Goal: Task Accomplishment & Management: Use online tool/utility

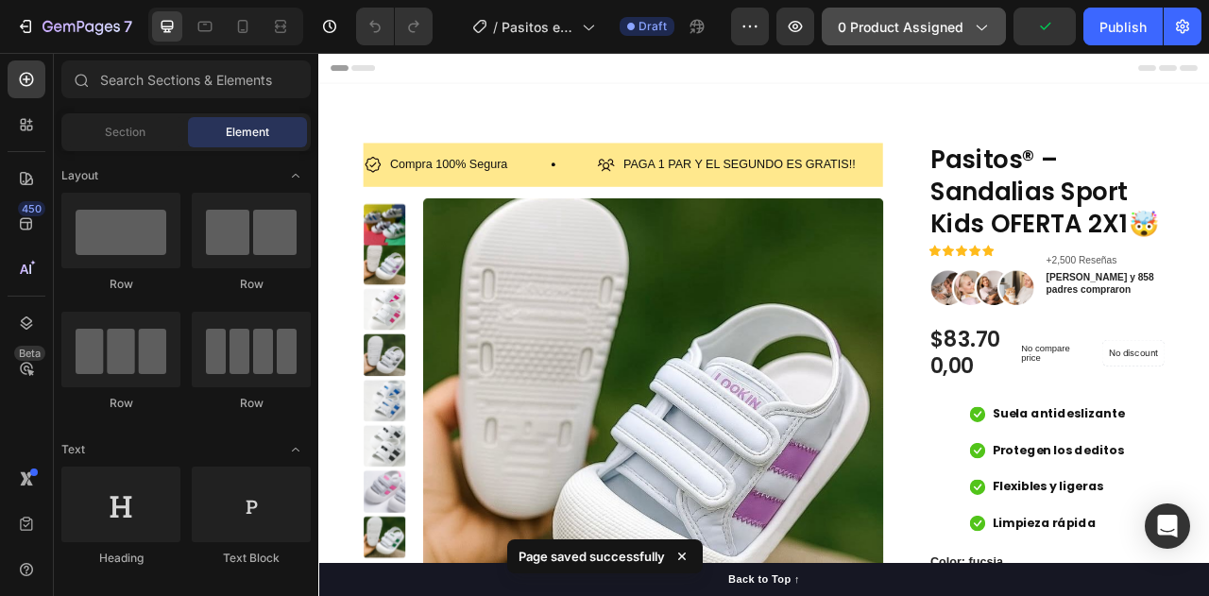
click at [865, 26] on span "0 product assigned" at bounding box center [900, 27] width 126 height 20
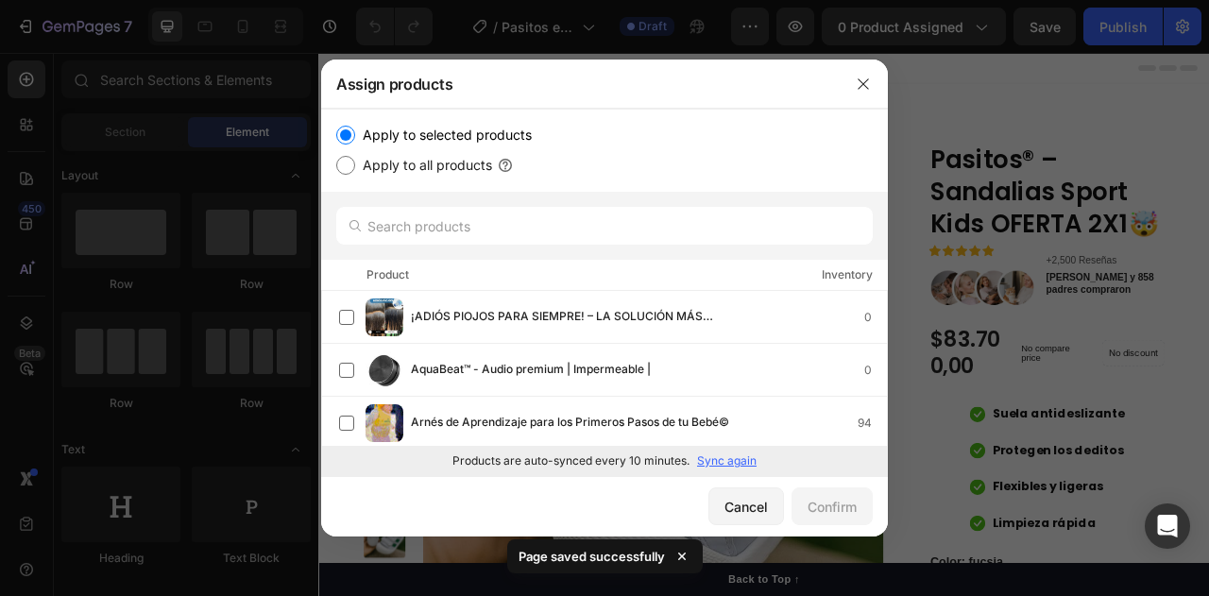
click at [719, 465] on p "Sync again" at bounding box center [726, 460] width 59 height 17
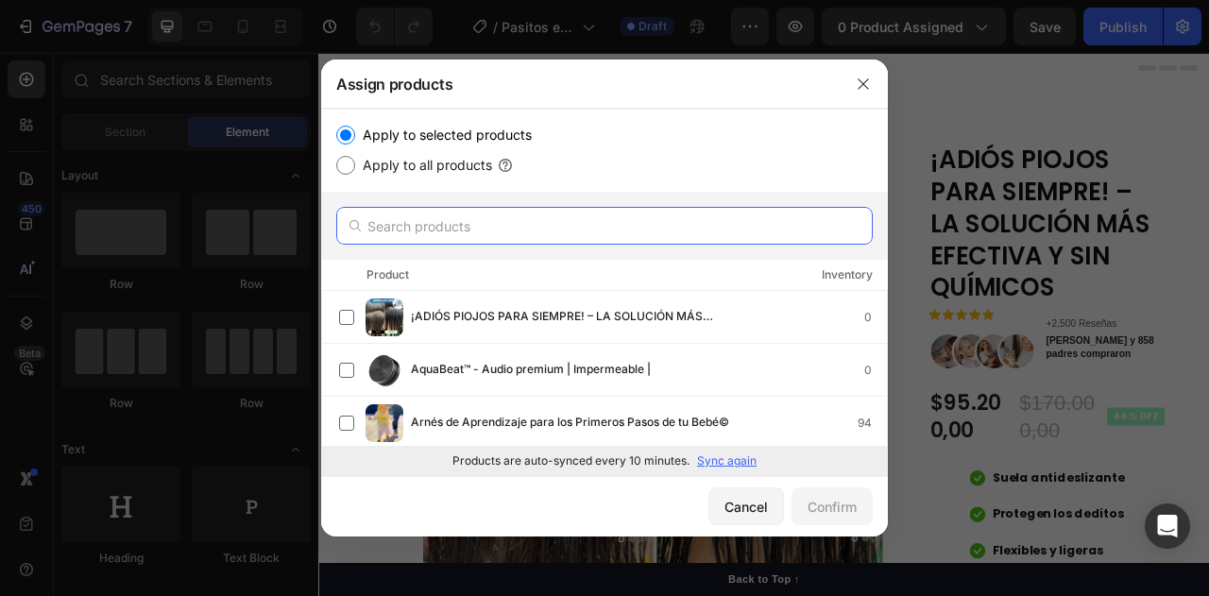
click at [410, 225] on input "text" at bounding box center [604, 226] width 536 height 38
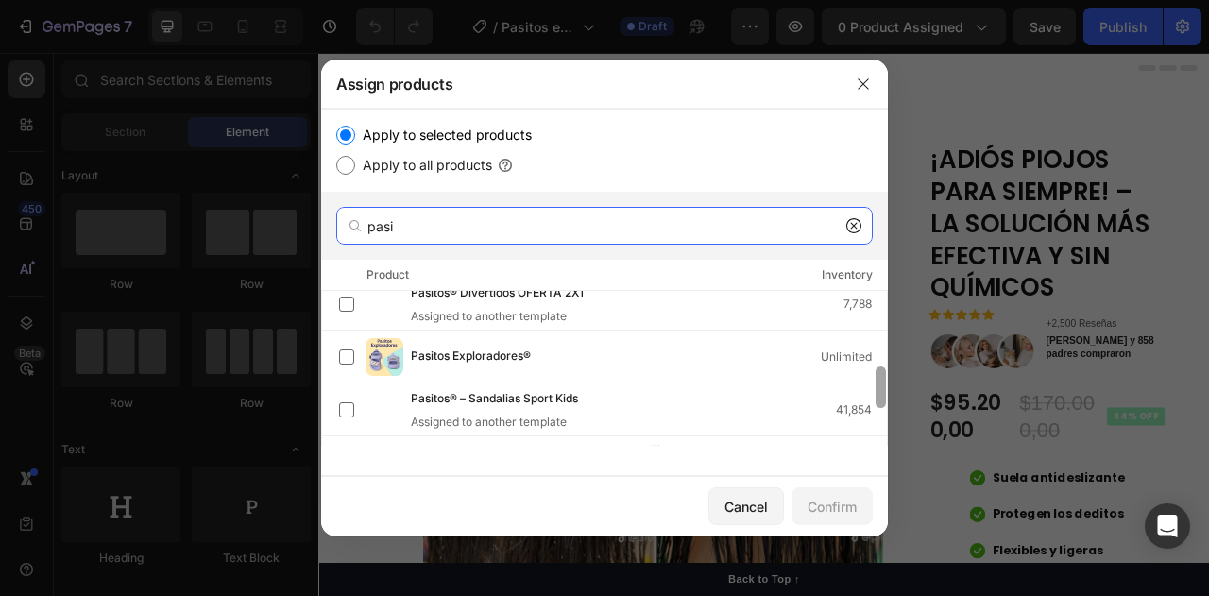
scroll to position [271, 0]
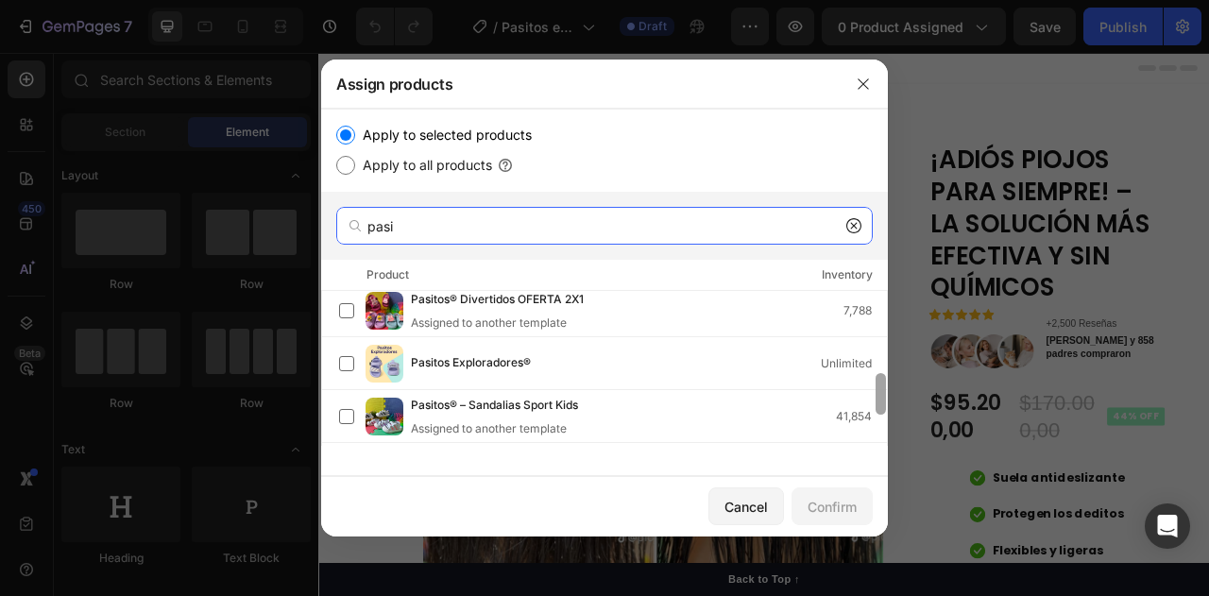
drag, startPoint x: 880, startPoint y: 327, endPoint x: 903, endPoint y: 401, distance: 78.0
click at [903, 401] on div "Assign products Apply to selected products Apply to all products pasi Product I…" at bounding box center [604, 298] width 1209 height 596
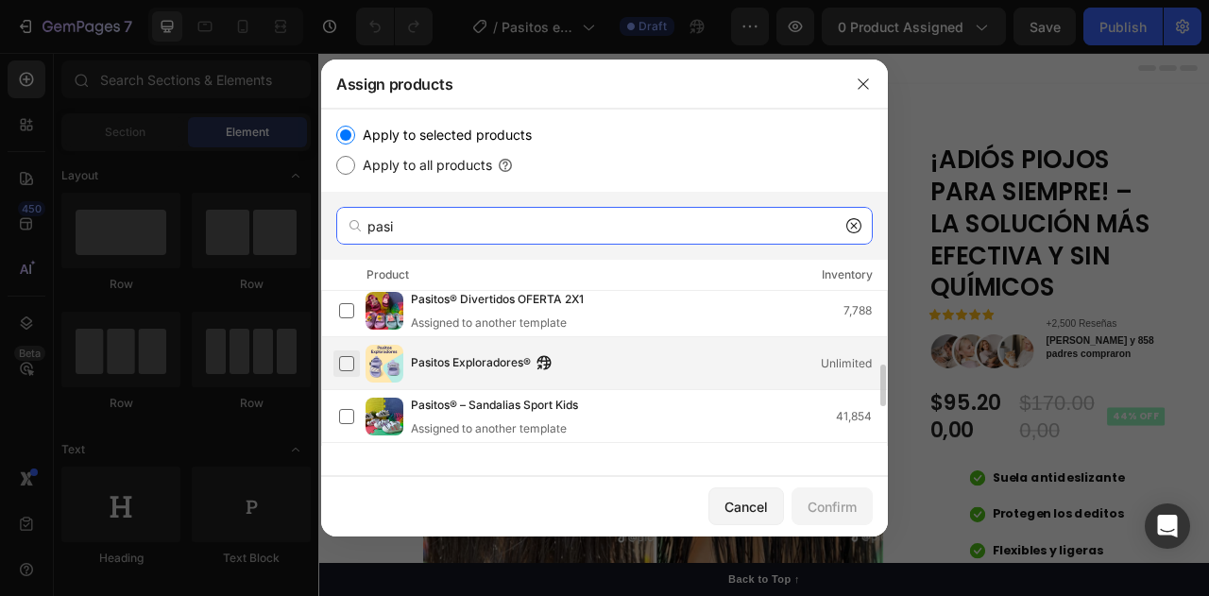
type input "pasi"
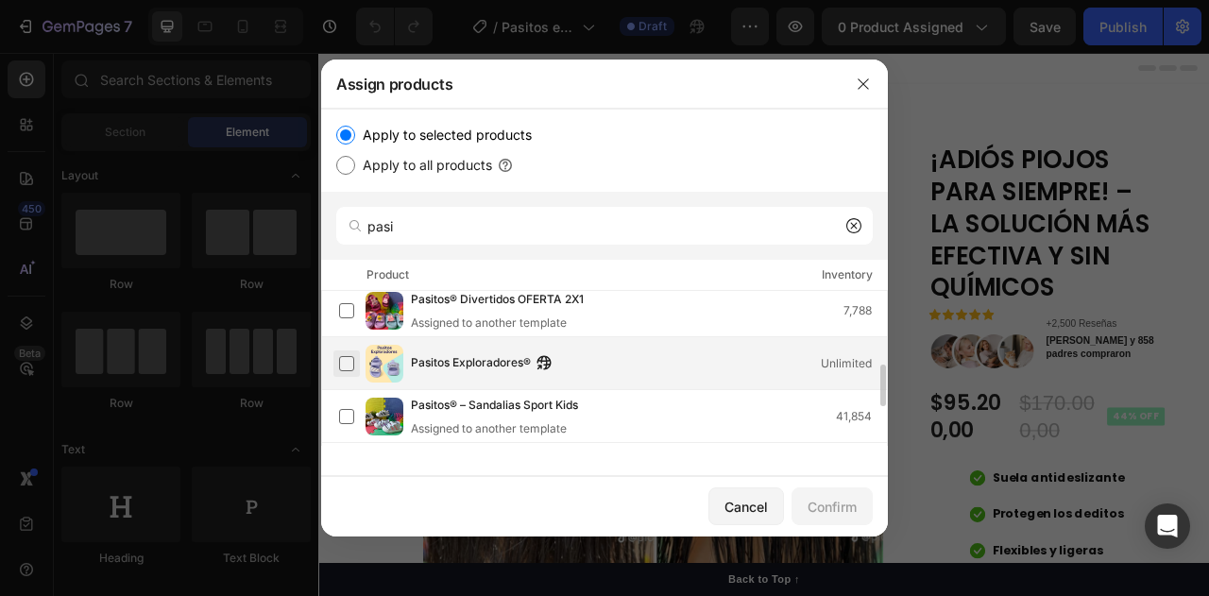
click at [350, 358] on label at bounding box center [346, 363] width 15 height 15
click at [823, 515] on div "Confirm" at bounding box center [831, 507] width 49 height 20
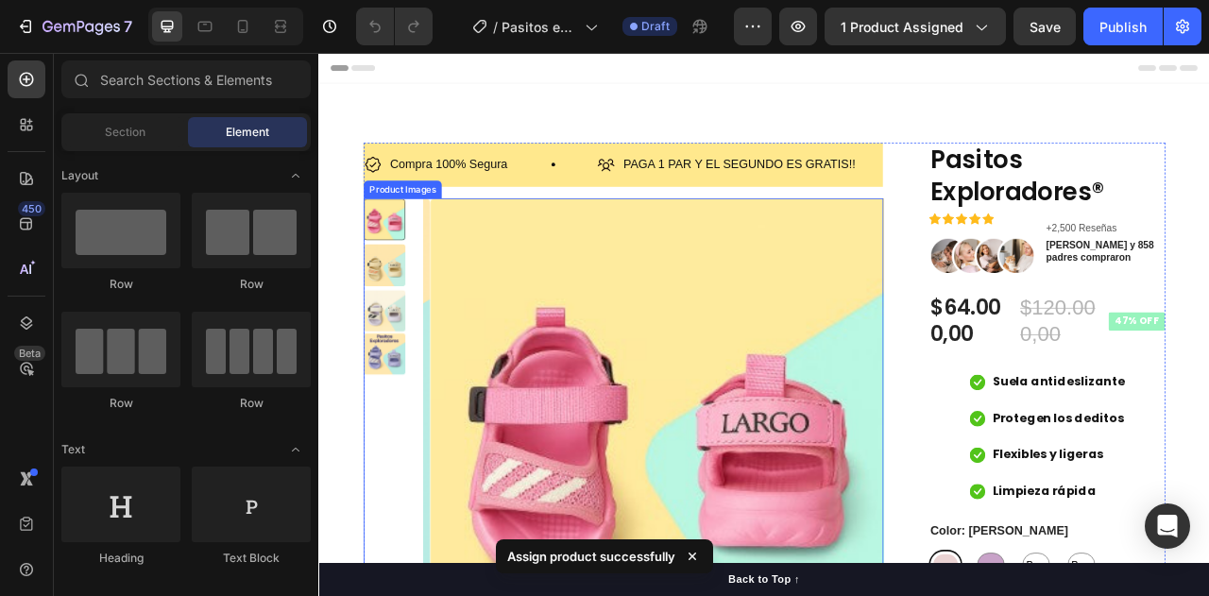
click at [391, 422] on img at bounding box center [401, 435] width 53 height 53
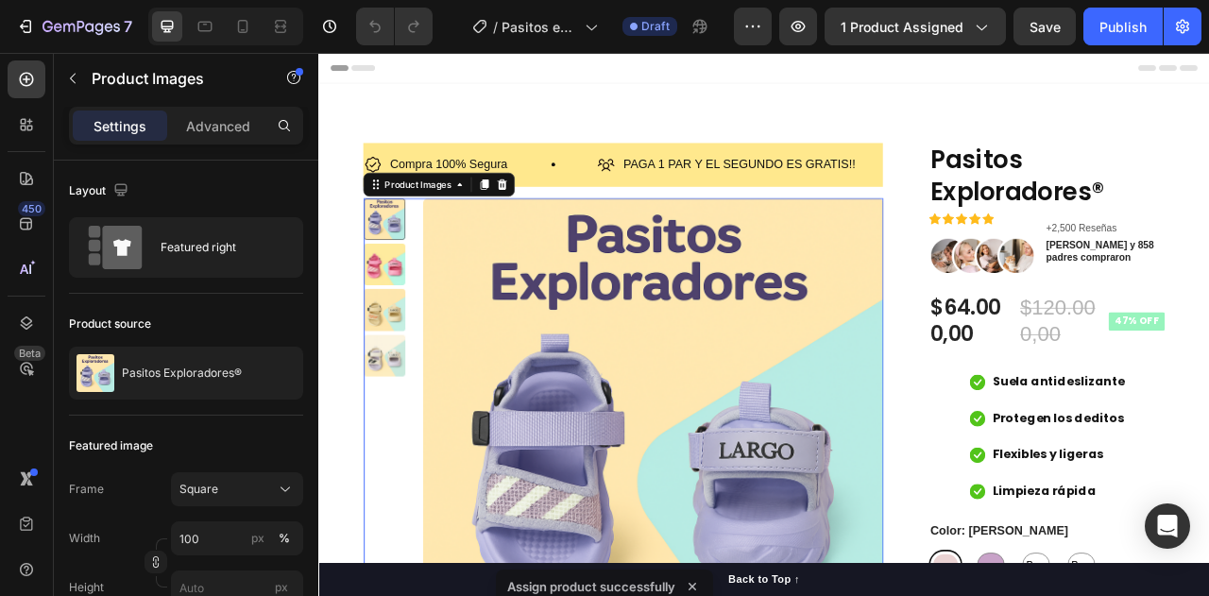
click at [407, 276] on div at bounding box center [401, 264] width 53 height 53
click at [402, 305] on img at bounding box center [401, 322] width 53 height 53
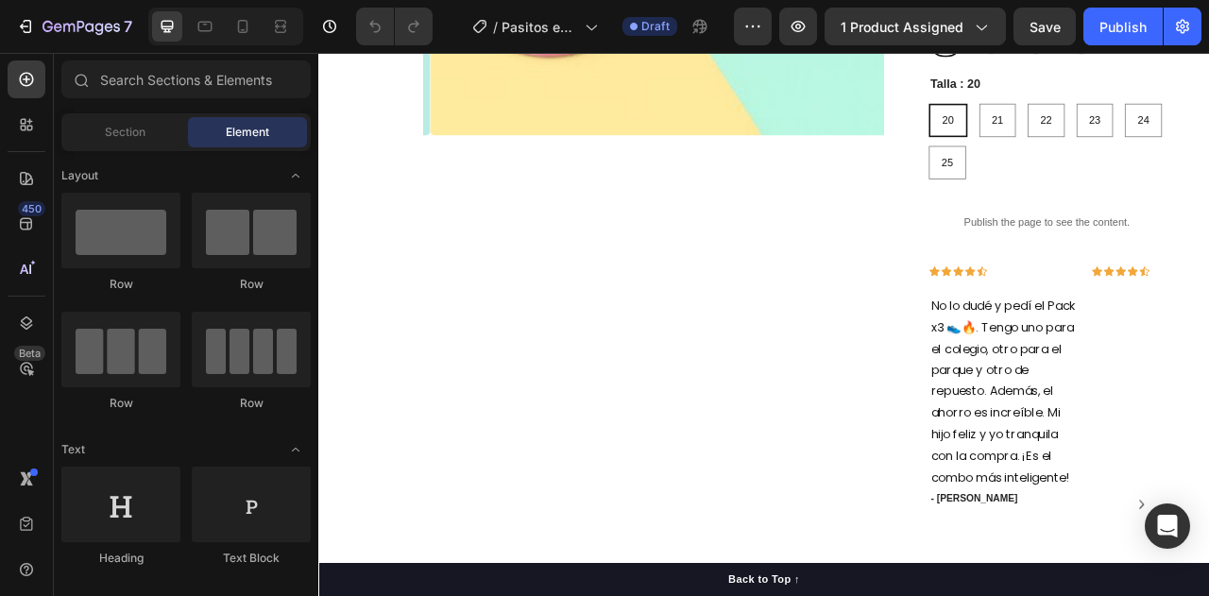
scroll to position [276, 0]
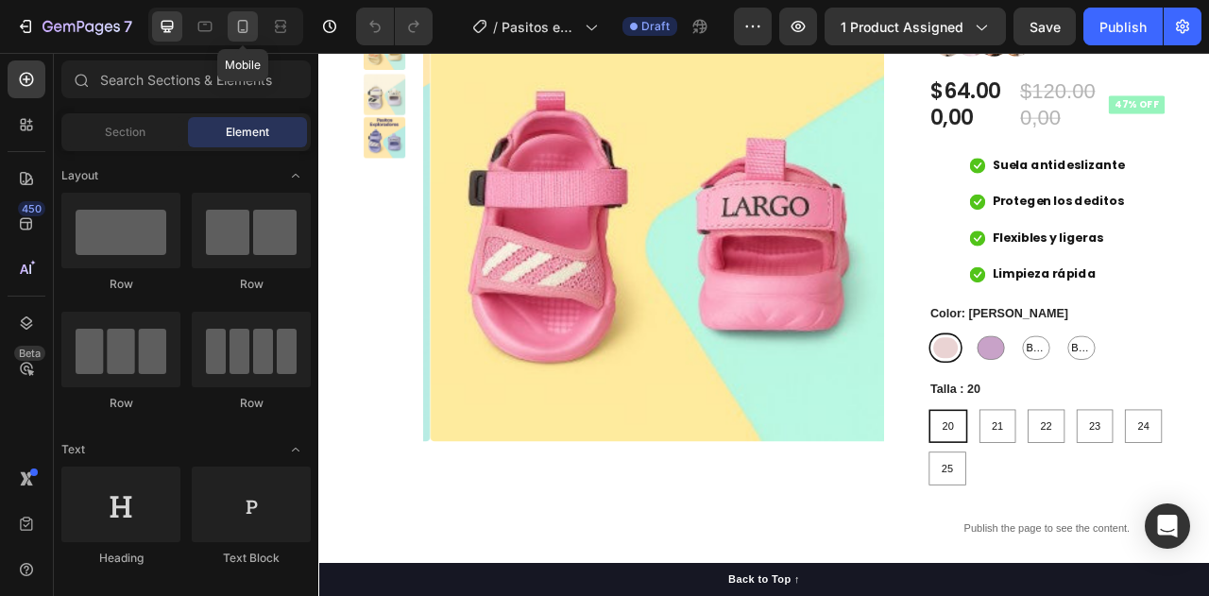
click at [256, 29] on div at bounding box center [243, 26] width 30 height 30
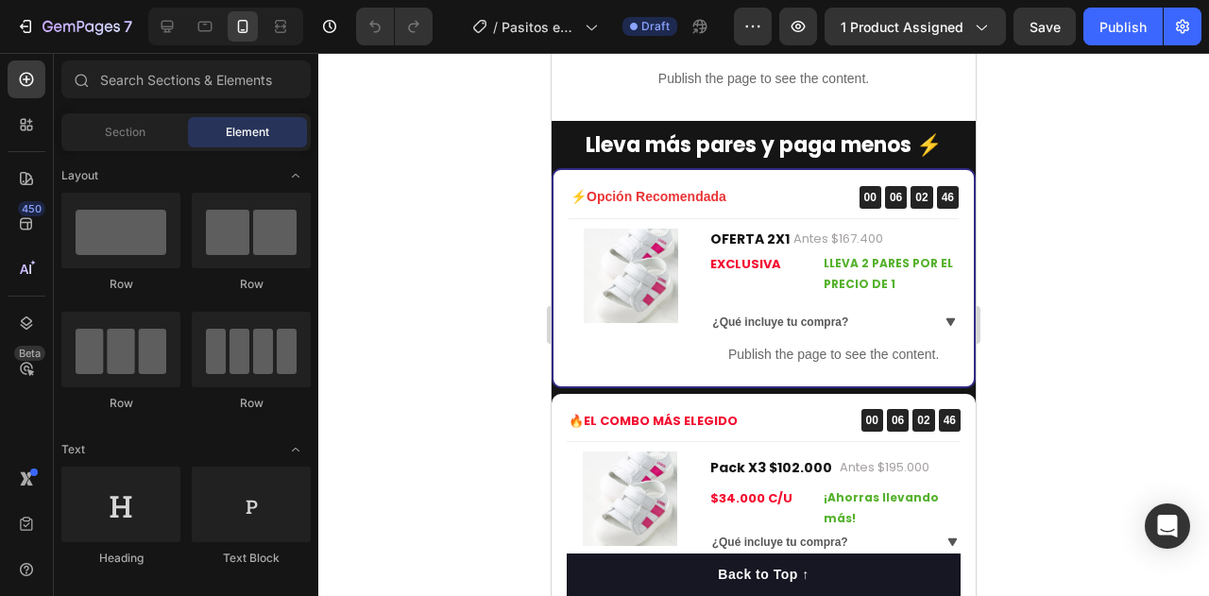
scroll to position [1373, 0]
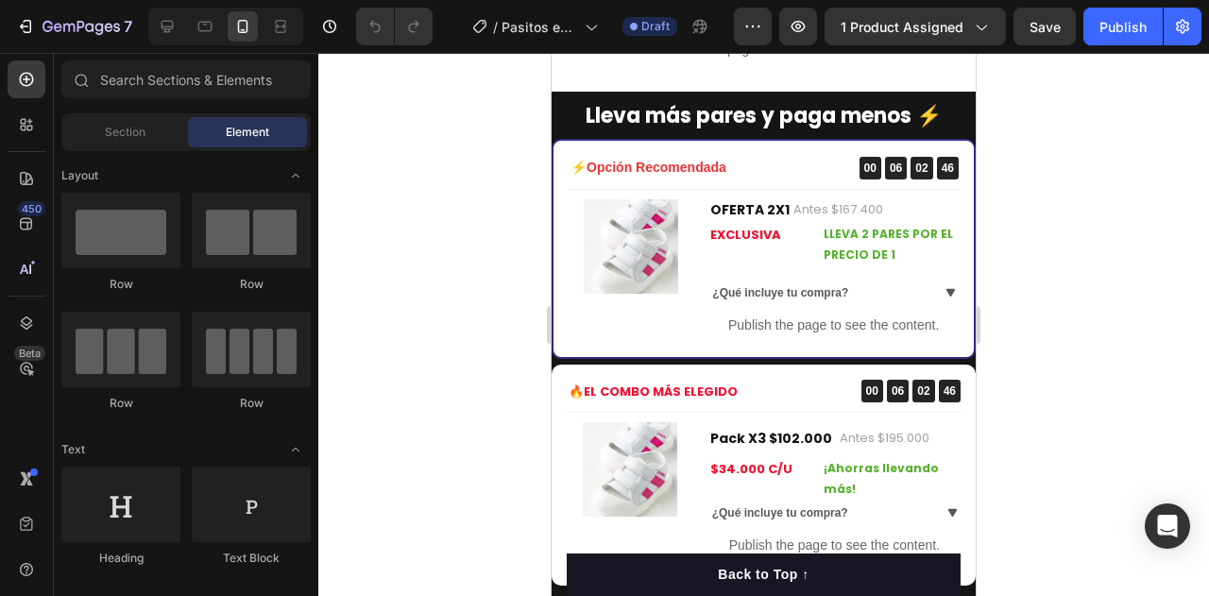
drag, startPoint x: 966, startPoint y: 126, endPoint x: 1542, endPoint y: 285, distance: 597.6
click at [665, 225] on div "Product Images" at bounding box center [630, 246] width 125 height 94
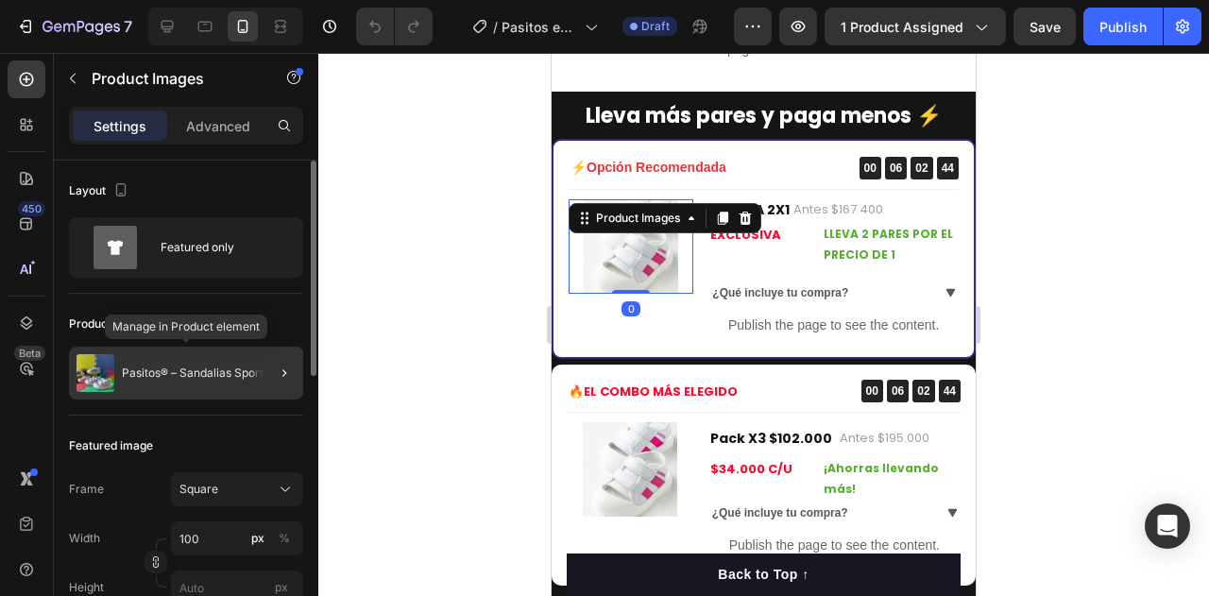
click at [221, 366] on p "Pasitos® – Sandalias Sport Kids" at bounding box center [205, 372] width 167 height 13
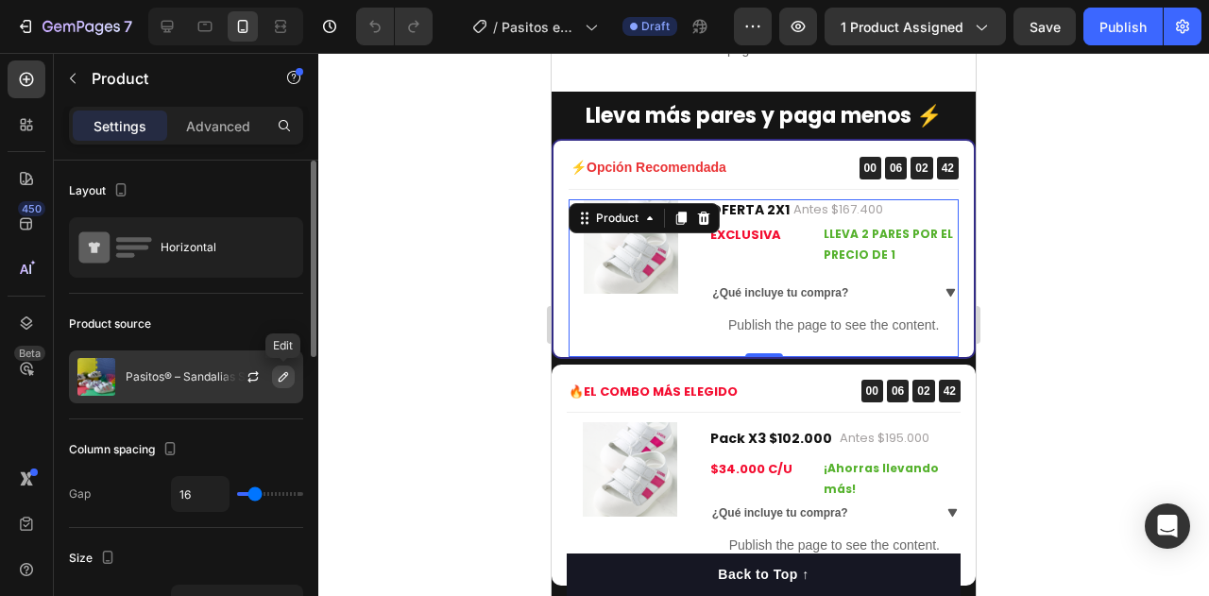
click at [282, 367] on button "button" at bounding box center [283, 376] width 23 height 23
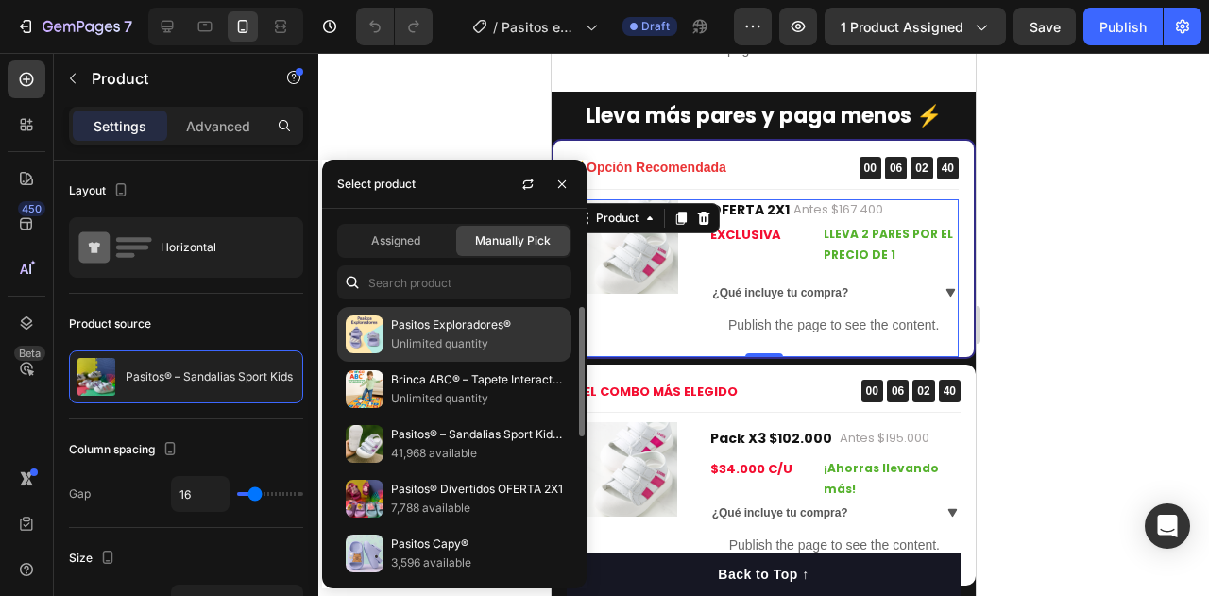
click at [415, 330] on p "Pasitos Exploradores®" at bounding box center [477, 324] width 172 height 19
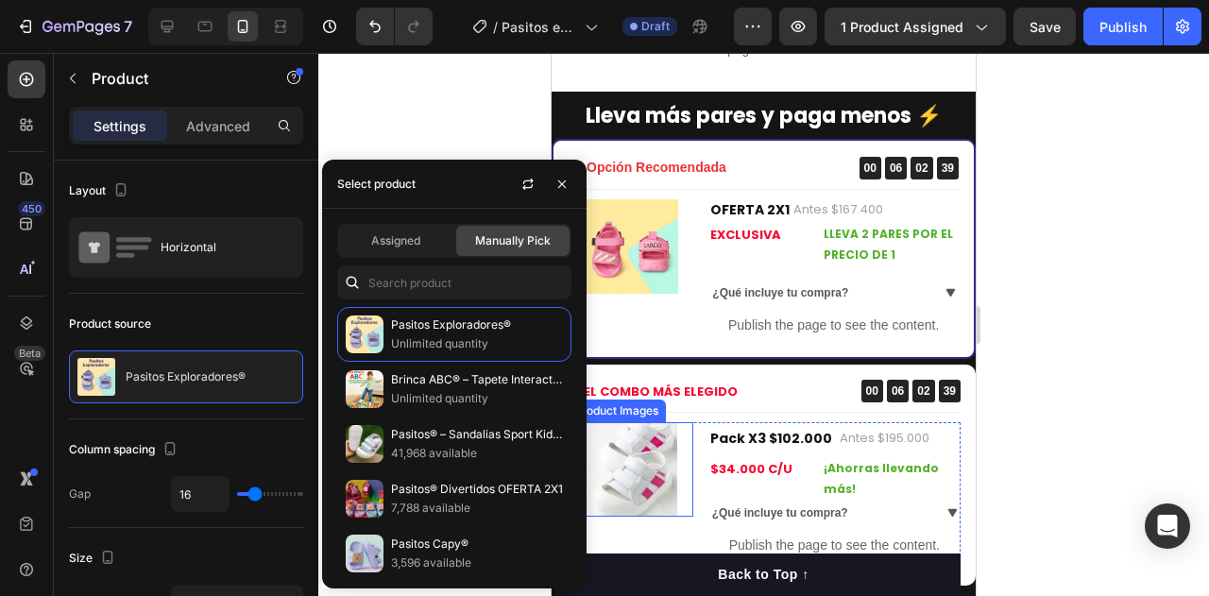
click at [636, 487] on img at bounding box center [630, 469] width 94 height 94
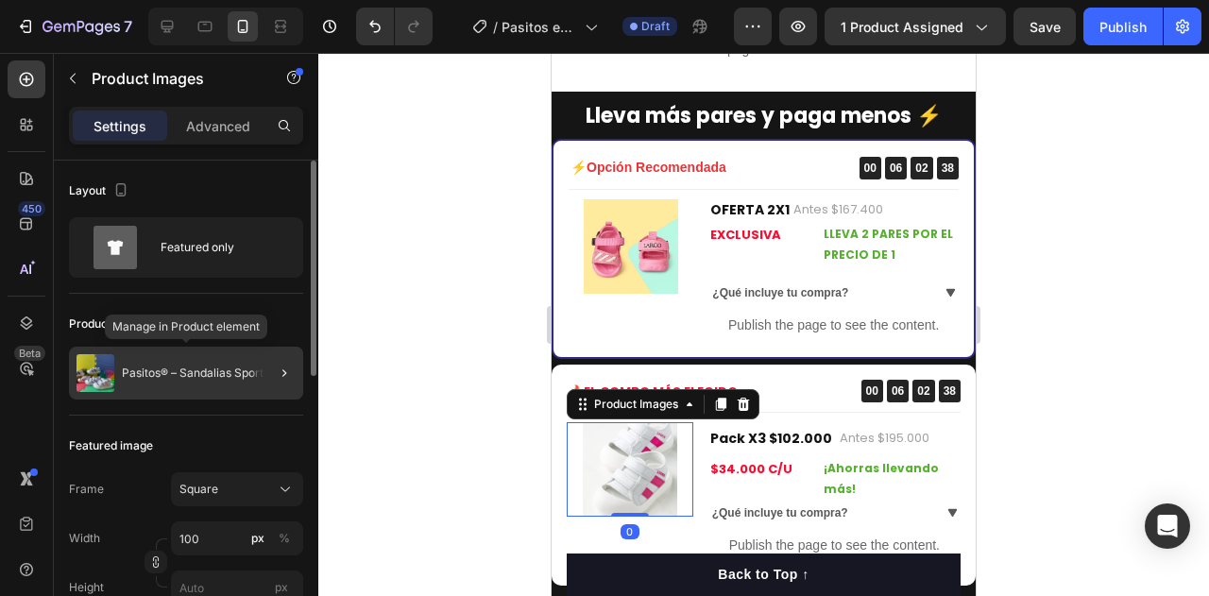
click at [248, 371] on p "Pasitos® – Sandalias Sport Kids" at bounding box center [205, 372] width 167 height 13
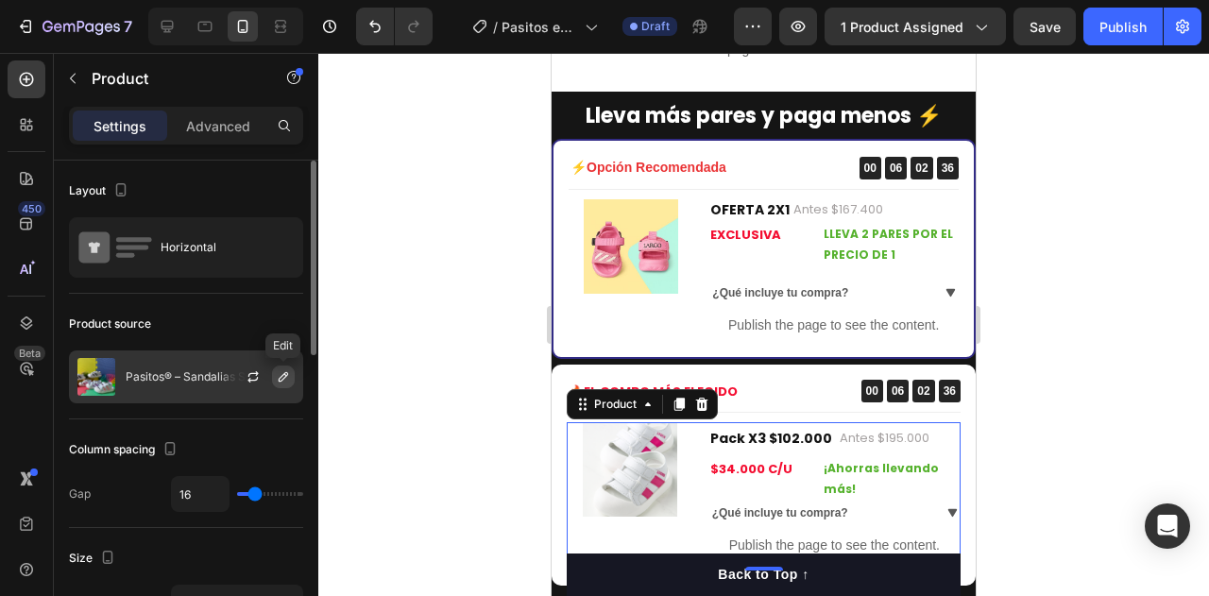
click at [287, 378] on icon "button" at bounding box center [283, 376] width 15 height 15
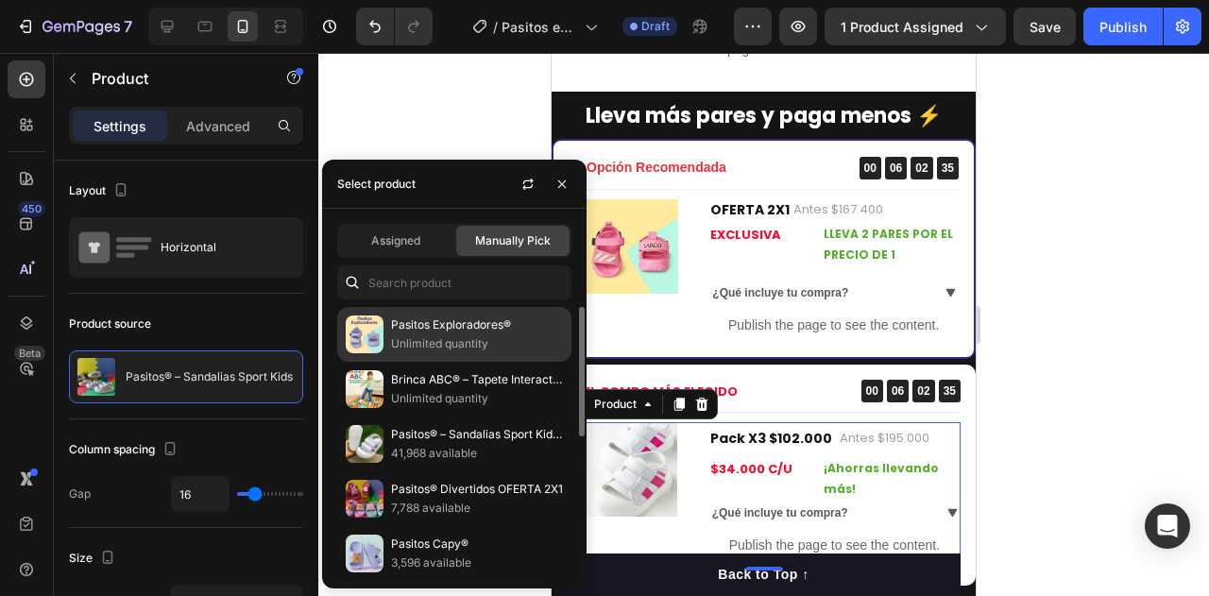
click at [364, 349] on img at bounding box center [365, 334] width 38 height 38
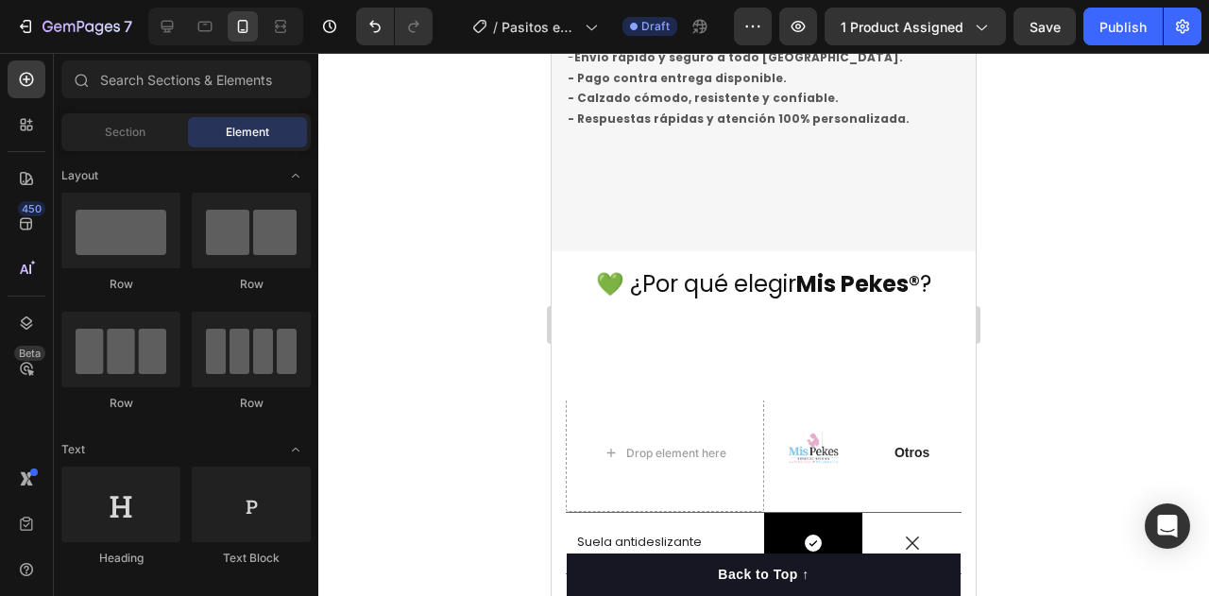
scroll to position [2894, 0]
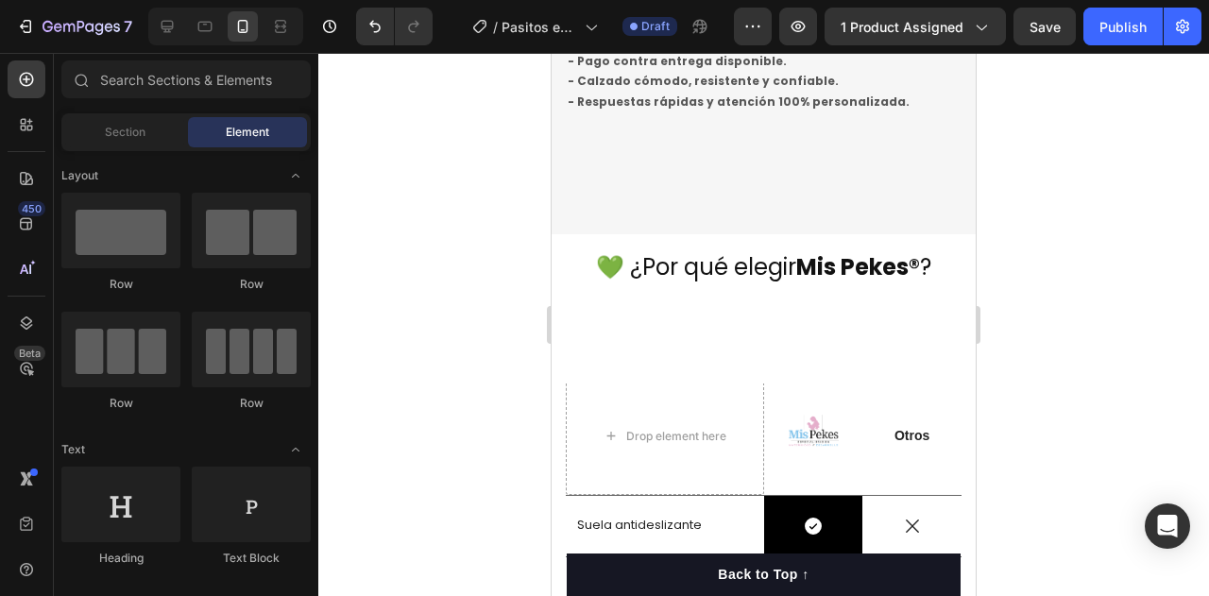
drag, startPoint x: 971, startPoint y: 266, endPoint x: 1583, endPoint y: 481, distance: 649.2
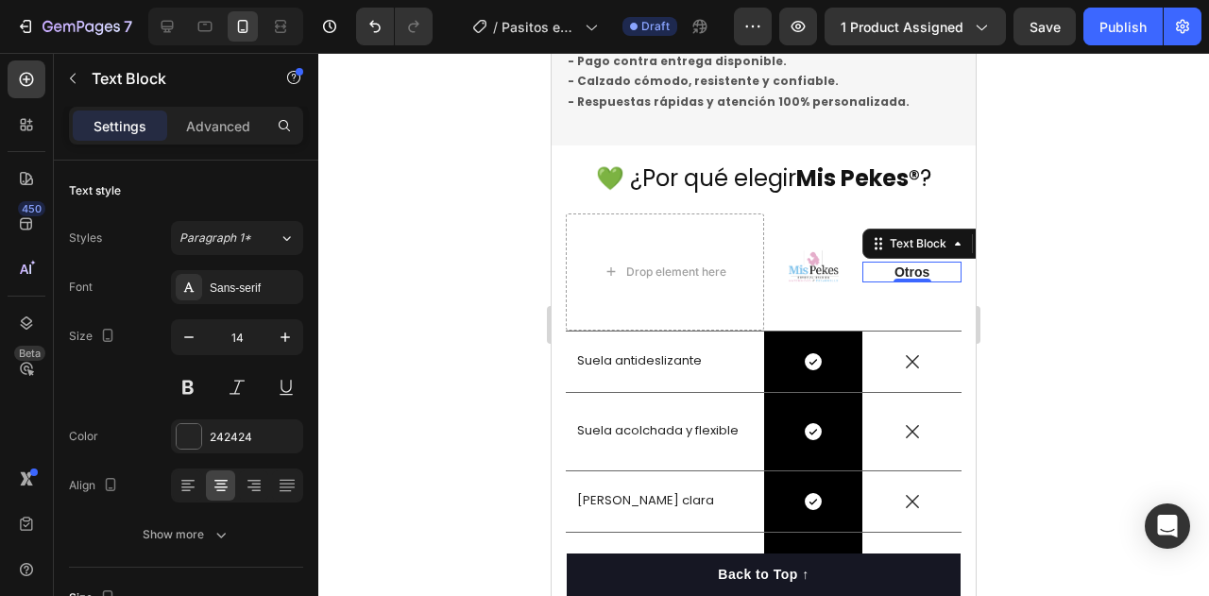
click at [903, 282] on div "Otros" at bounding box center [911, 272] width 99 height 21
click at [997, 357] on div at bounding box center [763, 324] width 890 height 543
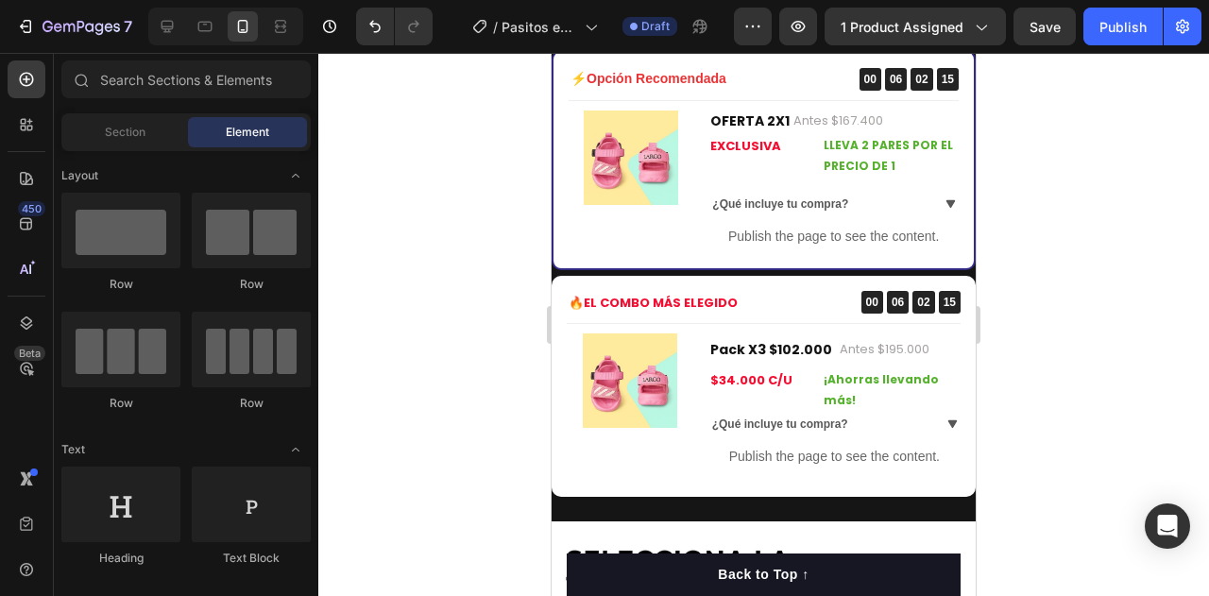
scroll to position [1485, 0]
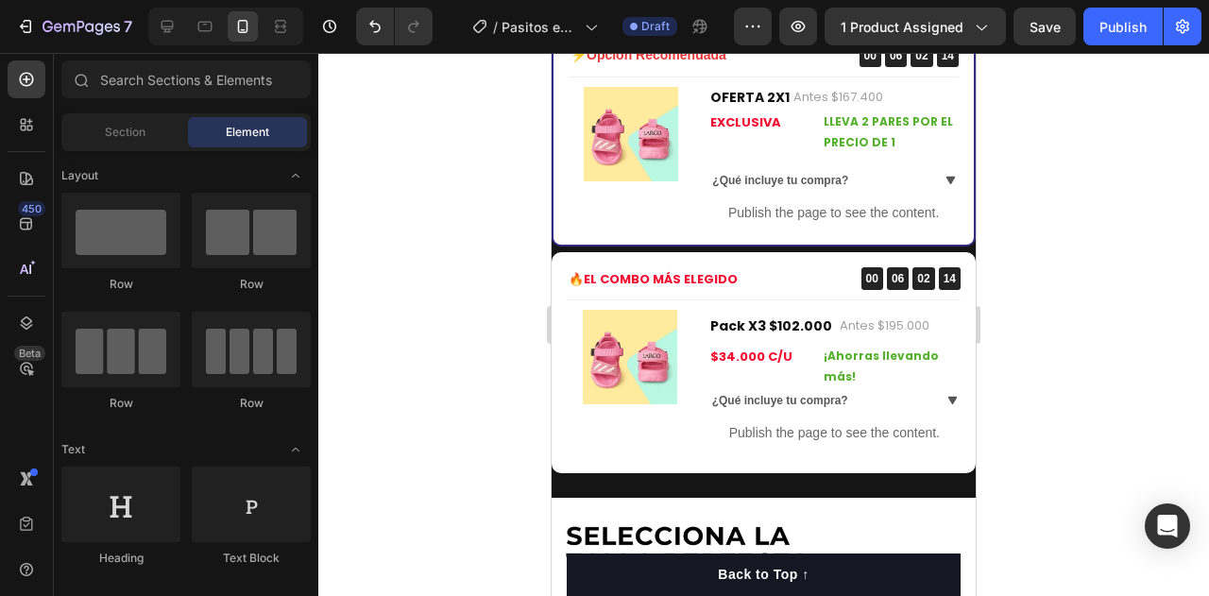
drag, startPoint x: 969, startPoint y: 419, endPoint x: 1602, endPoint y: 308, distance: 643.3
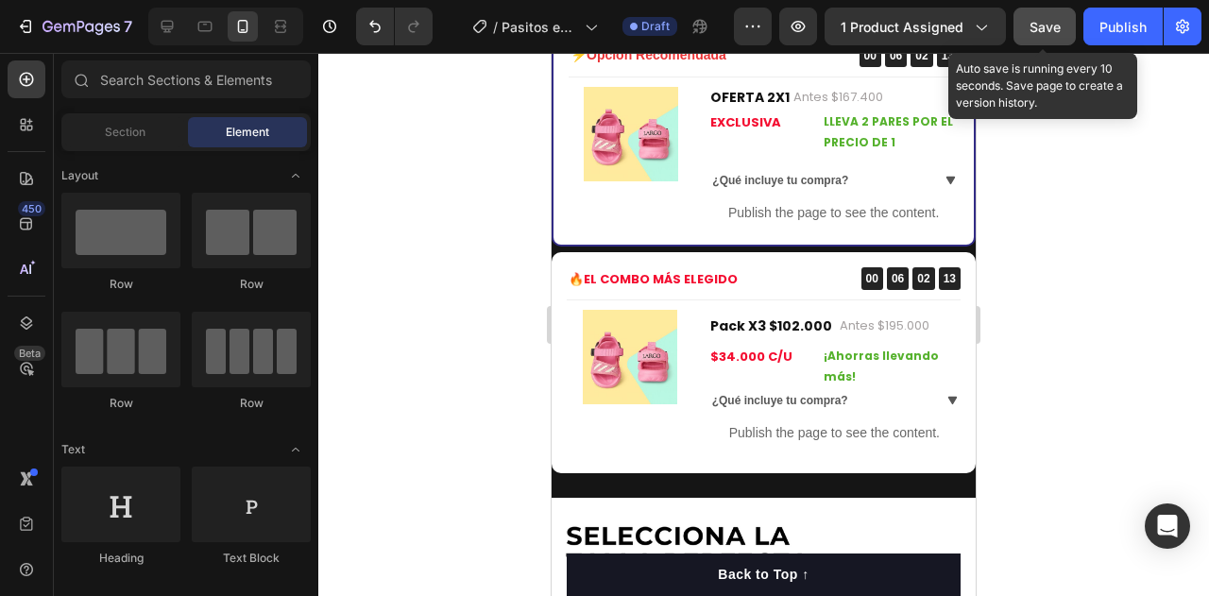
click at [1057, 26] on span "Save" at bounding box center [1044, 27] width 31 height 16
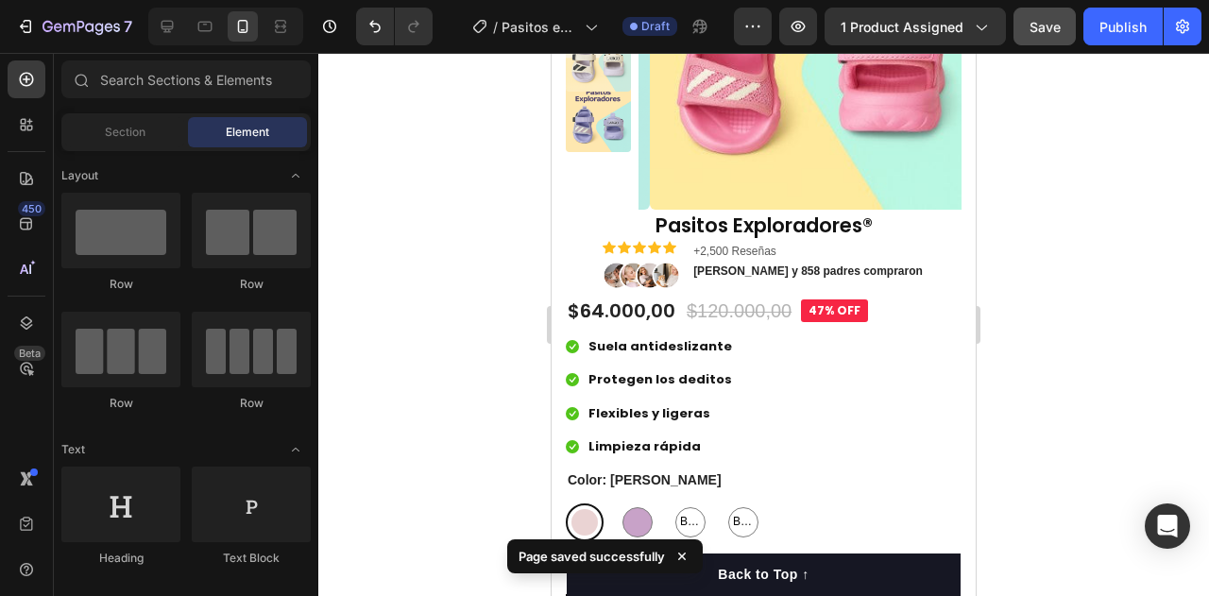
scroll to position [304, 0]
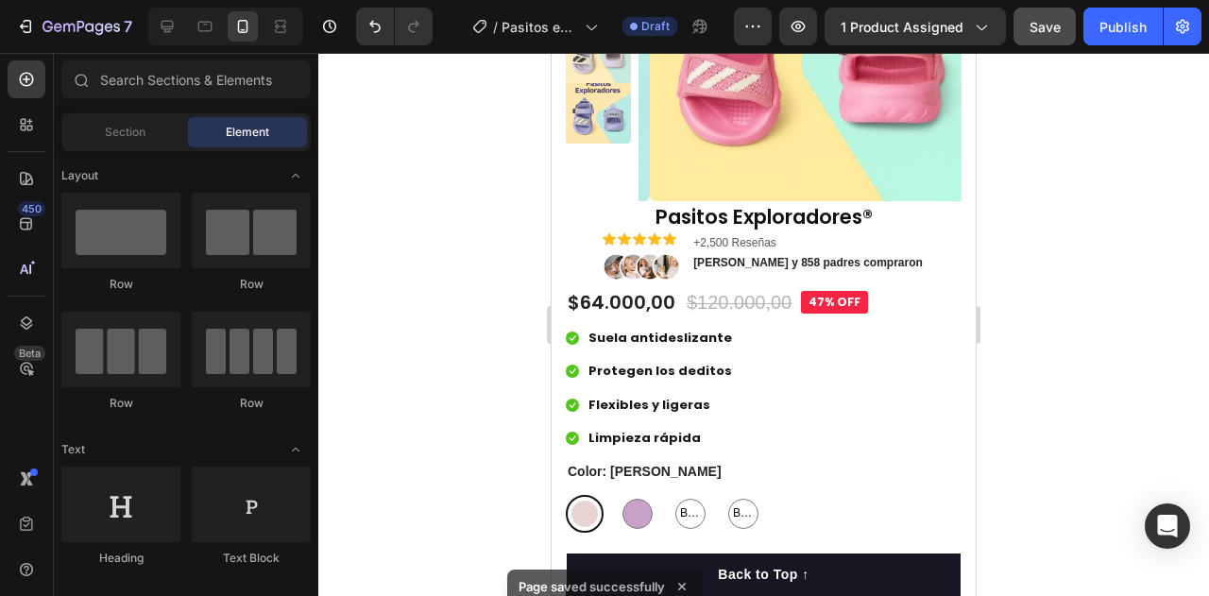
drag, startPoint x: 969, startPoint y: 278, endPoint x: 1575, endPoint y: 193, distance: 612.1
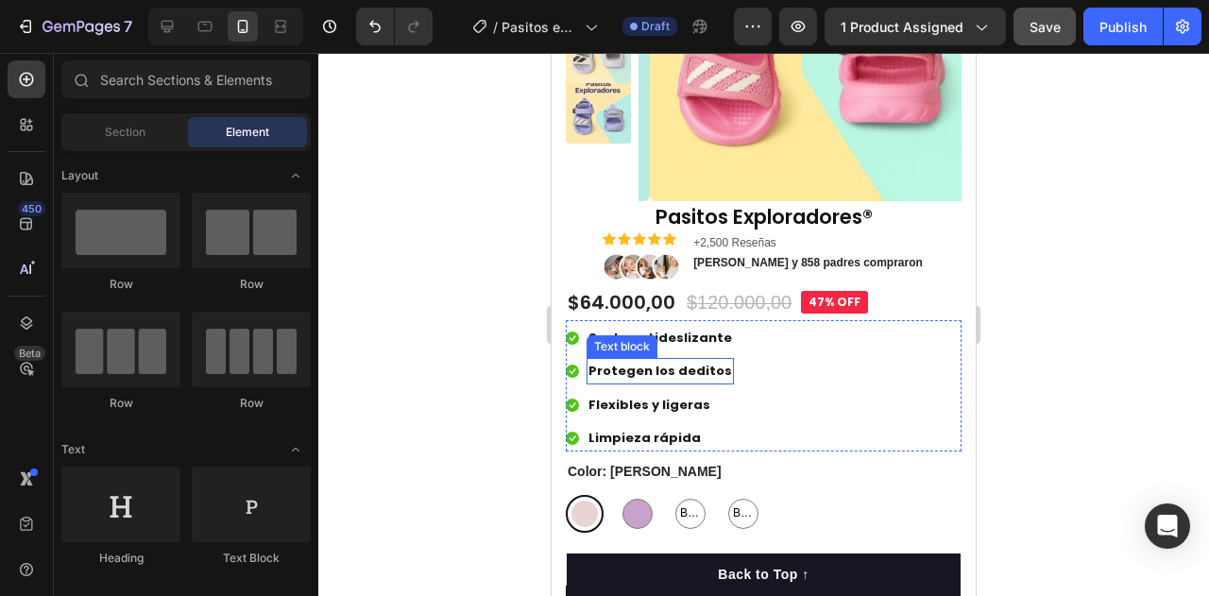
click at [692, 373] on p "Protegen los deditos" at bounding box center [660, 371] width 144 height 22
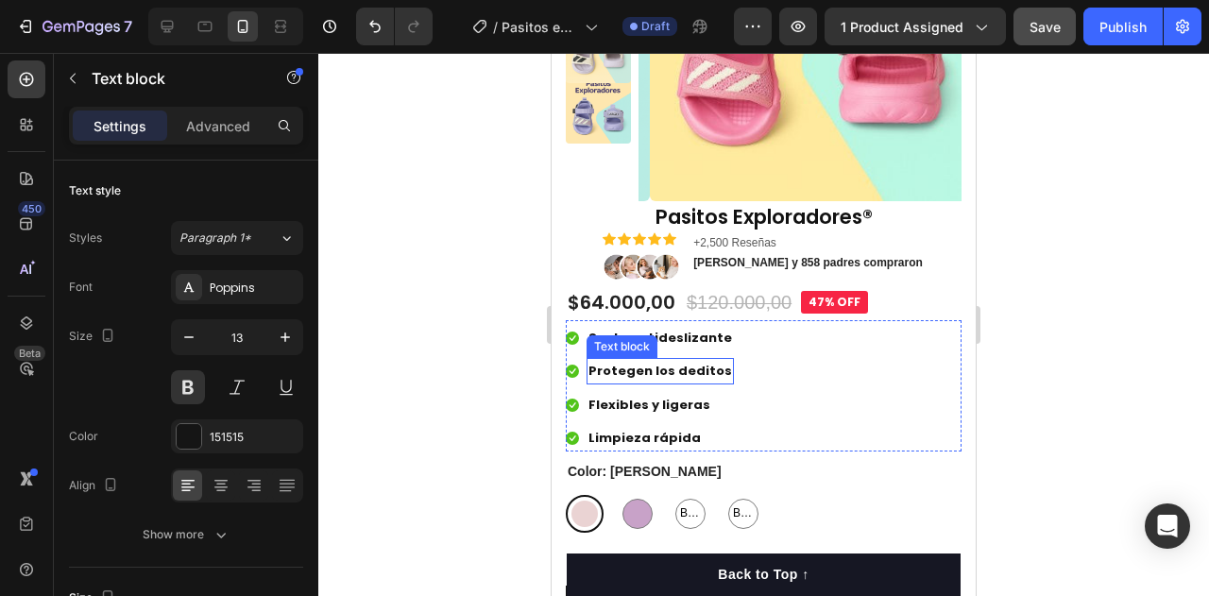
click at [692, 373] on p "Protegen los deditos" at bounding box center [660, 371] width 144 height 22
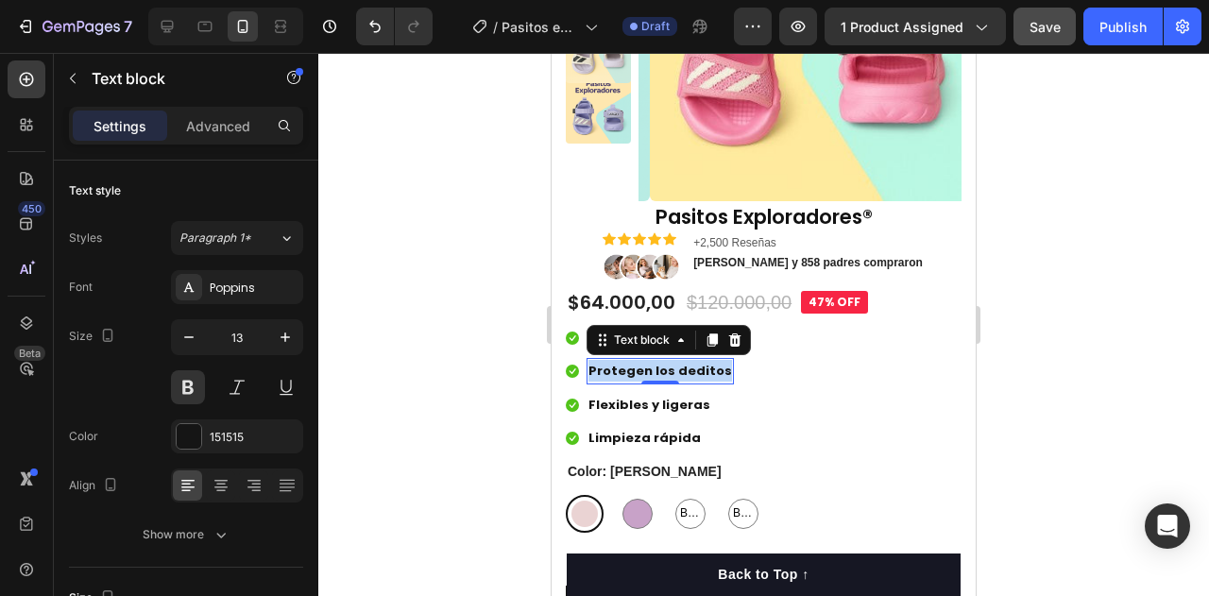
click at [692, 373] on p "Protegen los deditos" at bounding box center [660, 371] width 144 height 22
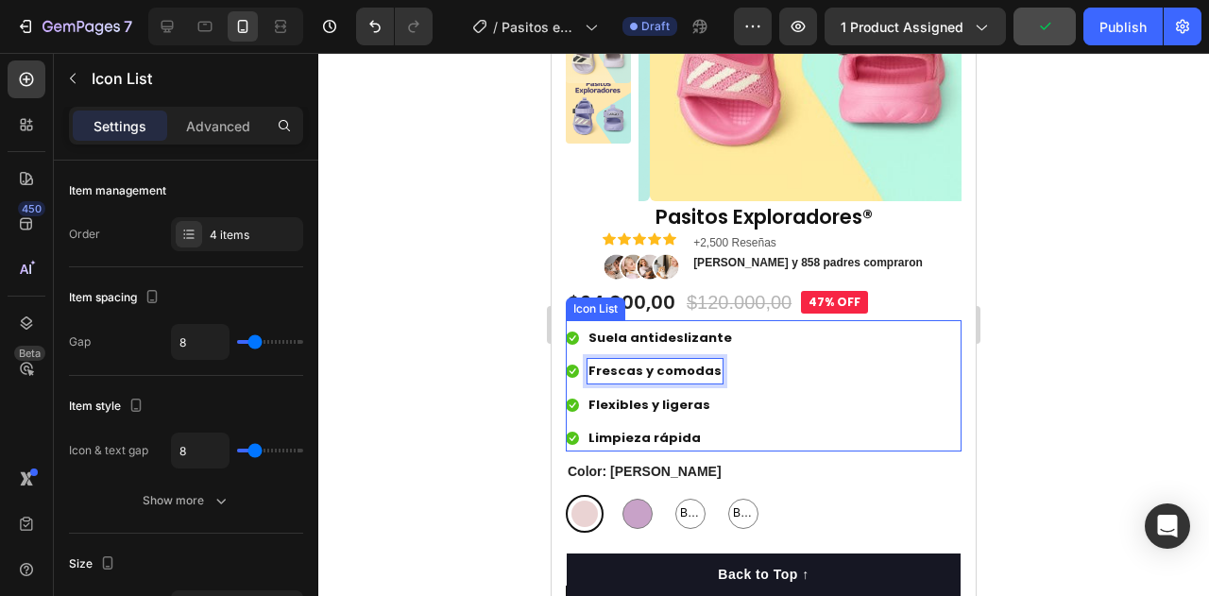
click at [858, 412] on div "Icon Suela antideslizante Text block Icon Frescas y comodas Text block 0 Icon F…" at bounding box center [764, 388] width 396 height 127
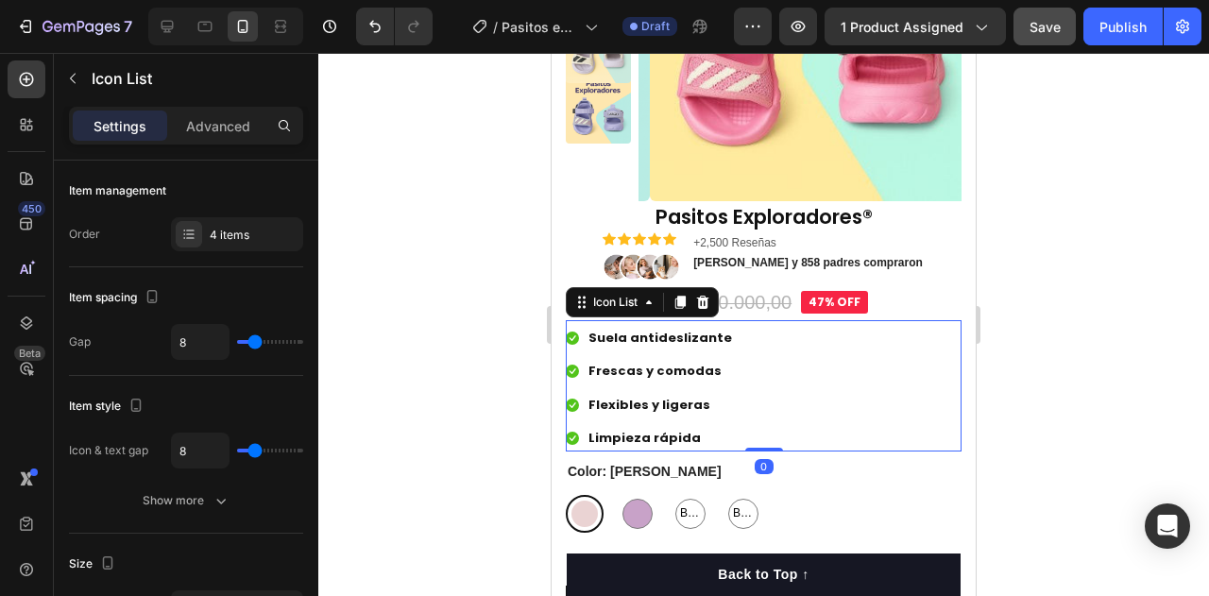
click at [1047, 379] on div at bounding box center [763, 324] width 890 height 543
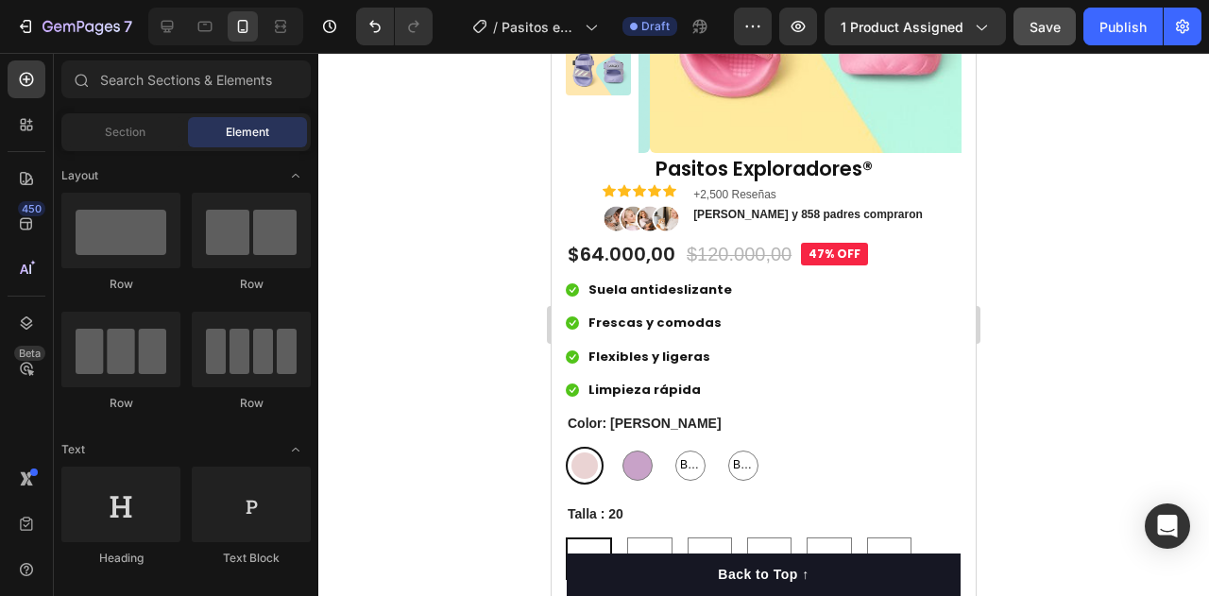
scroll to position [345, 0]
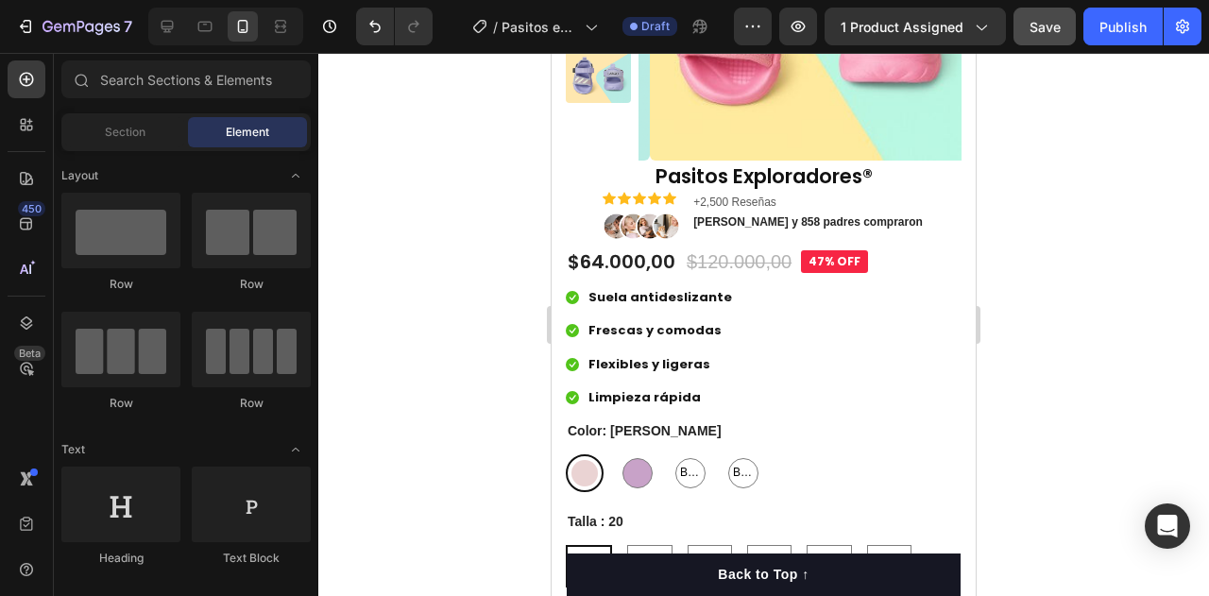
drag, startPoint x: 971, startPoint y: 137, endPoint x: 1530, endPoint y: 194, distance: 561.9
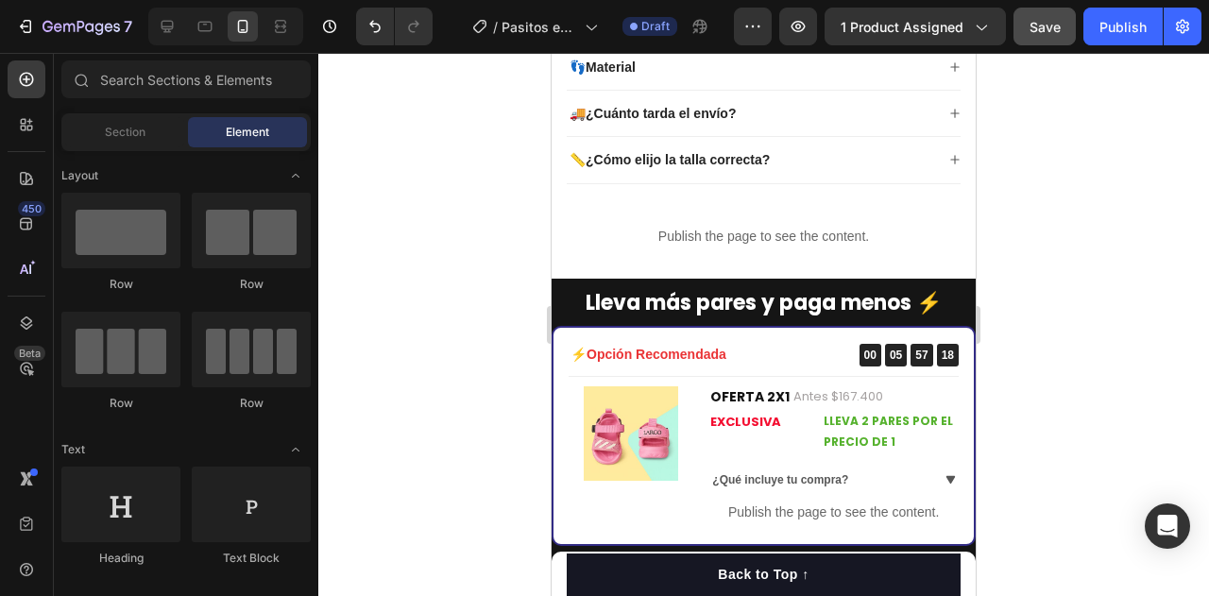
scroll to position [1178, 0]
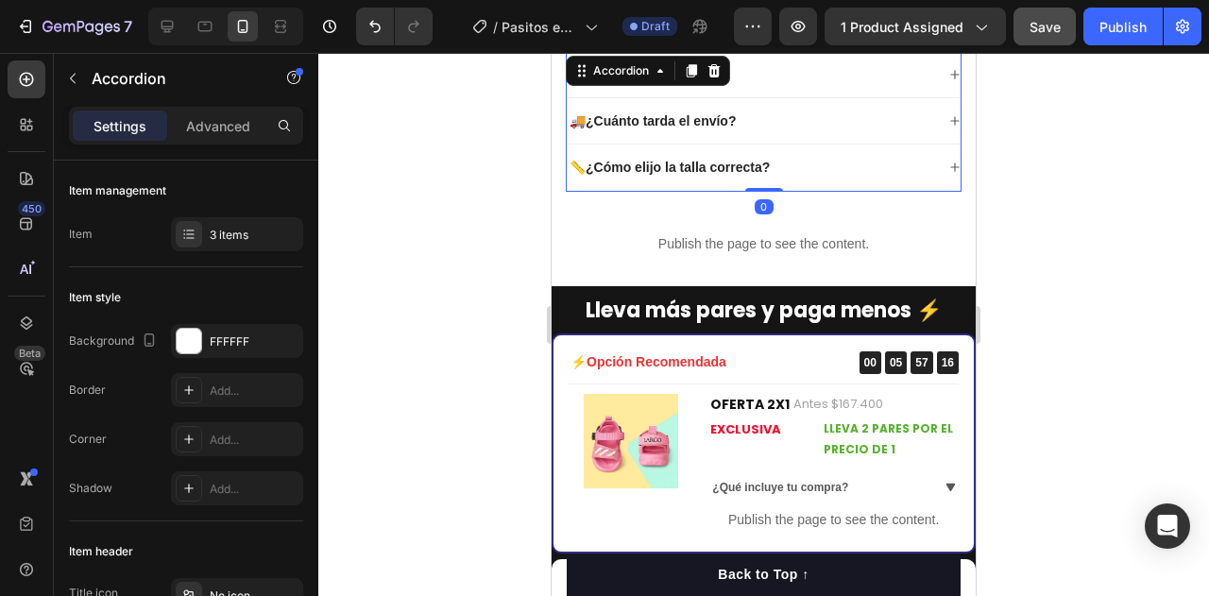
click at [950, 167] on icon at bounding box center [954, 167] width 8 height 8
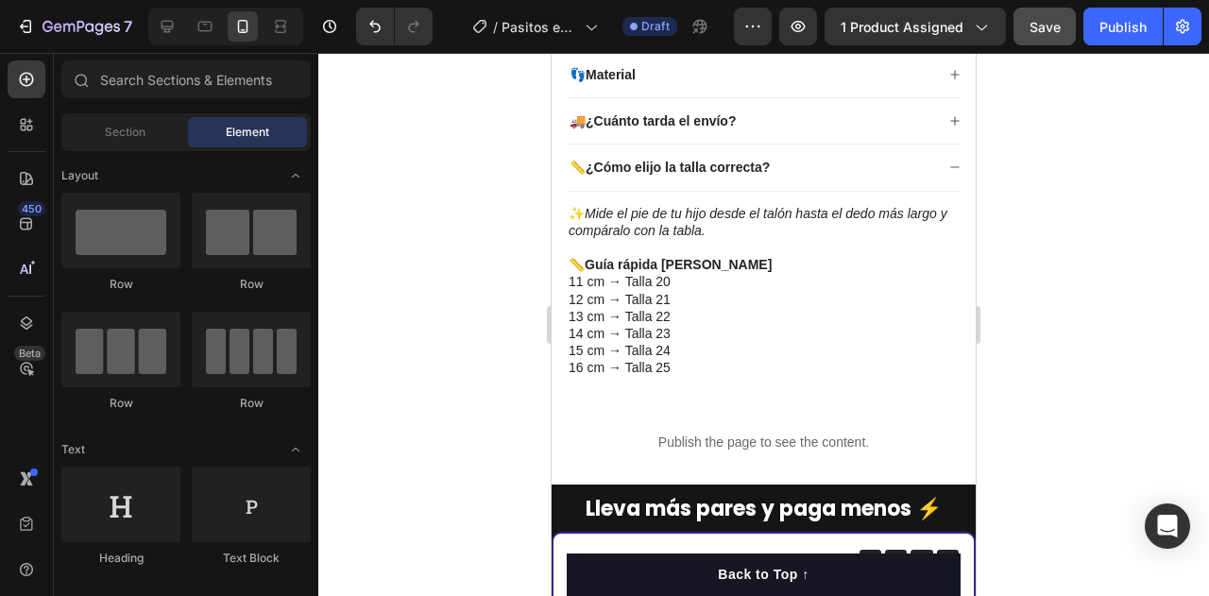
scroll to position [1212, 0]
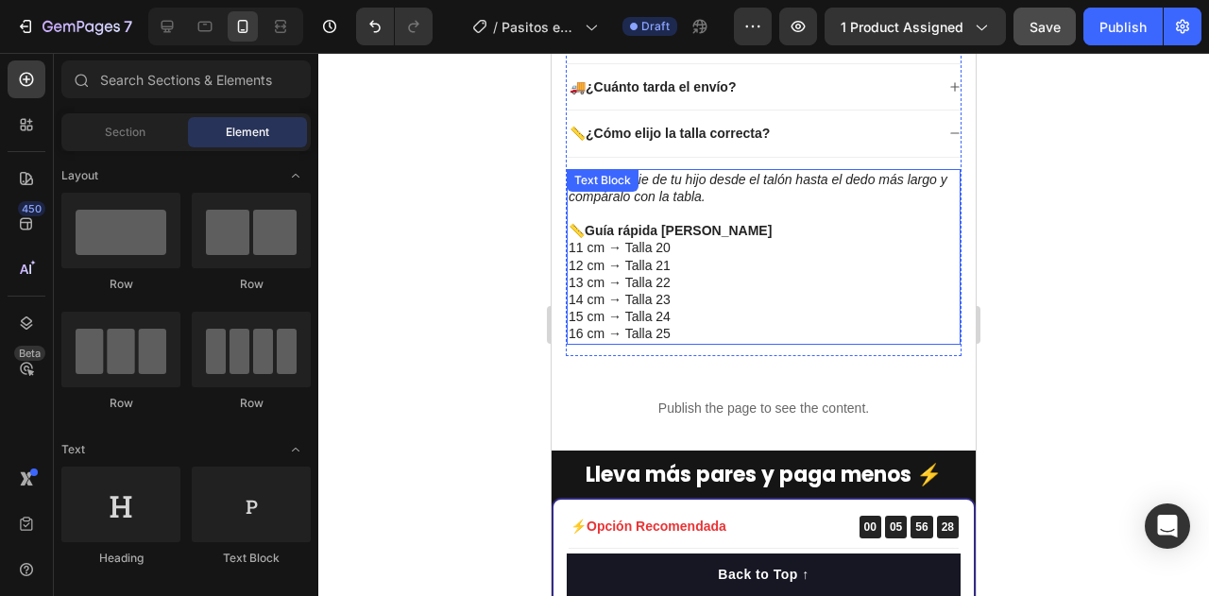
click at [584, 255] on p "11 cm → Talla 20" at bounding box center [763, 247] width 390 height 17
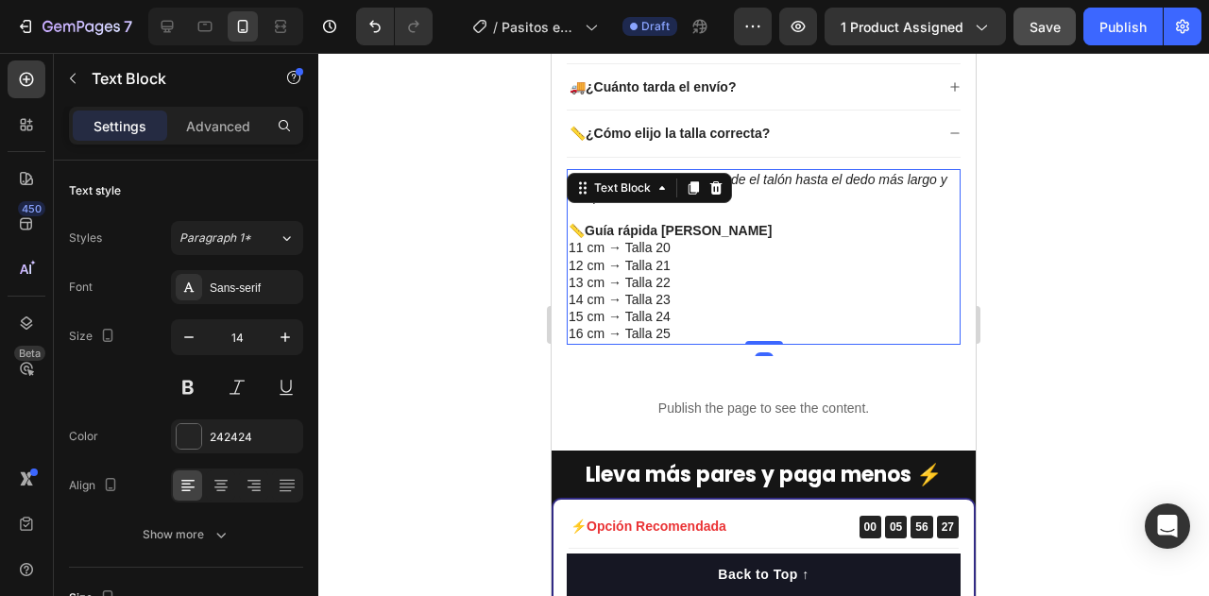
click at [582, 248] on p "11 cm → Talla 20" at bounding box center [763, 247] width 390 height 17
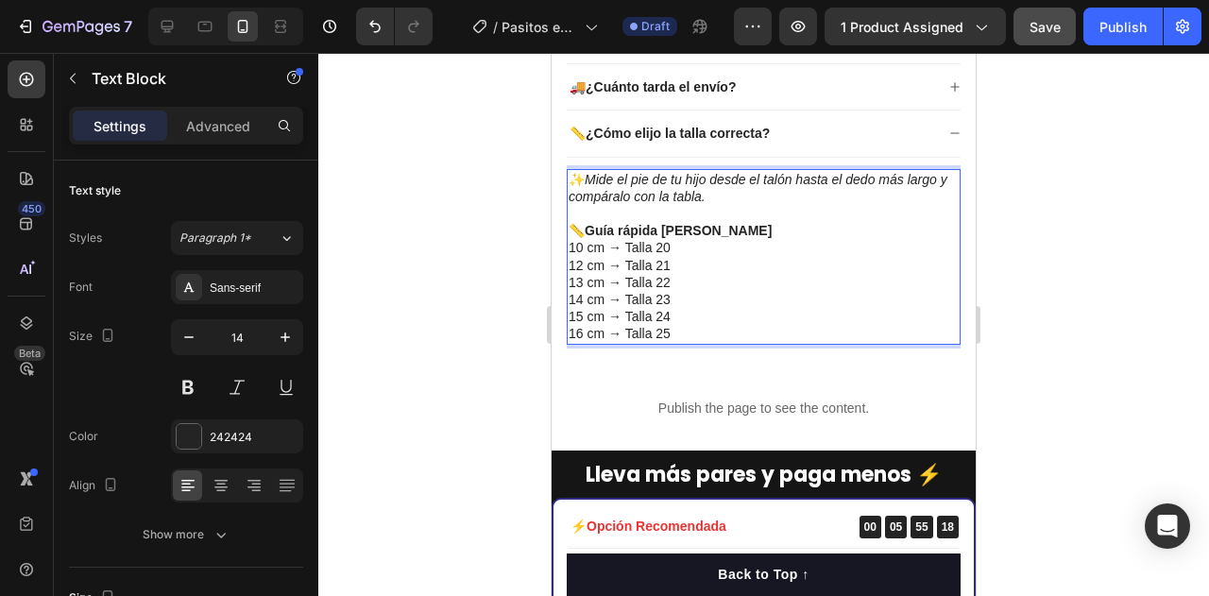
click at [580, 313] on p "15 cm → Talla 24" at bounding box center [763, 316] width 390 height 17
click at [583, 262] on p "12 cm → Talla 21" at bounding box center [763, 265] width 390 height 17
click at [582, 283] on p "13 cm → Talla 22" at bounding box center [763, 282] width 390 height 17
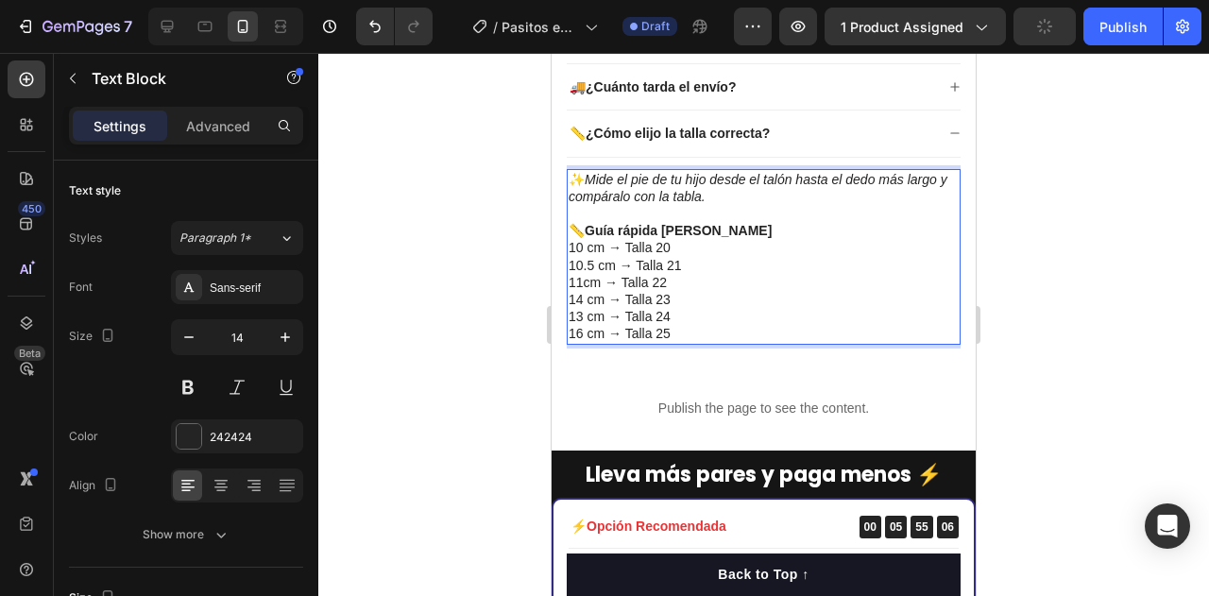
click at [600, 265] on p "10.5 cm → Talla 21" at bounding box center [763, 265] width 390 height 17
click at [582, 298] on p "14 cm → Talla 23" at bounding box center [763, 299] width 390 height 17
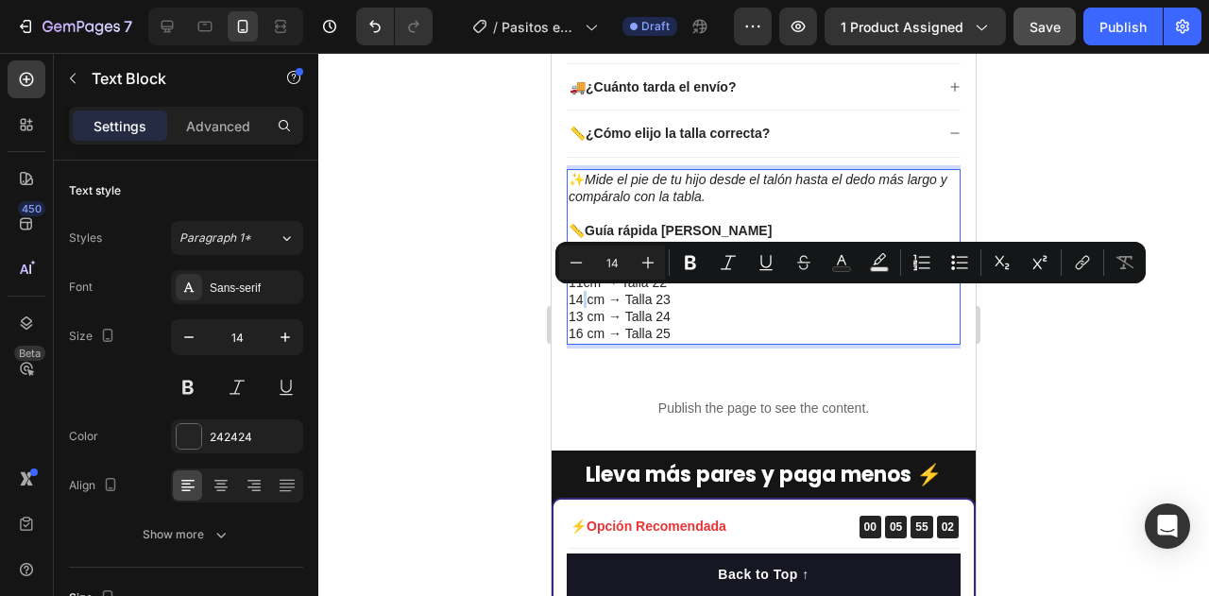
click at [582, 298] on p "14 cm → Talla 23" at bounding box center [763, 299] width 390 height 17
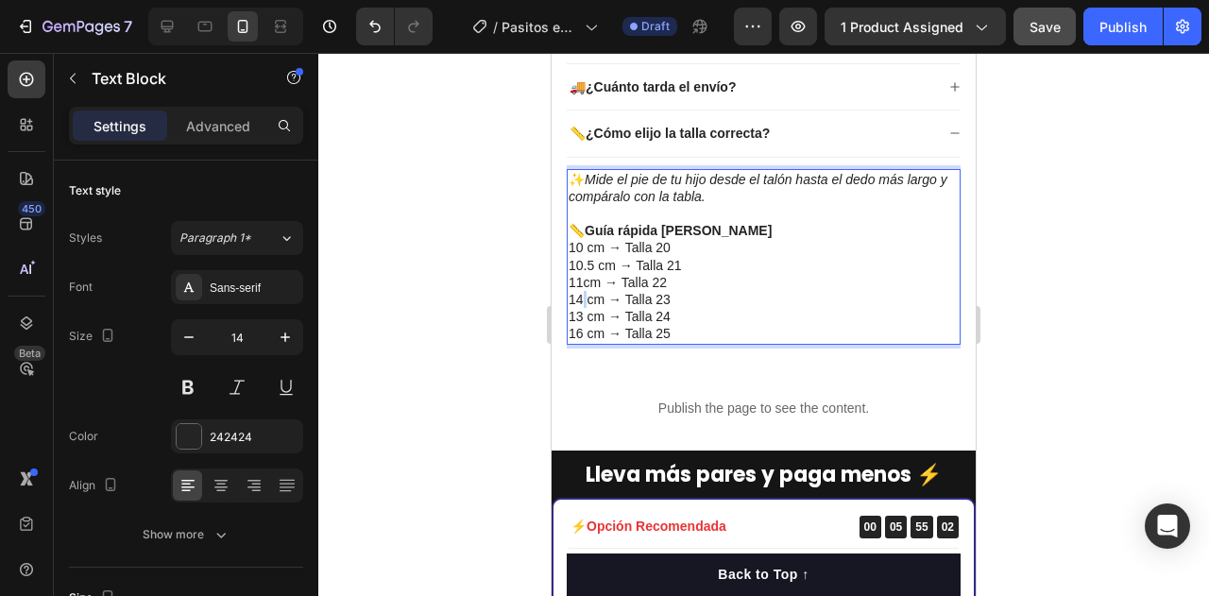
click at [582, 298] on p "14 cm → Talla 23" at bounding box center [763, 299] width 390 height 17
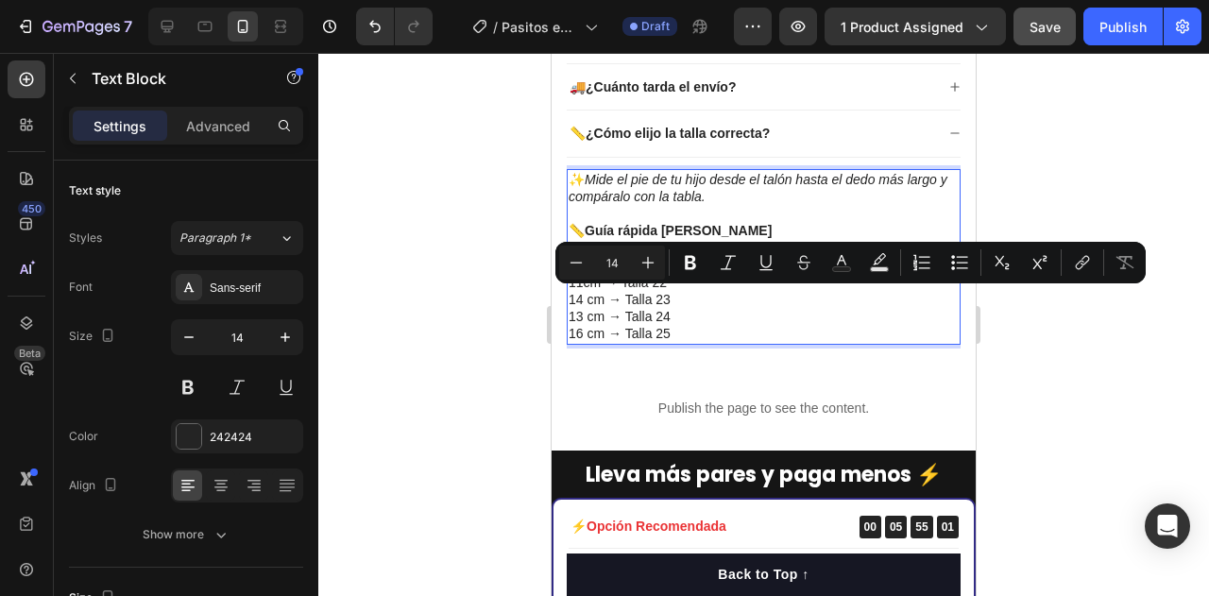
click at [578, 298] on p "14 cm → Talla 23" at bounding box center [763, 299] width 390 height 17
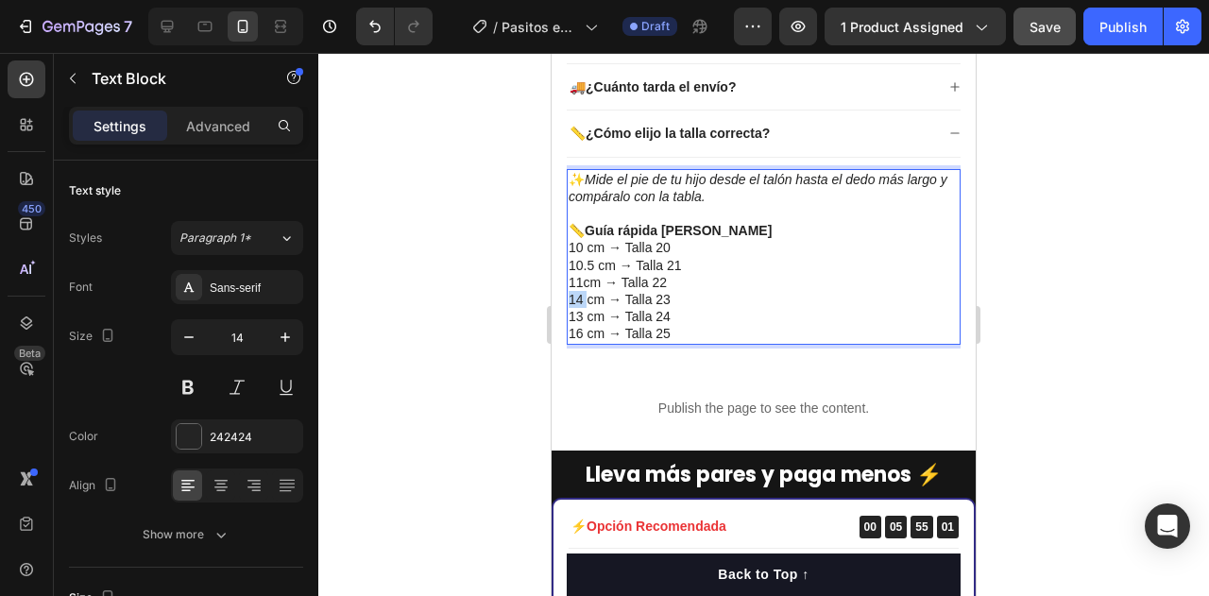
click at [578, 298] on p "14 cm → Talla 23" at bounding box center [763, 299] width 390 height 17
click at [665, 309] on p "13 cm → Talla 24" at bounding box center [763, 316] width 390 height 17
click at [574, 302] on p "14 cm → Talla 23" at bounding box center [763, 299] width 390 height 17
click at [609, 306] on p "14 cm → Talla 23" at bounding box center [763, 299] width 390 height 17
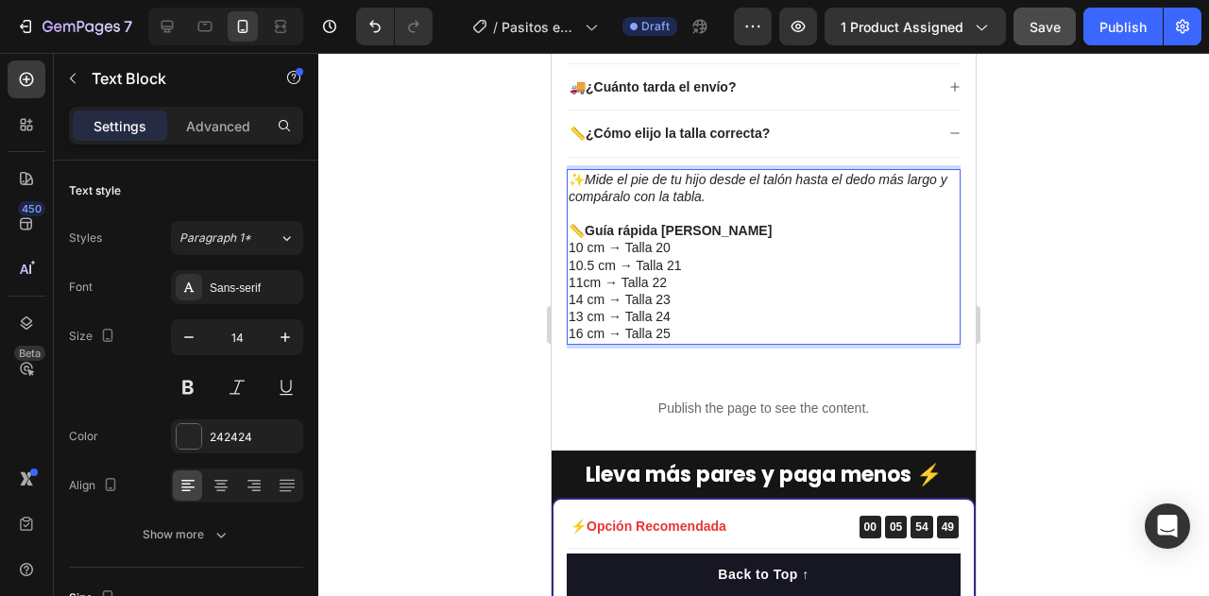
click at [573, 299] on p "14 cm → Talla 23" at bounding box center [763, 299] width 390 height 17
click at [578, 281] on p "11cm → Talla 22" at bounding box center [763, 282] width 390 height 17
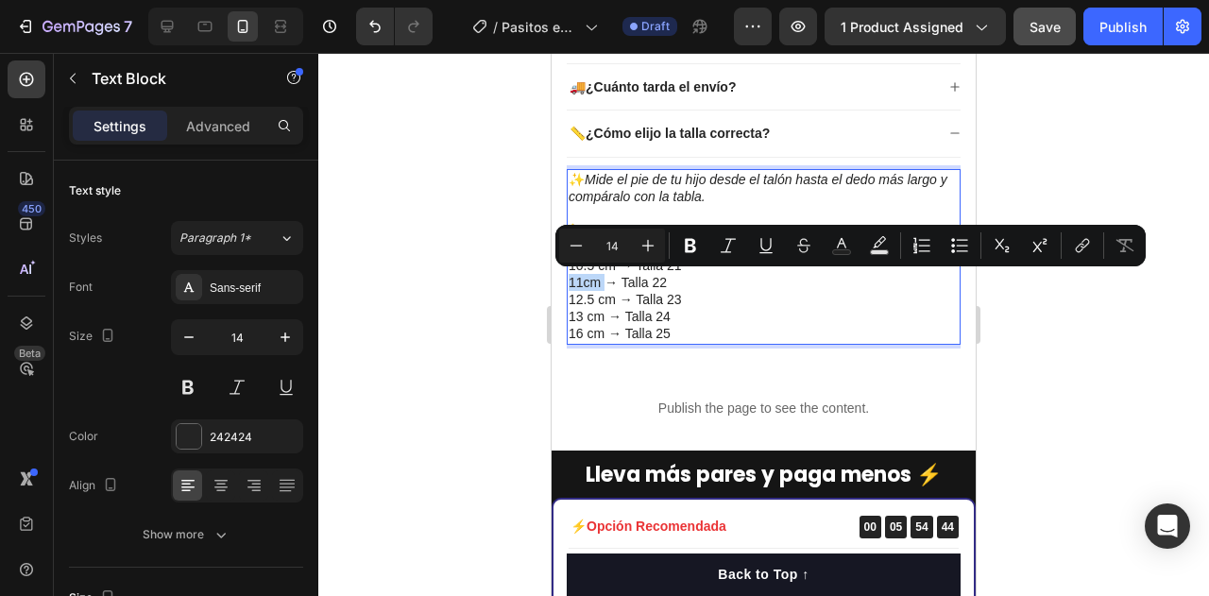
click at [578, 281] on p "11cm → Talla 22" at bounding box center [763, 282] width 390 height 17
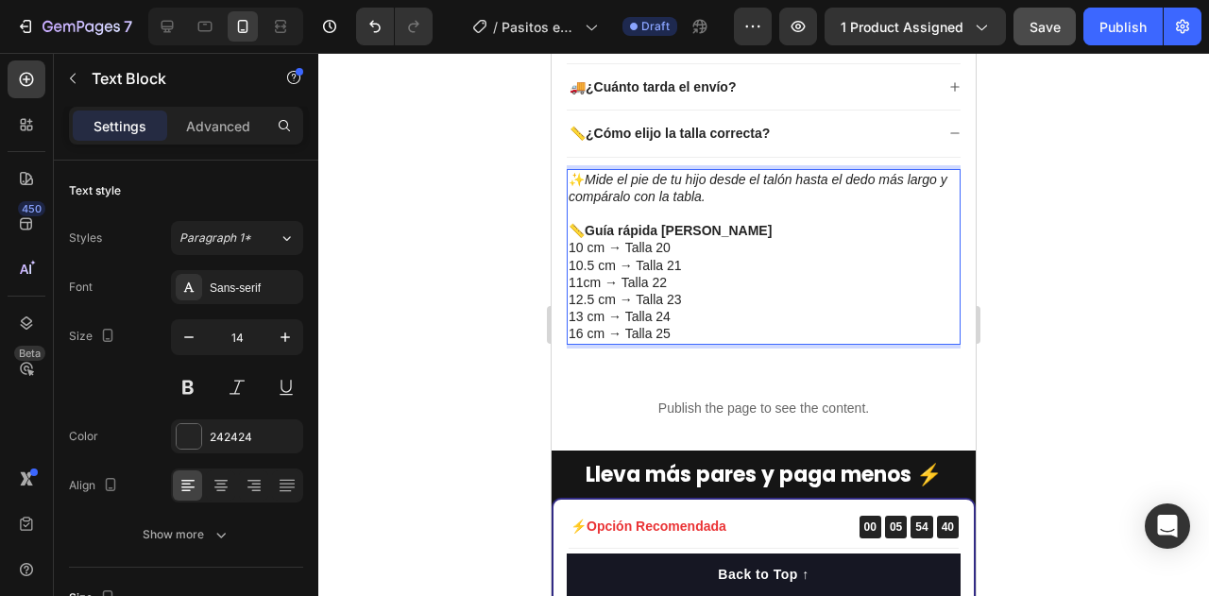
click at [579, 279] on p "11cm → Talla 22" at bounding box center [763, 282] width 390 height 17
click at [585, 262] on p "10.5 cm → Talla 21" at bounding box center [763, 265] width 390 height 17
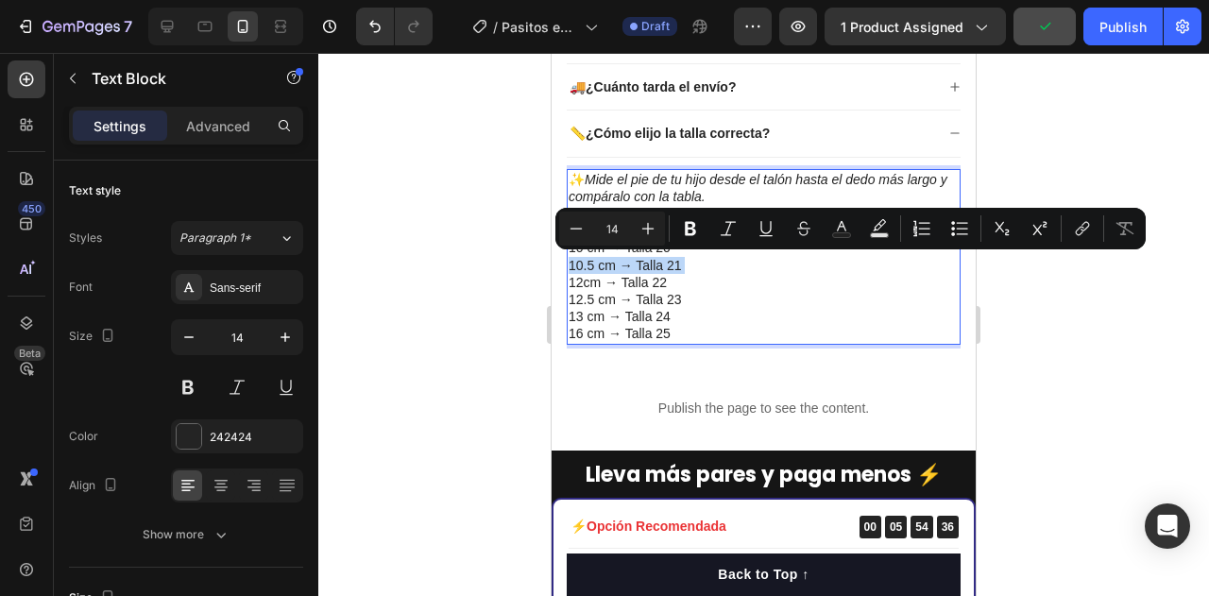
click at [585, 262] on p "10.5 cm → Talla 21" at bounding box center [763, 265] width 390 height 17
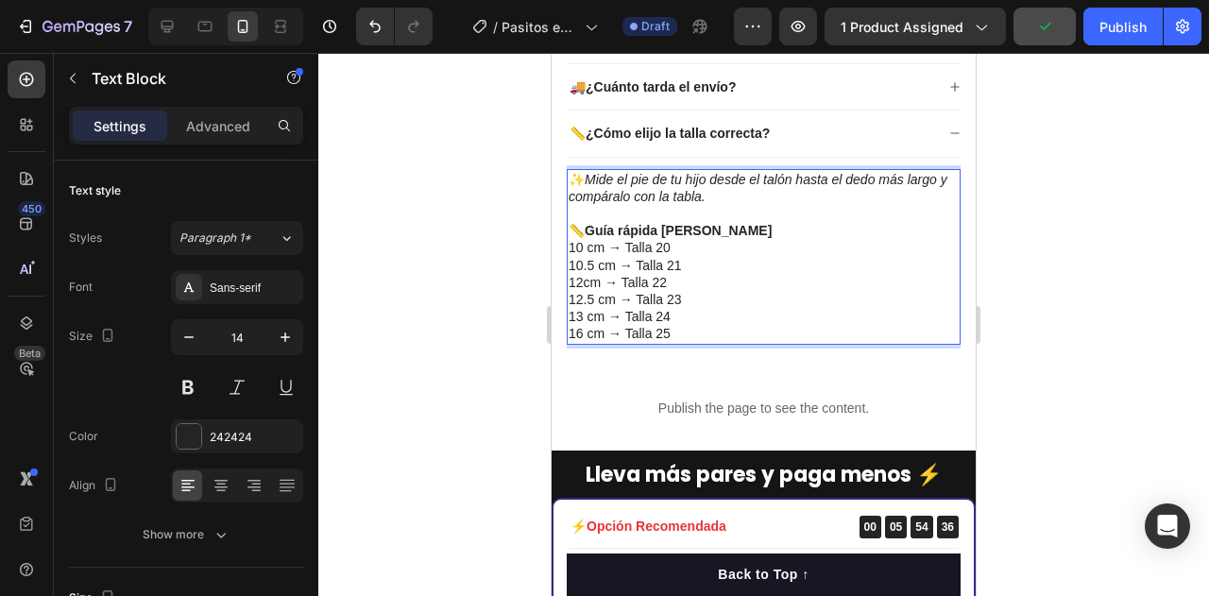
click at [585, 262] on p "10.5 cm → Talla 21" at bounding box center [763, 265] width 390 height 17
click at [581, 286] on p "12cm → Talla 22" at bounding box center [763, 282] width 390 height 17
click at [581, 303] on p "12.5 cm → Talla 23" at bounding box center [763, 299] width 390 height 17
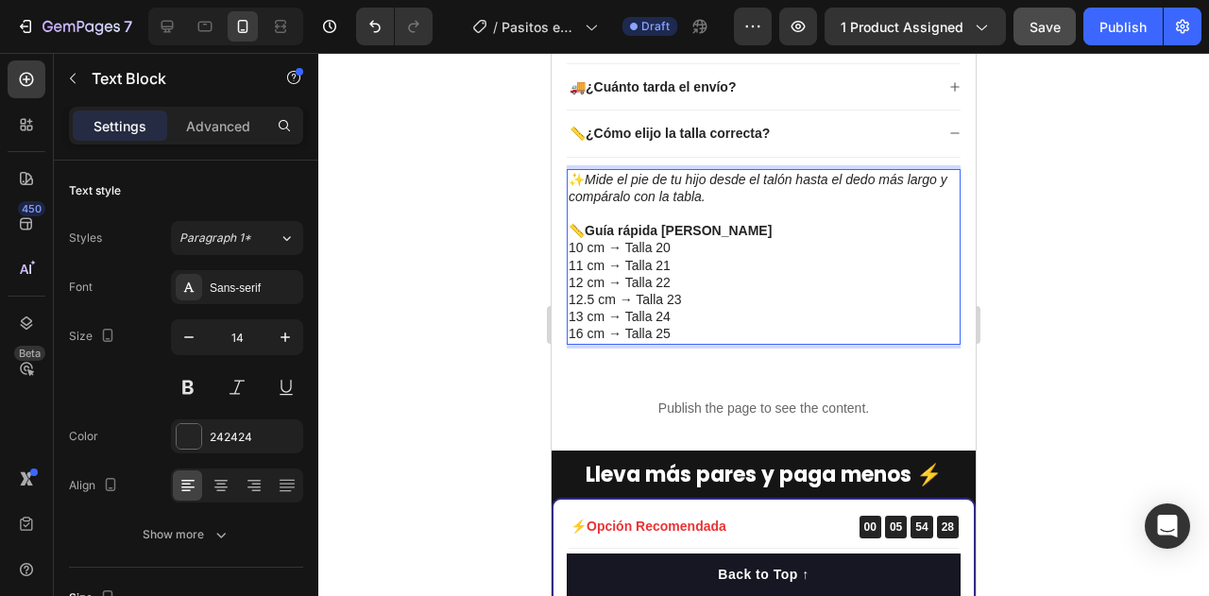
click at [689, 312] on p "13 cm → Talla 24" at bounding box center [763, 316] width 390 height 17
click at [739, 279] on p "12 cm → Talla 22" at bounding box center [763, 282] width 390 height 17
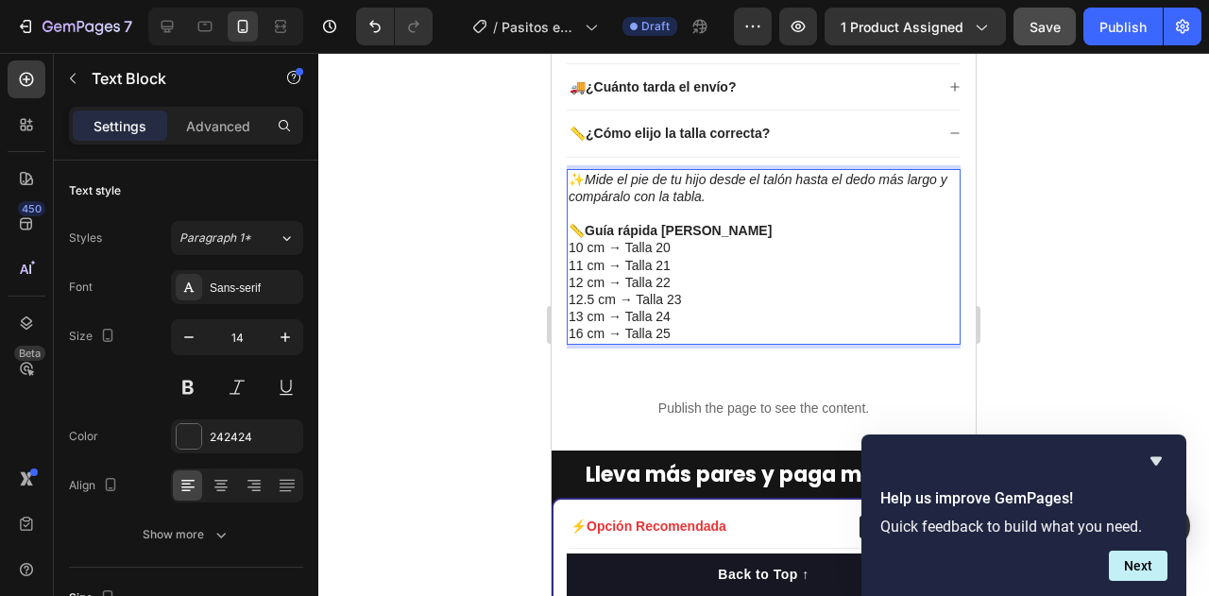
click at [583, 285] on p "12 cm → Talla 22" at bounding box center [763, 282] width 390 height 17
click at [583, 304] on p "12.5 cm → Talla 23" at bounding box center [763, 299] width 390 height 17
click at [580, 282] on p "12 cm → Talla 22" at bounding box center [763, 282] width 390 height 17
click at [573, 283] on p "12 cm → Talla 22" at bounding box center [763, 282] width 390 height 17
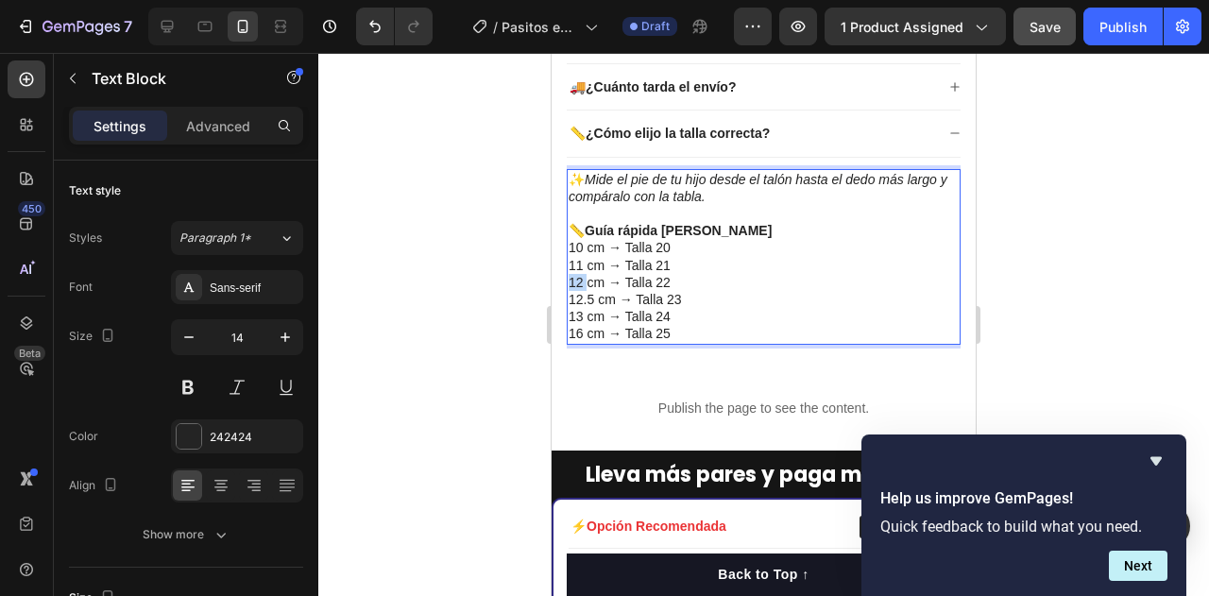
click at [573, 283] on p "12 cm → Talla 22" at bounding box center [763, 282] width 390 height 17
click at [642, 297] on p "12.5 cm → Talla 23" at bounding box center [763, 299] width 390 height 17
click at [578, 267] on p "11 cm → Talla 21" at bounding box center [763, 265] width 390 height 17
click at [579, 285] on p "12 cm → Talla 22" at bounding box center [763, 282] width 390 height 17
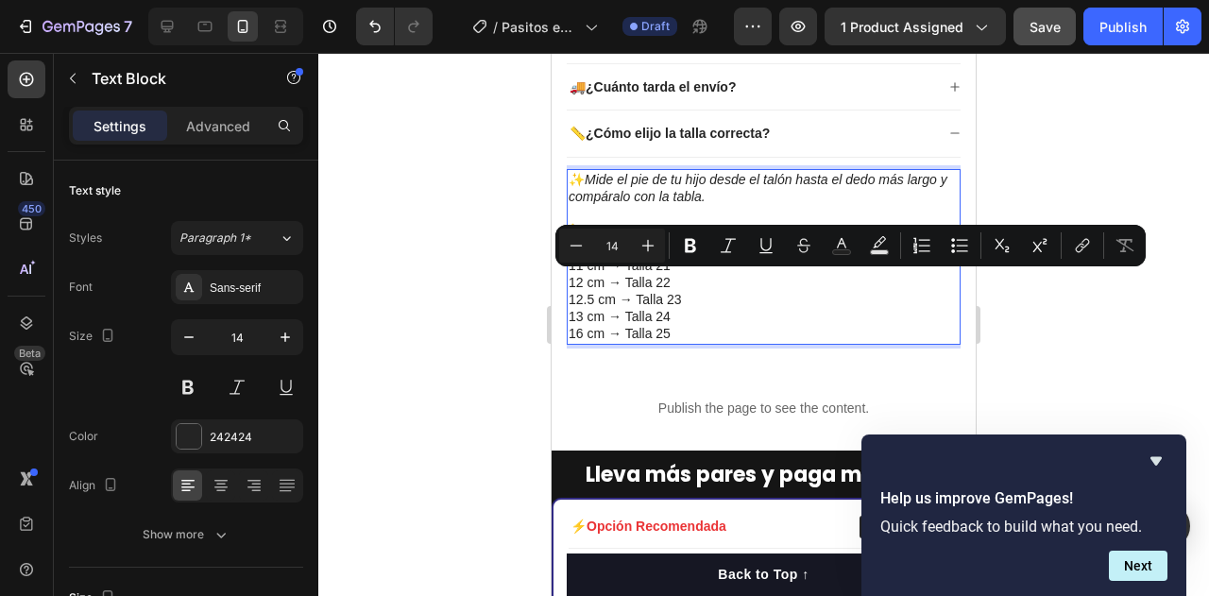
click at [585, 302] on p "12.5 cm → Talla 23" at bounding box center [763, 299] width 390 height 17
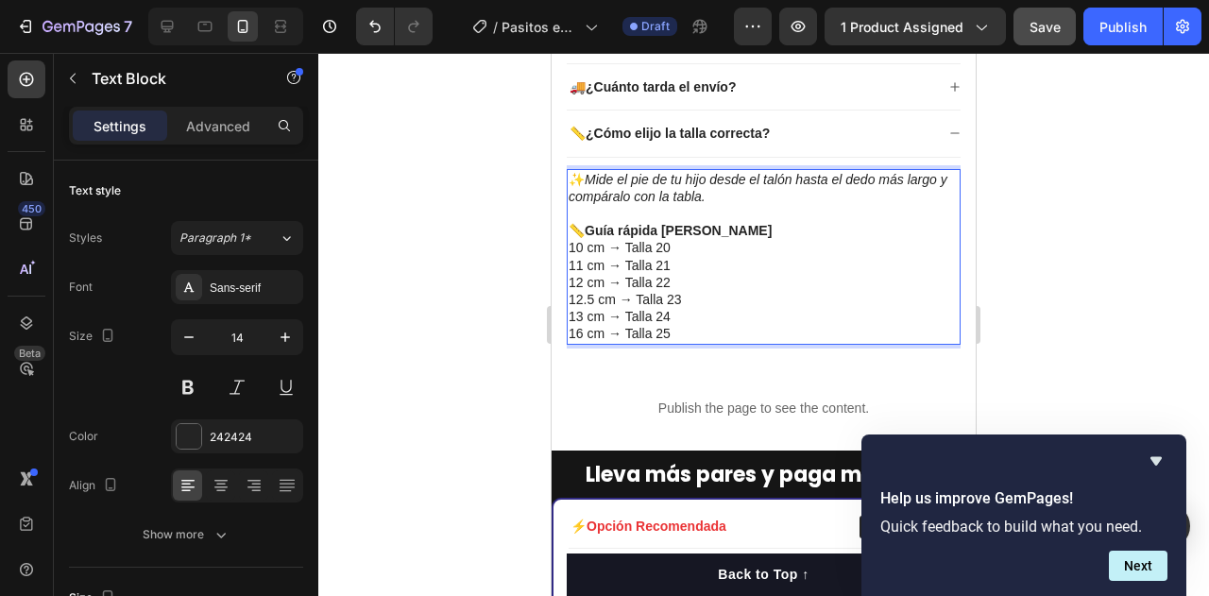
click at [582, 328] on p "16 cm → Talla 25" at bounding box center [763, 333] width 390 height 17
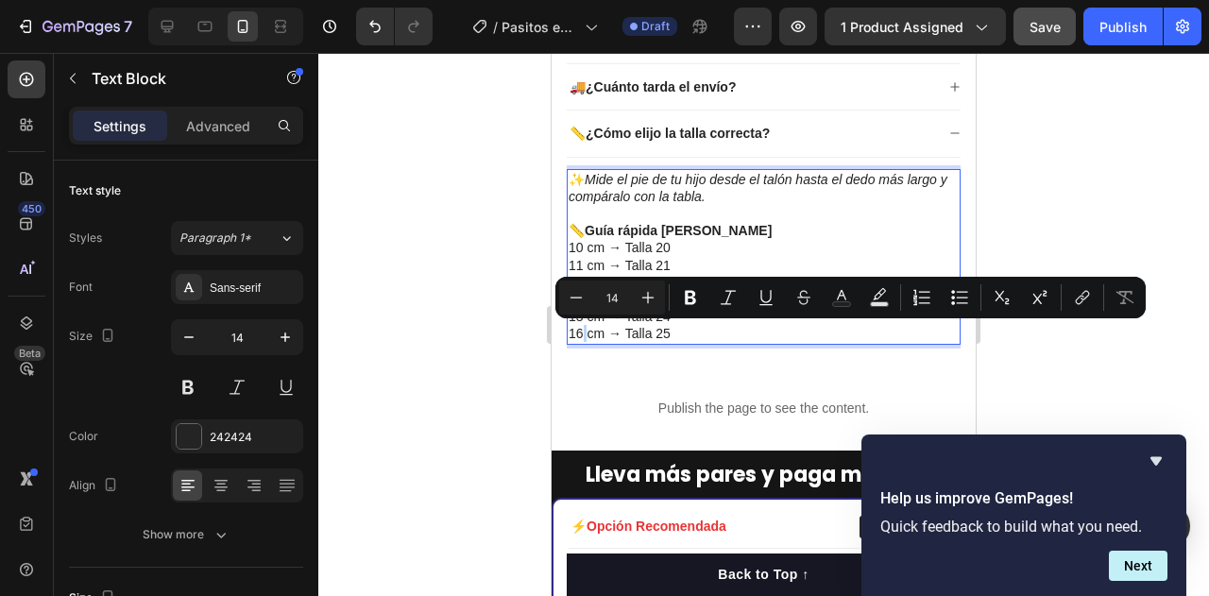
click at [582, 328] on p "16 cm → Talla 25" at bounding box center [763, 333] width 390 height 17
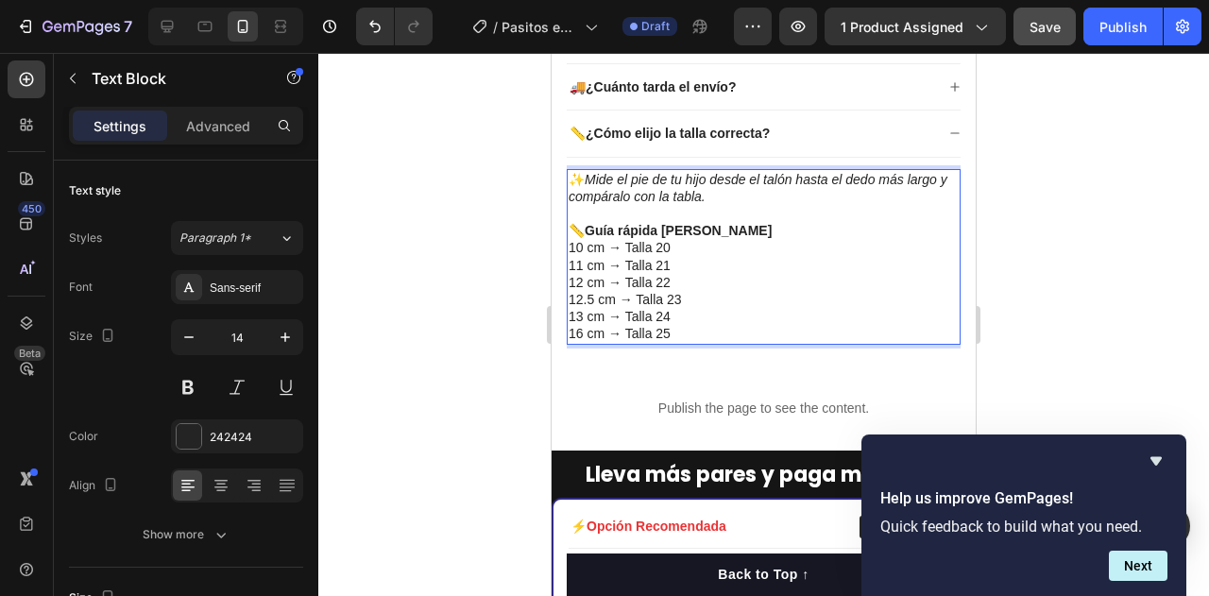
click at [577, 332] on p "16 cm → Talla 25" at bounding box center [763, 333] width 390 height 17
click at [1159, 453] on icon "Hide survey" at bounding box center [1155, 460] width 23 height 23
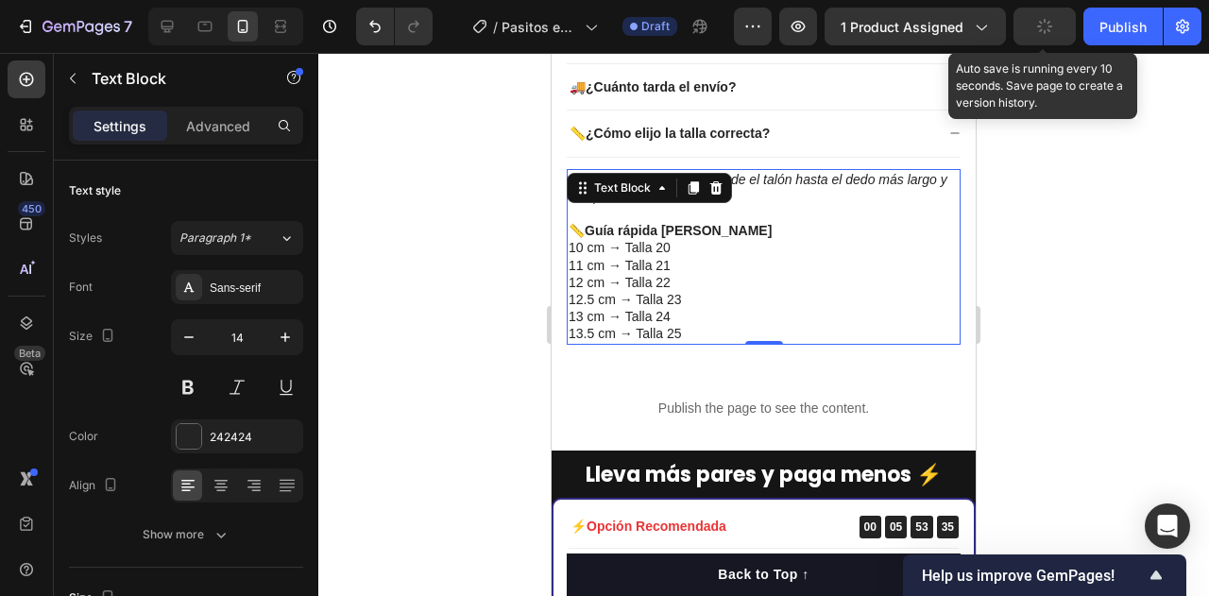
click at [1050, 26] on icon "button" at bounding box center [1045, 27] width 18 height 18
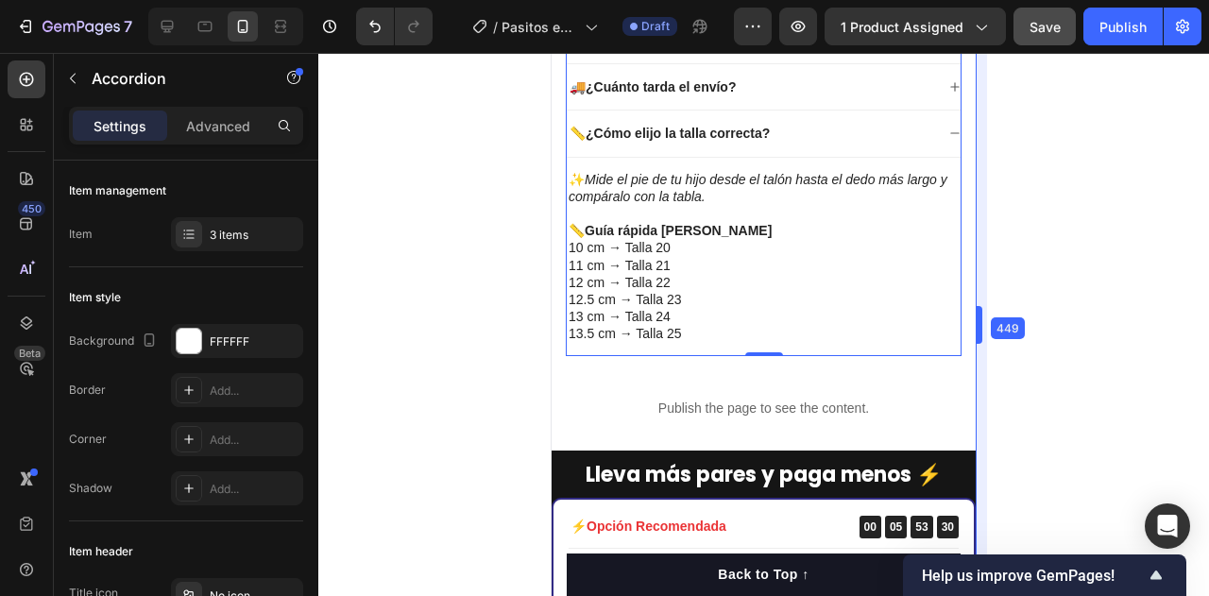
drag, startPoint x: 984, startPoint y: 218, endPoint x: 423, endPoint y: 168, distance: 563.1
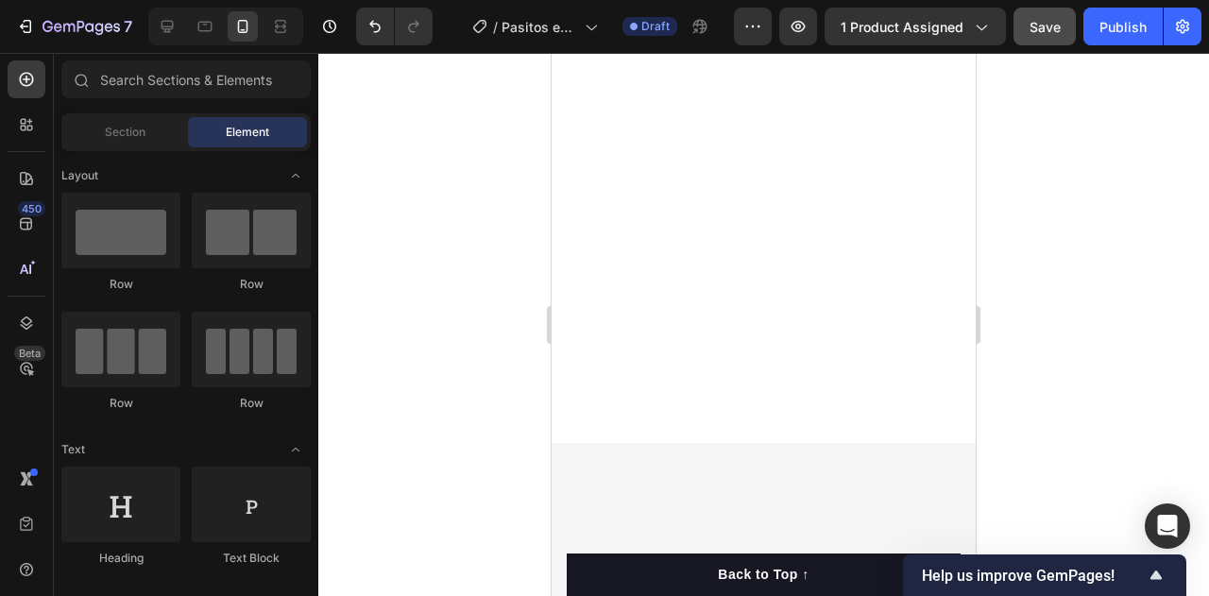
scroll to position [831, 0]
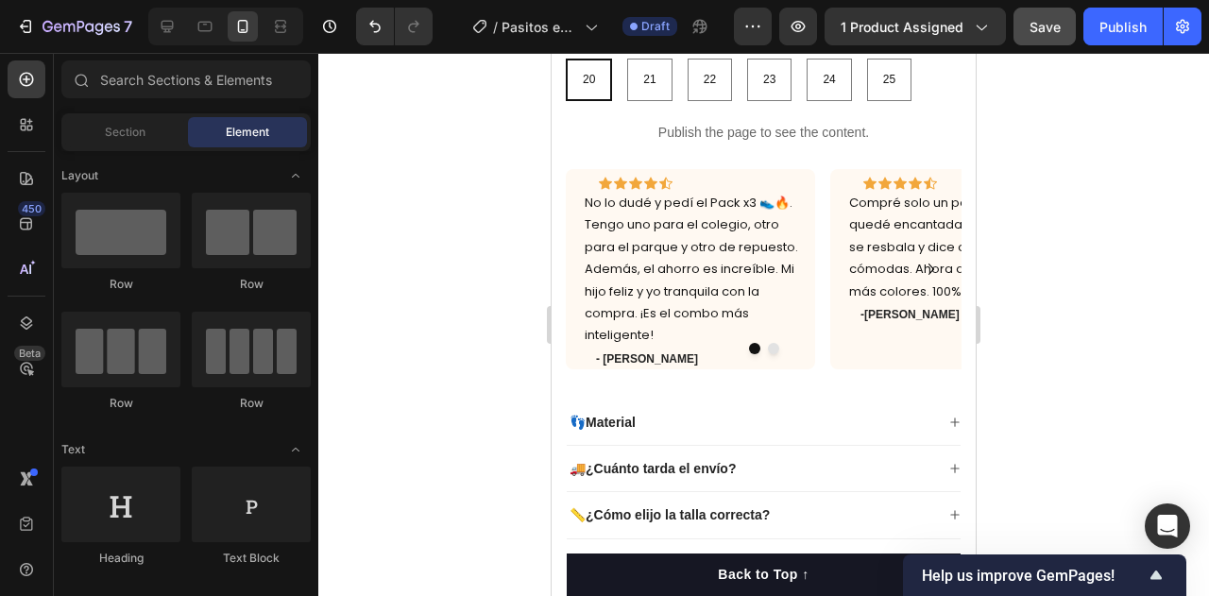
drag, startPoint x: 972, startPoint y: 348, endPoint x: 1570, endPoint y: 216, distance: 613.0
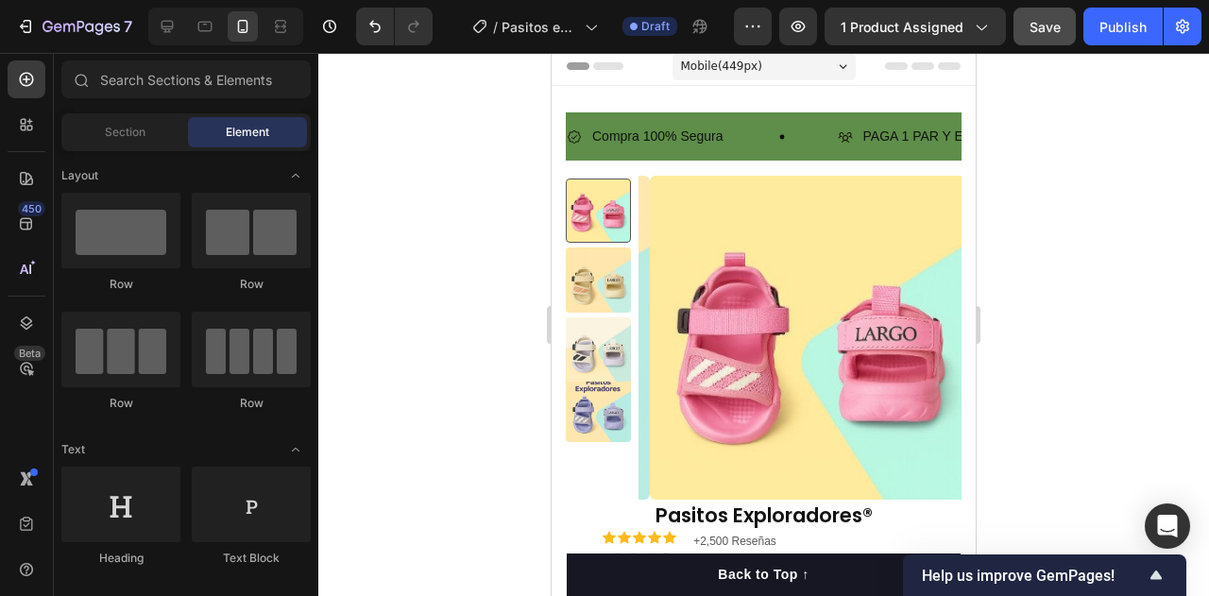
scroll to position [0, 0]
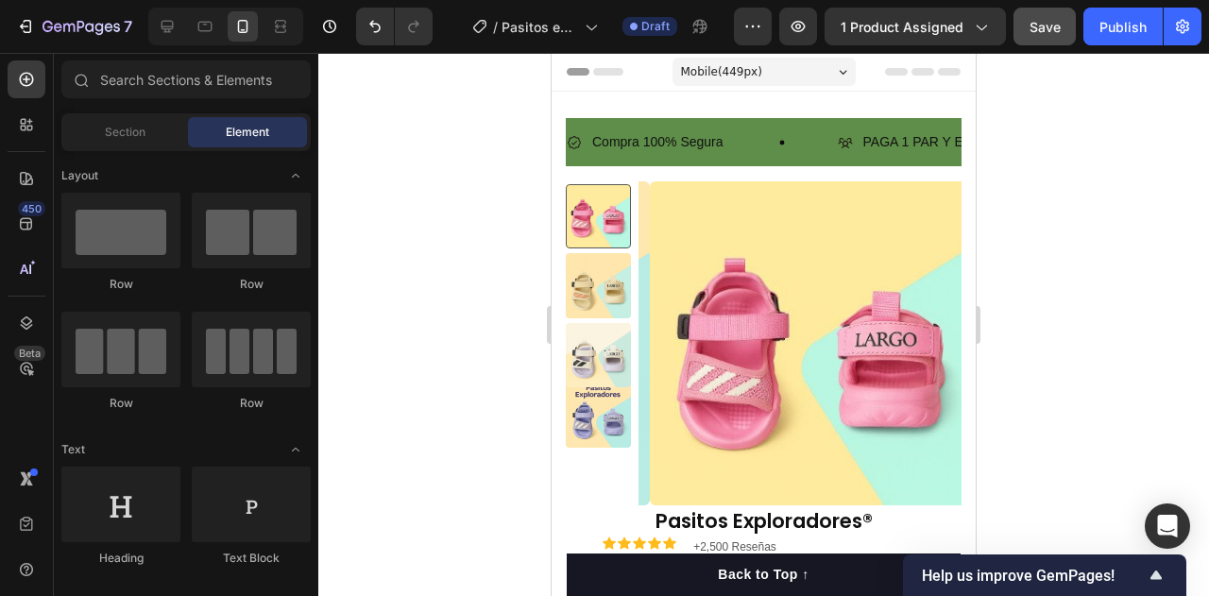
drag, startPoint x: 965, startPoint y: 184, endPoint x: 1535, endPoint y: 123, distance: 573.6
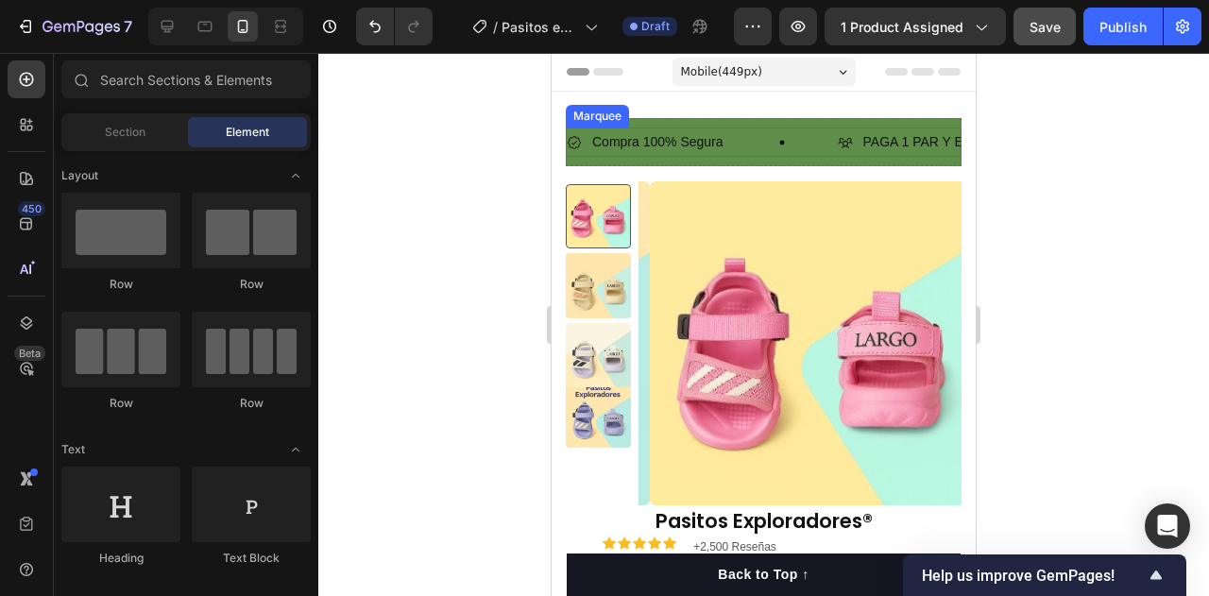
click at [796, 135] on div "Compra 100% Segura Item List" at bounding box center [701, 141] width 271 height 29
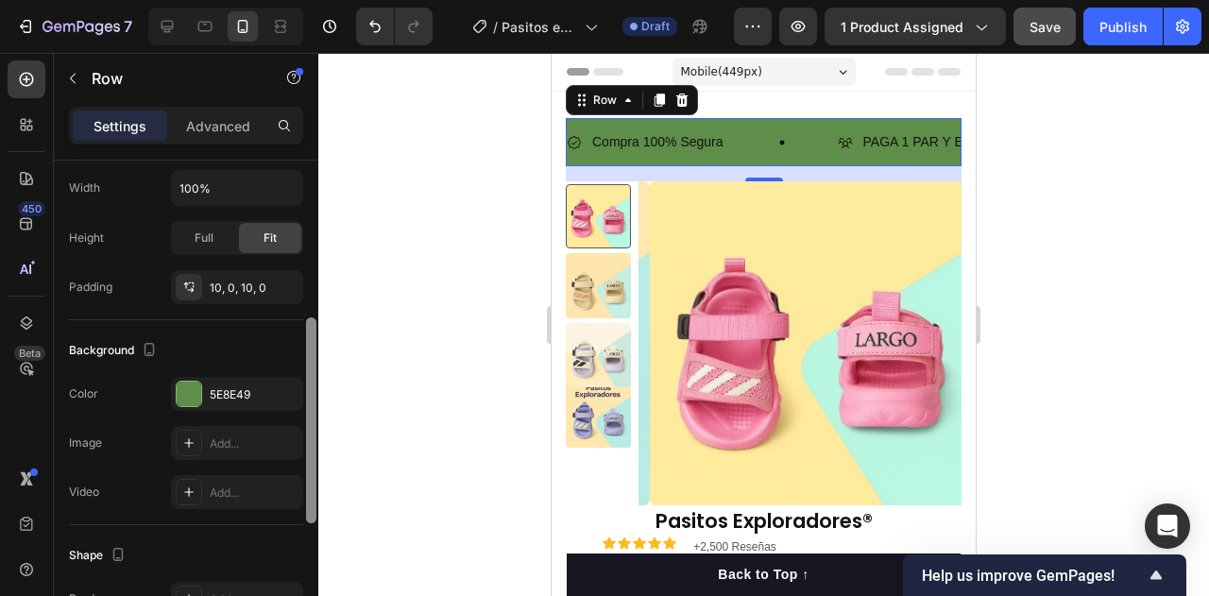
scroll to position [363, 0]
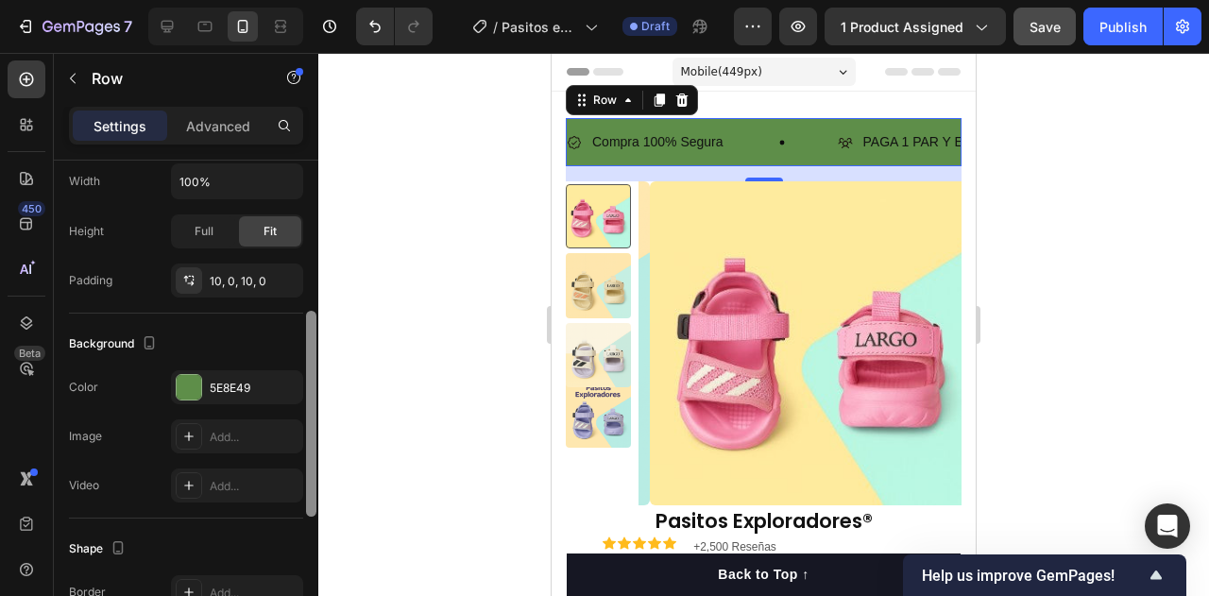
drag, startPoint x: 313, startPoint y: 339, endPoint x: 338, endPoint y: 492, distance: 154.9
click at [338, 0] on div "7 Version history / Pasitos exploradores Draft Preview 1 product assigned Save …" at bounding box center [604, 0] width 1209 height 0
click at [234, 377] on div "5E8E49" at bounding box center [237, 387] width 132 height 34
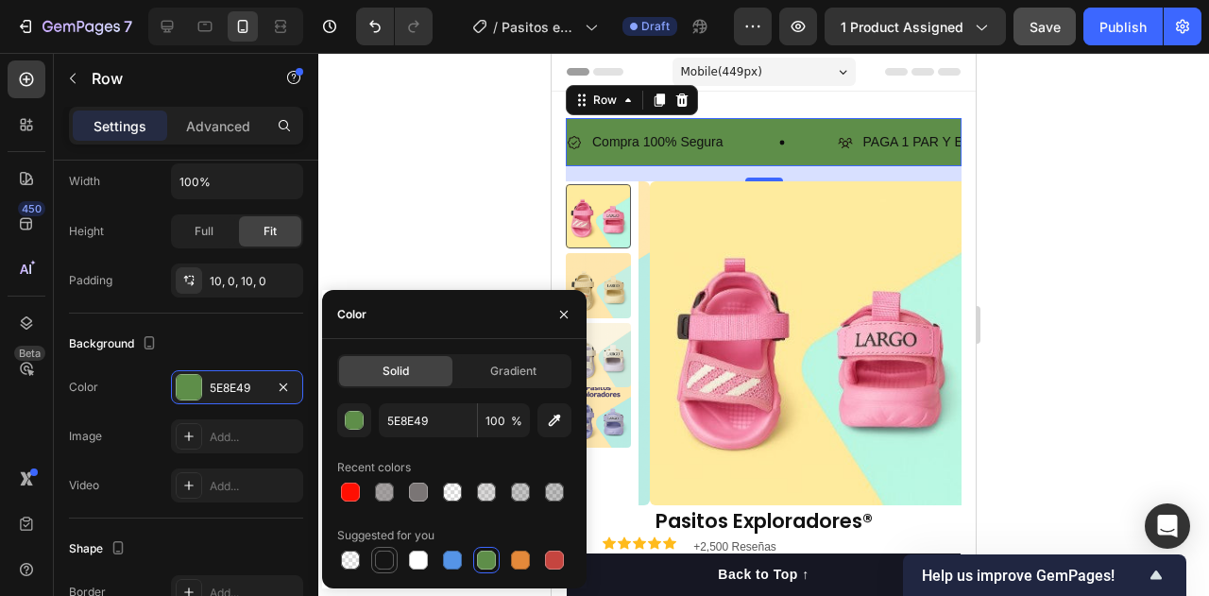
click at [381, 565] on div at bounding box center [384, 559] width 19 height 19
type input "151515"
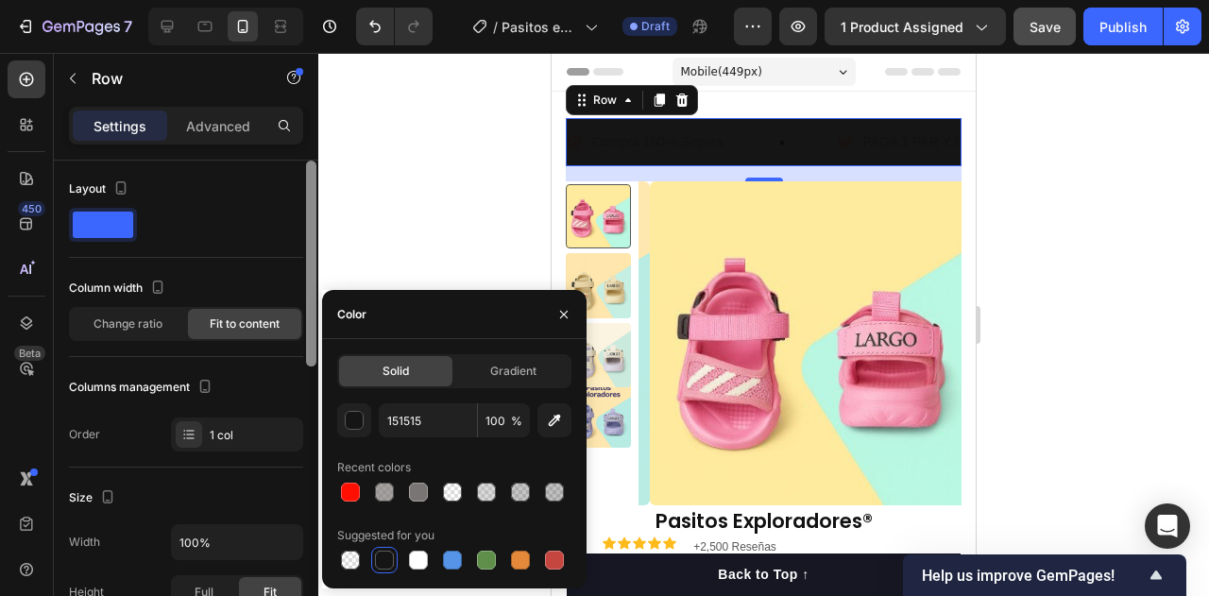
scroll to position [0, 0]
drag, startPoint x: 309, startPoint y: 344, endPoint x: 369, endPoint y: 187, distance: 168.0
click at [369, 0] on div "7 Version history / Pasitos exploradores Draft Preview 1 product assigned Save …" at bounding box center [604, 0] width 1209 height 0
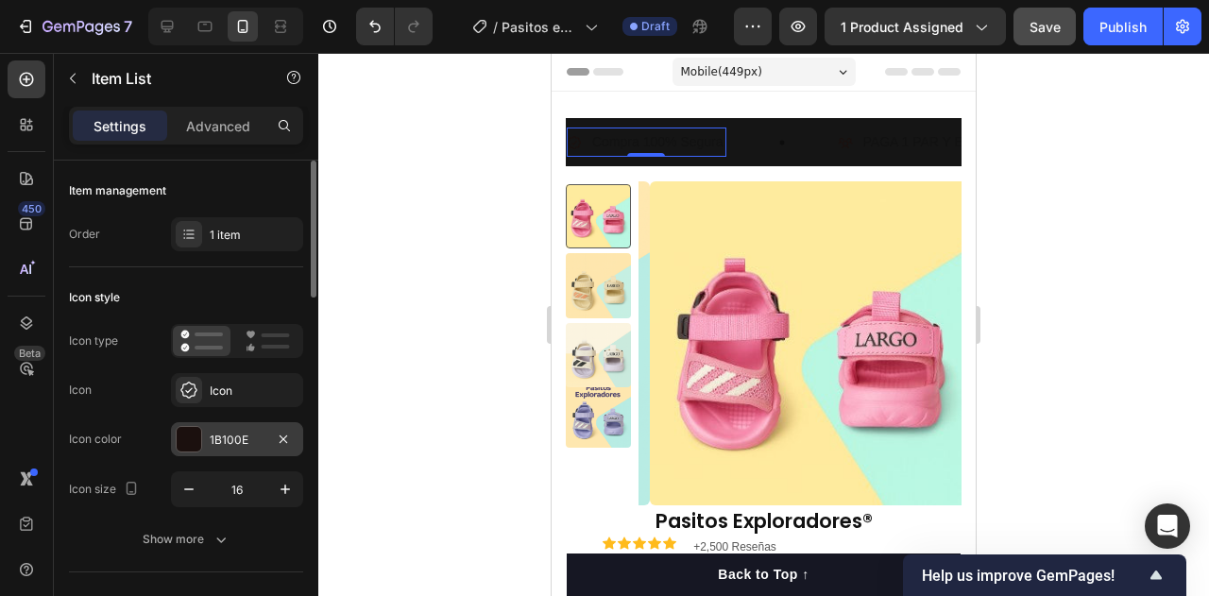
click at [193, 439] on div at bounding box center [189, 439] width 25 height 25
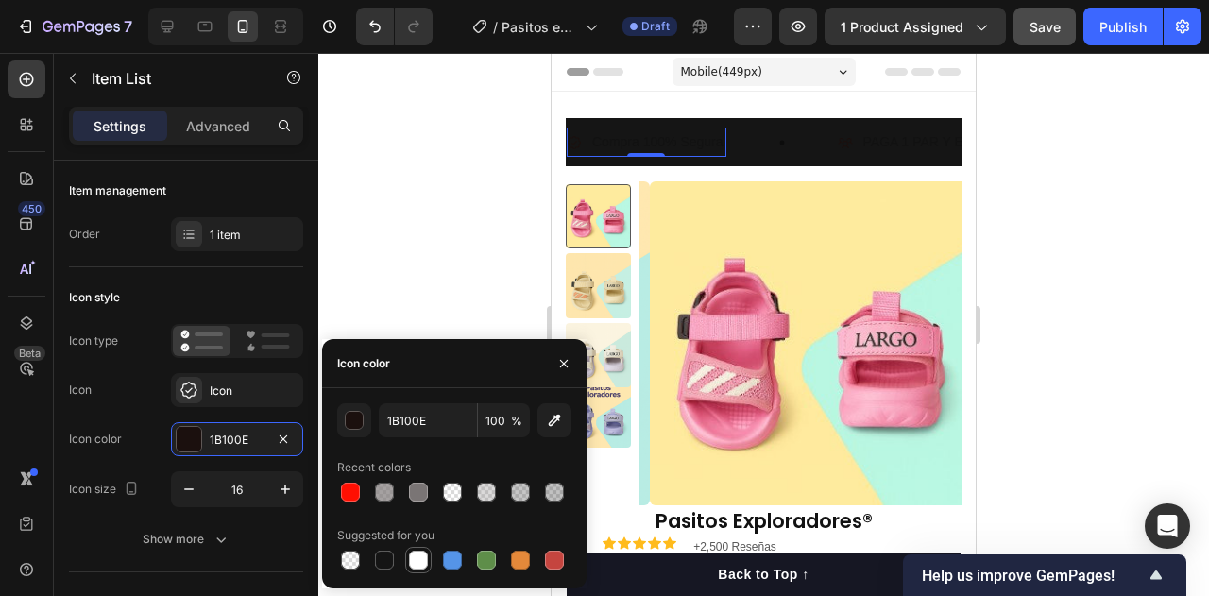
click at [430, 560] on div at bounding box center [418, 560] width 26 height 26
type input "FFFFFF"
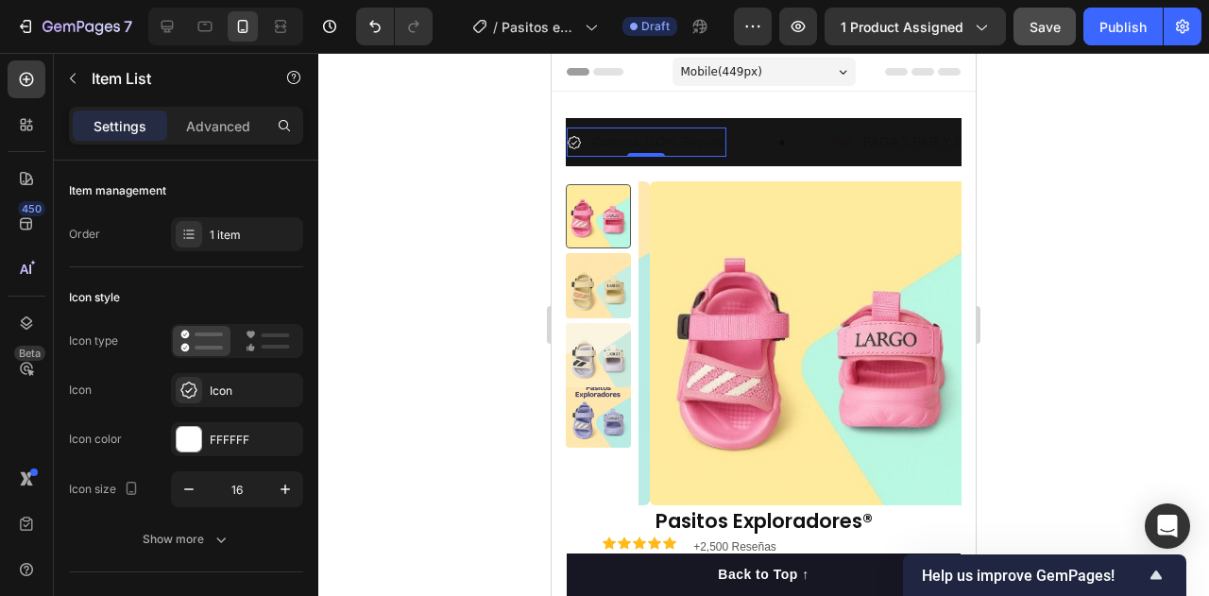
click at [702, 139] on p "Compra 100% Segura" at bounding box center [657, 142] width 131 height 24
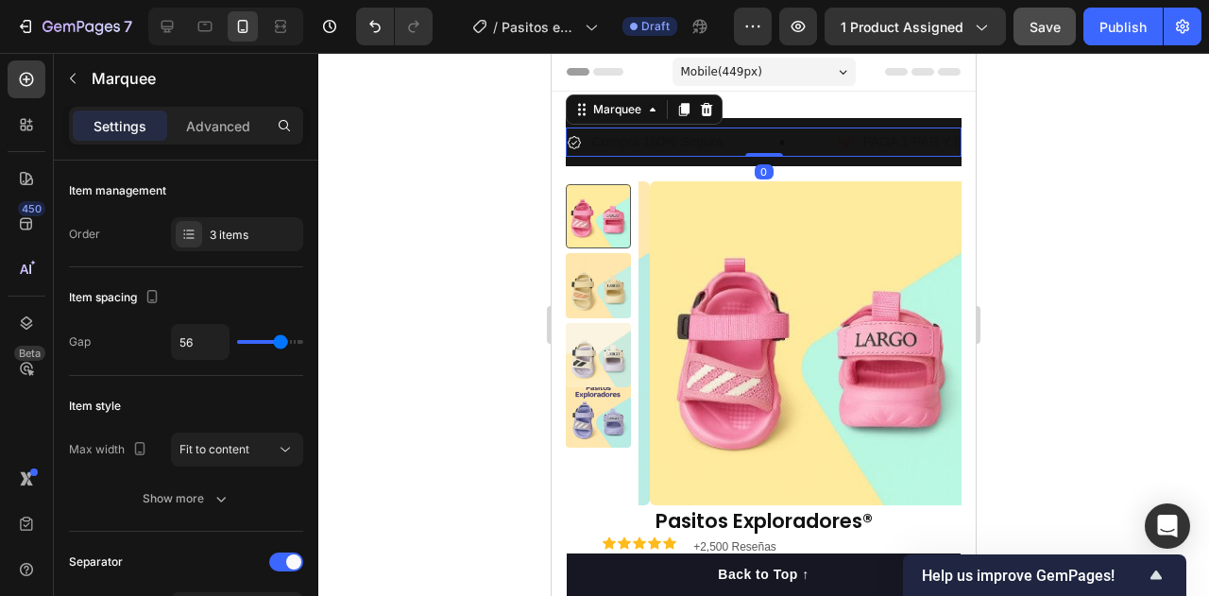
click at [774, 132] on div "Compra 100% Segura Item List" at bounding box center [701, 141] width 271 height 29
click at [618, 141] on p "Compra 100% Segura" at bounding box center [657, 142] width 131 height 24
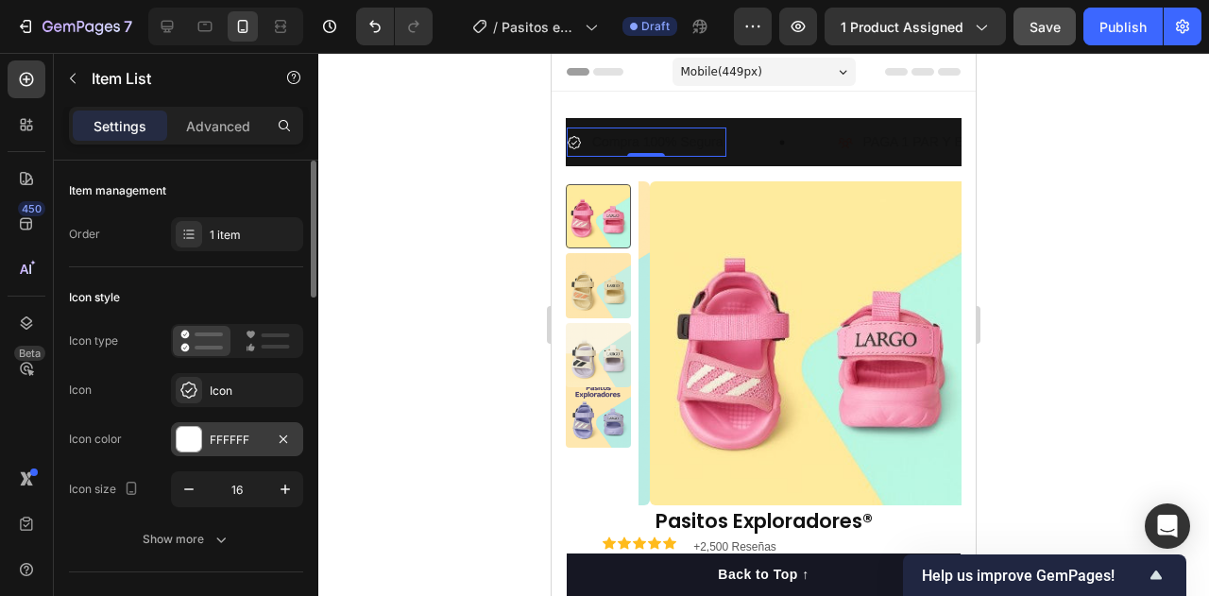
click at [220, 448] on div "FFFFFF" at bounding box center [237, 439] width 55 height 17
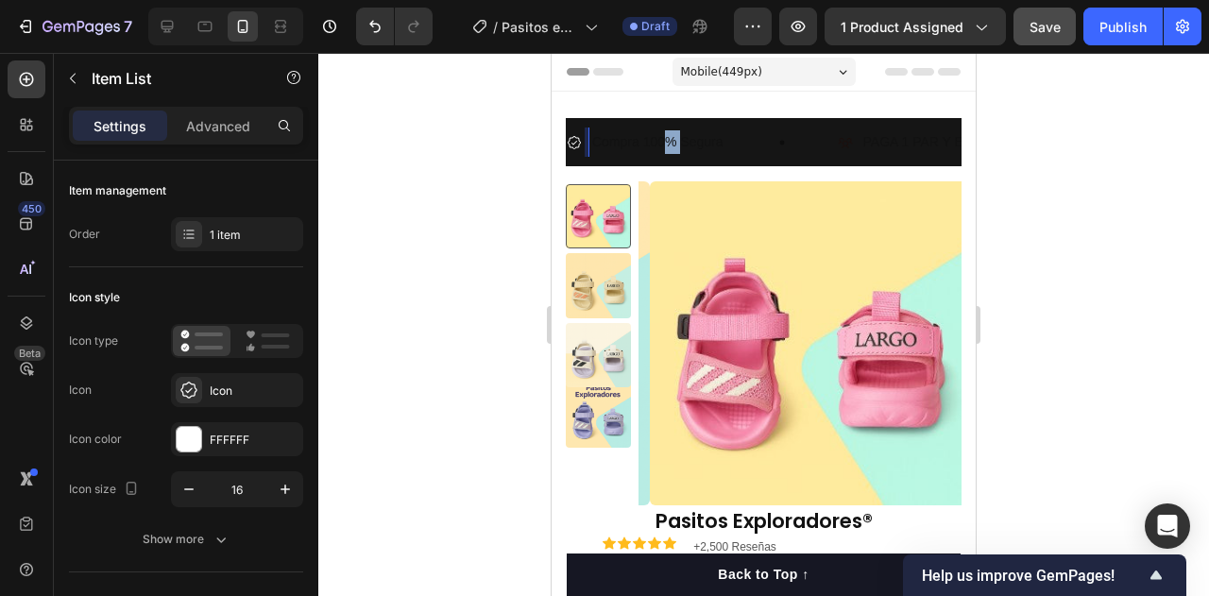
click at [662, 140] on p "Compra 100% Segura" at bounding box center [657, 142] width 131 height 24
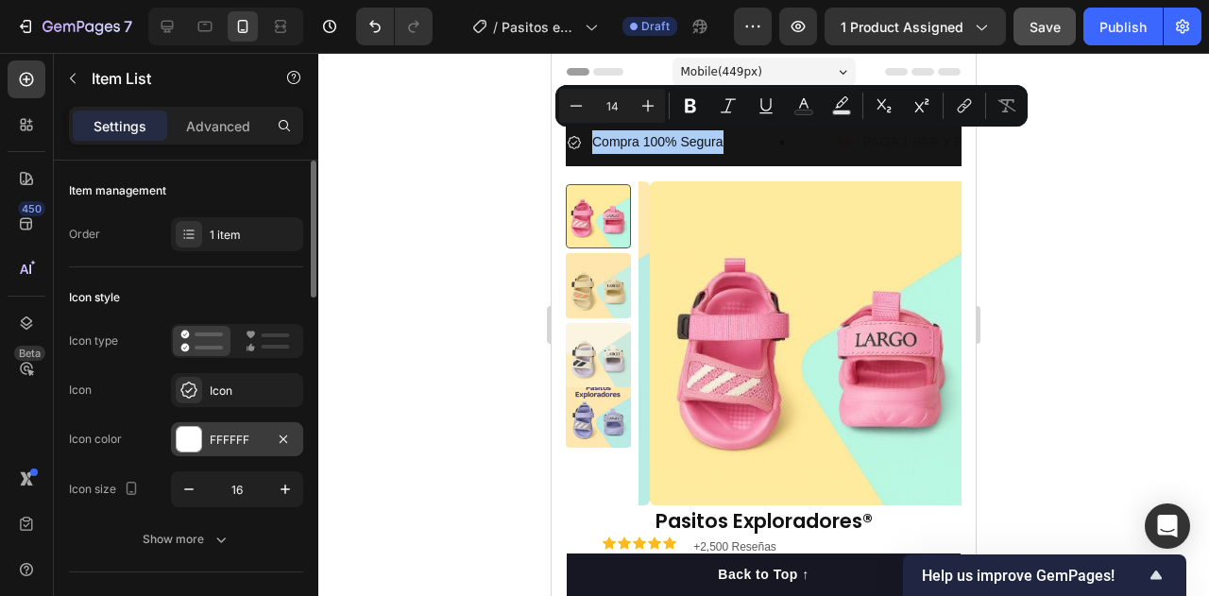
click at [219, 442] on div "FFFFFF" at bounding box center [237, 439] width 55 height 17
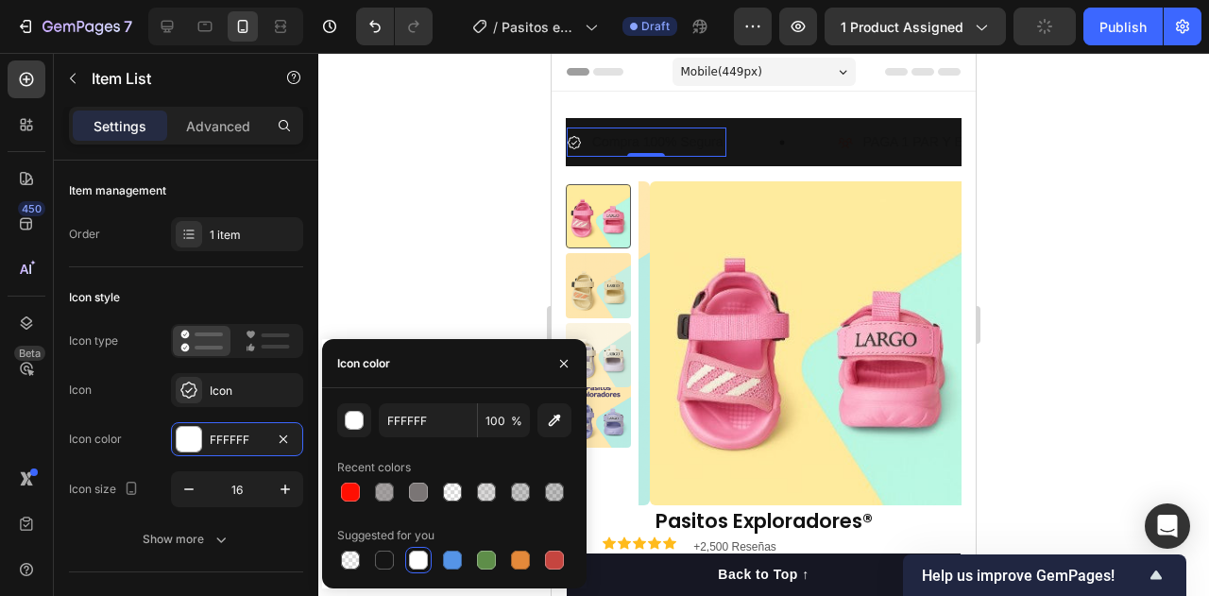
click at [424, 561] on div at bounding box center [418, 559] width 19 height 19
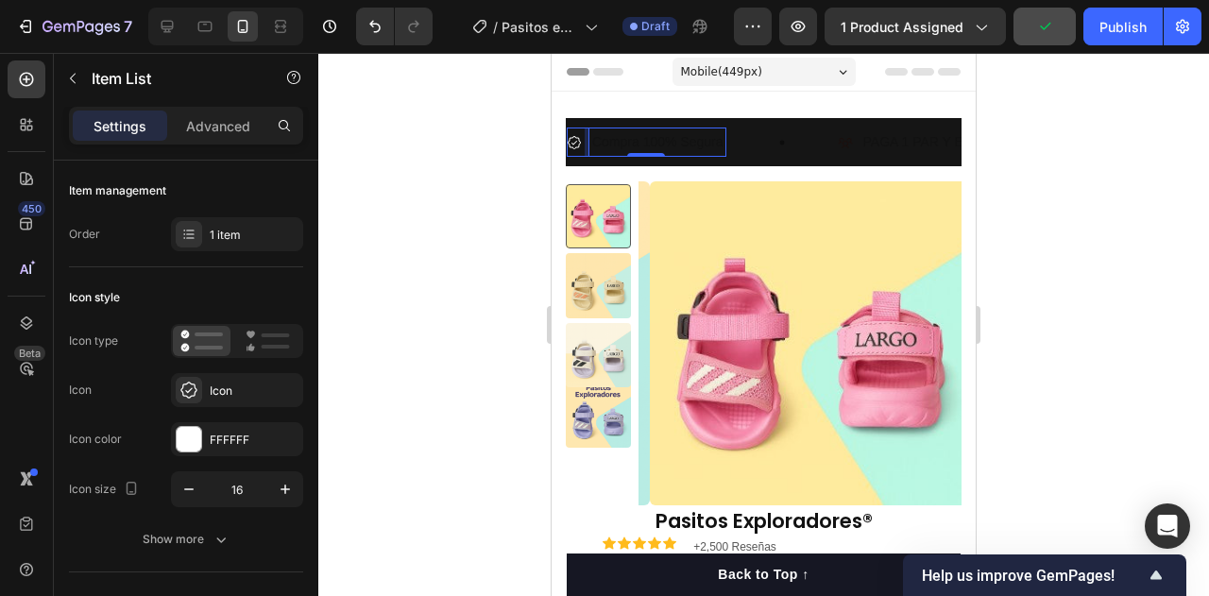
click at [607, 155] on div "Compra 100% Segura" at bounding box center [657, 141] width 137 height 29
click at [639, 134] on p "Compra 100% Segura" at bounding box center [657, 142] width 131 height 24
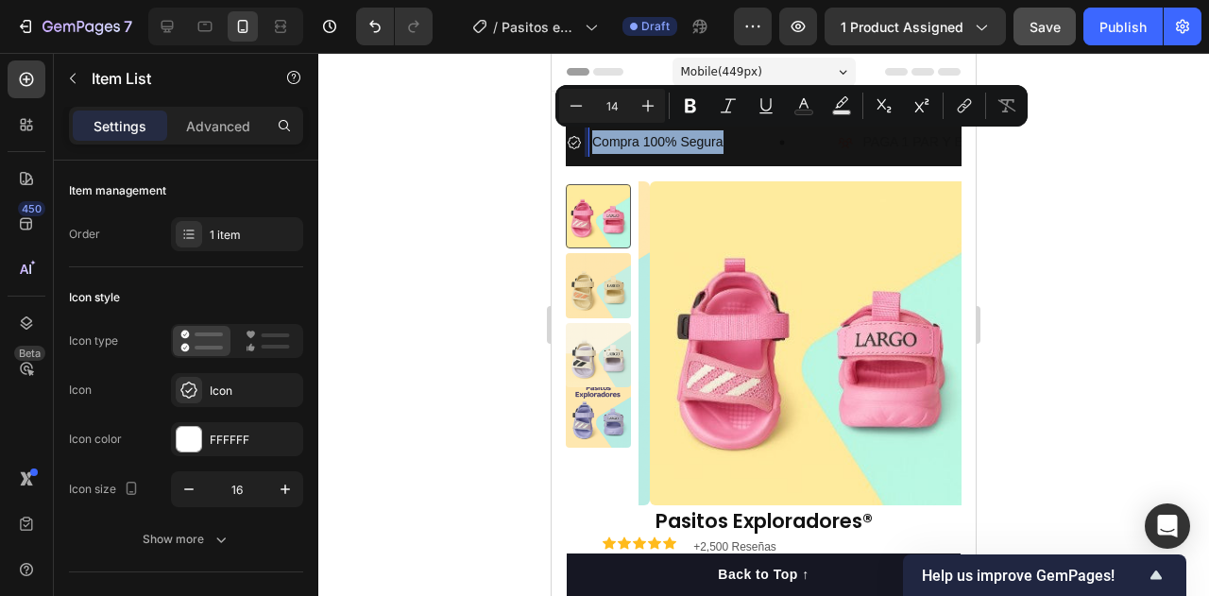
click at [639, 134] on p "Compra 100% Segura" at bounding box center [657, 142] width 131 height 24
click at [649, 140] on p "Compra 100% Segura" at bounding box center [657, 142] width 131 height 24
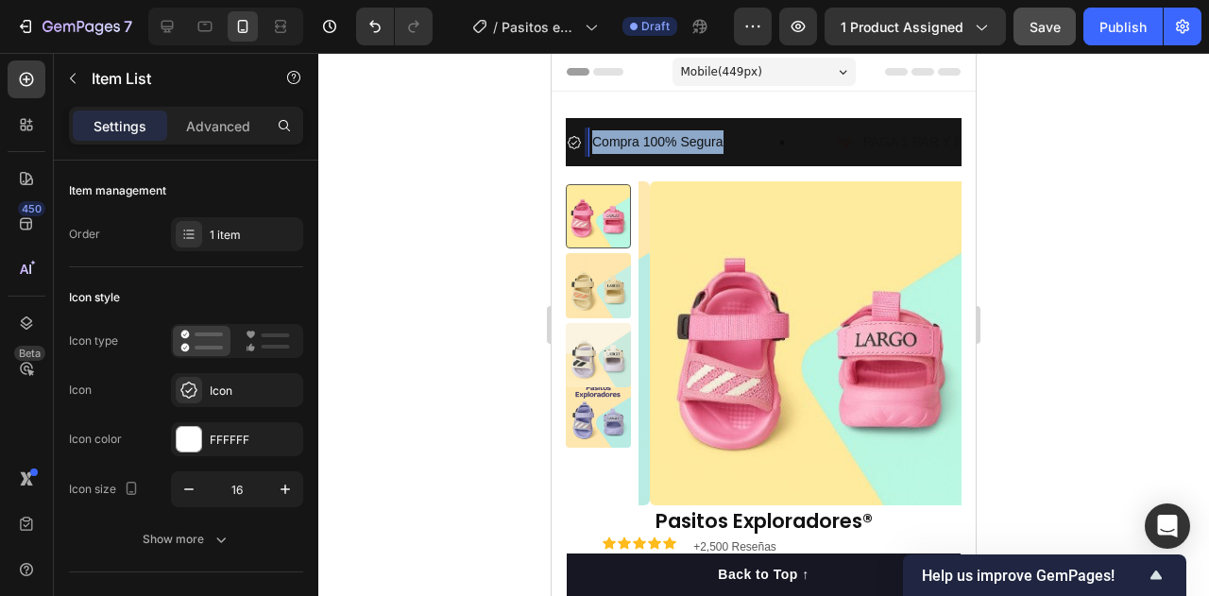
click at [649, 140] on p "Compra 100% Segura" at bounding box center [657, 142] width 131 height 24
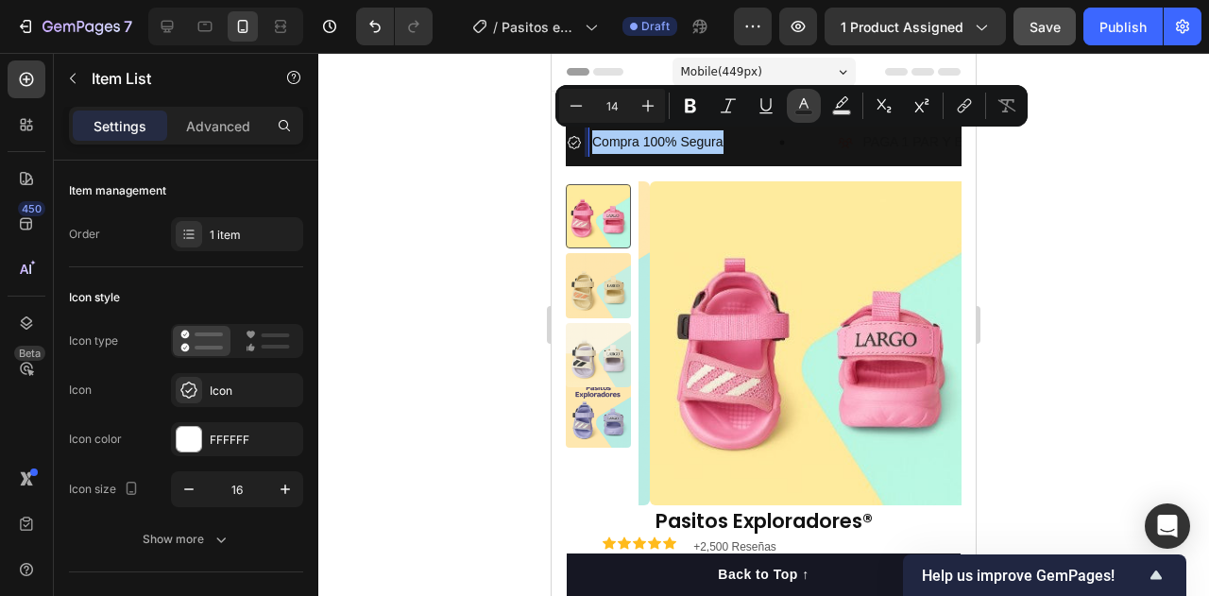
click at [802, 113] on rect "Editor contextual toolbar" at bounding box center [804, 112] width 18 height 5
type input "121212"
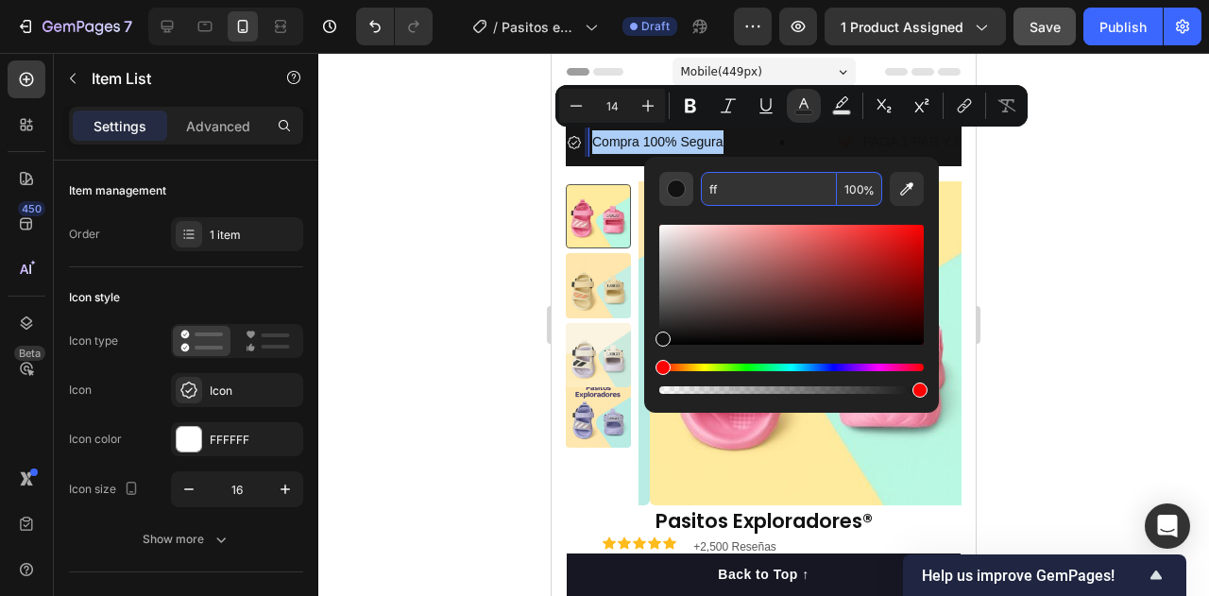
type input "fff"
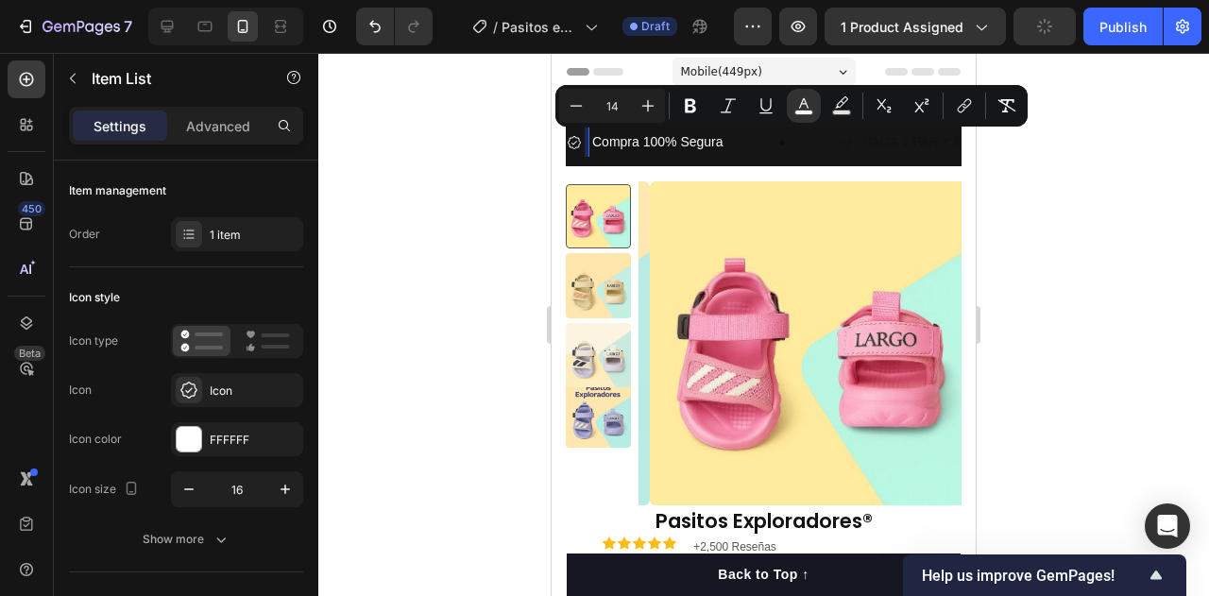
click at [768, 154] on div "Compra 100% Segura Item List 0" at bounding box center [701, 141] width 271 height 29
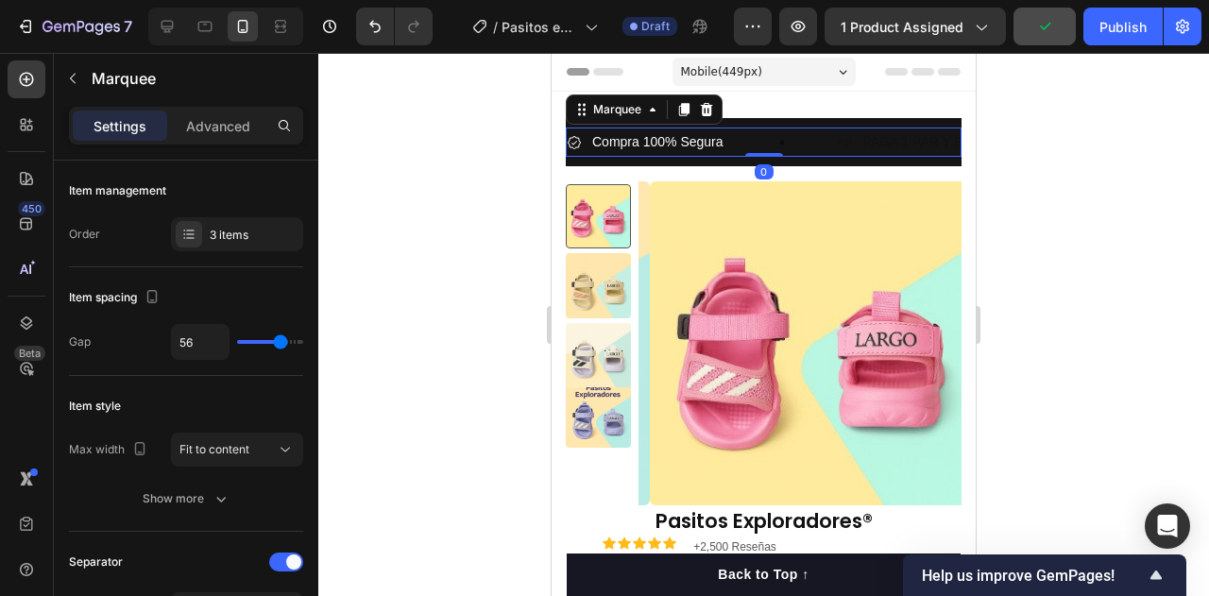
click at [716, 142] on span "Compra 100% Segura" at bounding box center [657, 141] width 131 height 15
click at [762, 143] on div "Compra 100% Segura Item List" at bounding box center [701, 141] width 271 height 29
click at [783, 143] on icon at bounding box center [781, 142] width 5 height 5
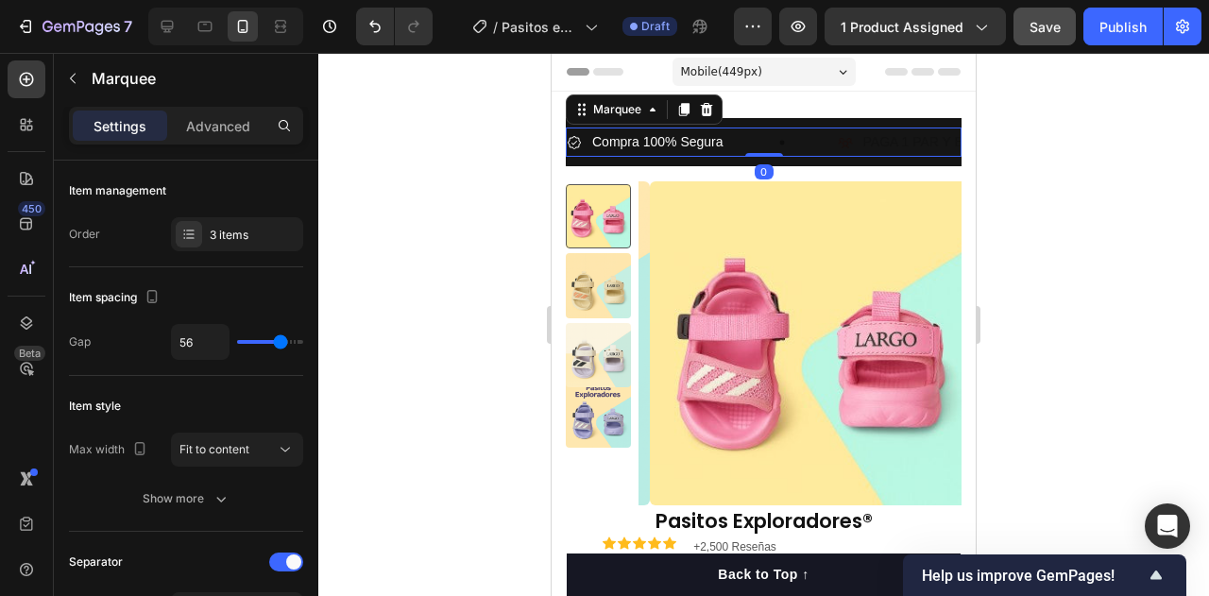
click at [783, 143] on icon at bounding box center [781, 142] width 5 height 5
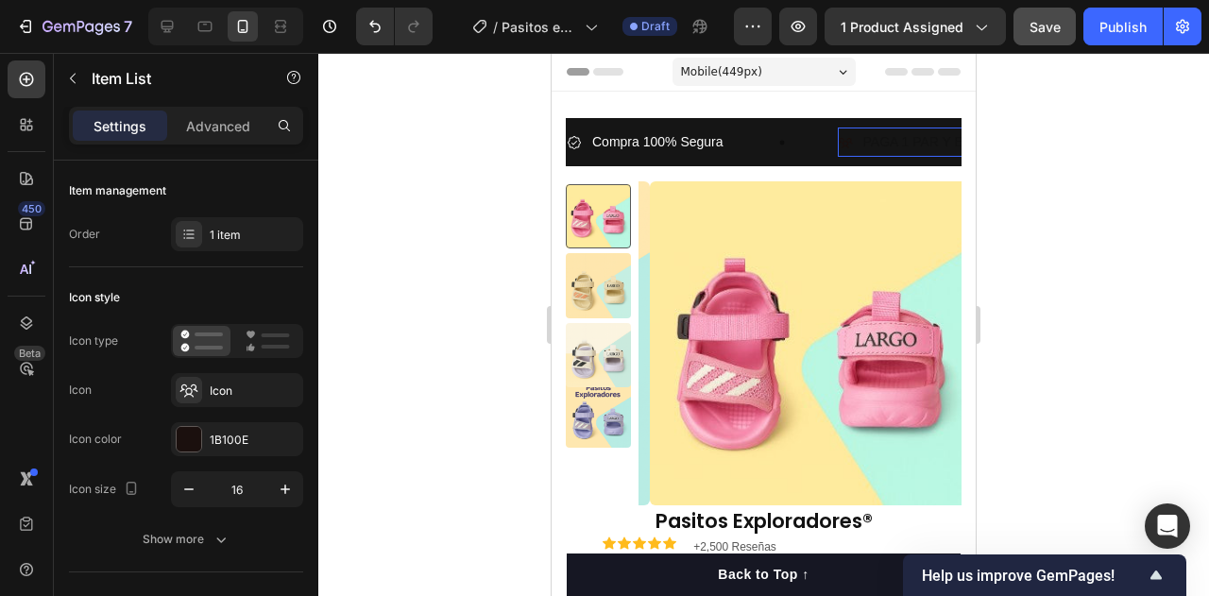
click at [892, 148] on p "PAGA 1 PAR Y EL SEGUNDO ES GRATIS!!" at bounding box center [992, 142] width 259 height 24
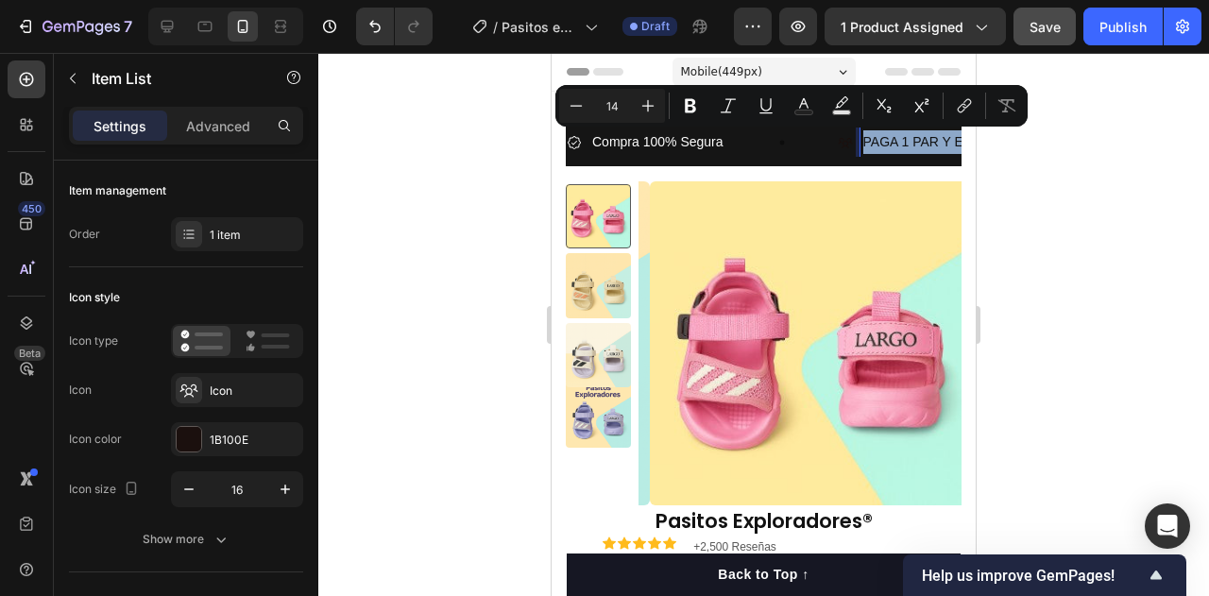
click at [892, 148] on p "PAGA 1 PAR Y EL SEGUNDO ES GRATIS!!" at bounding box center [992, 142] width 259 height 24
click at [800, 107] on icon "Editor contextual toolbar" at bounding box center [803, 103] width 9 height 10
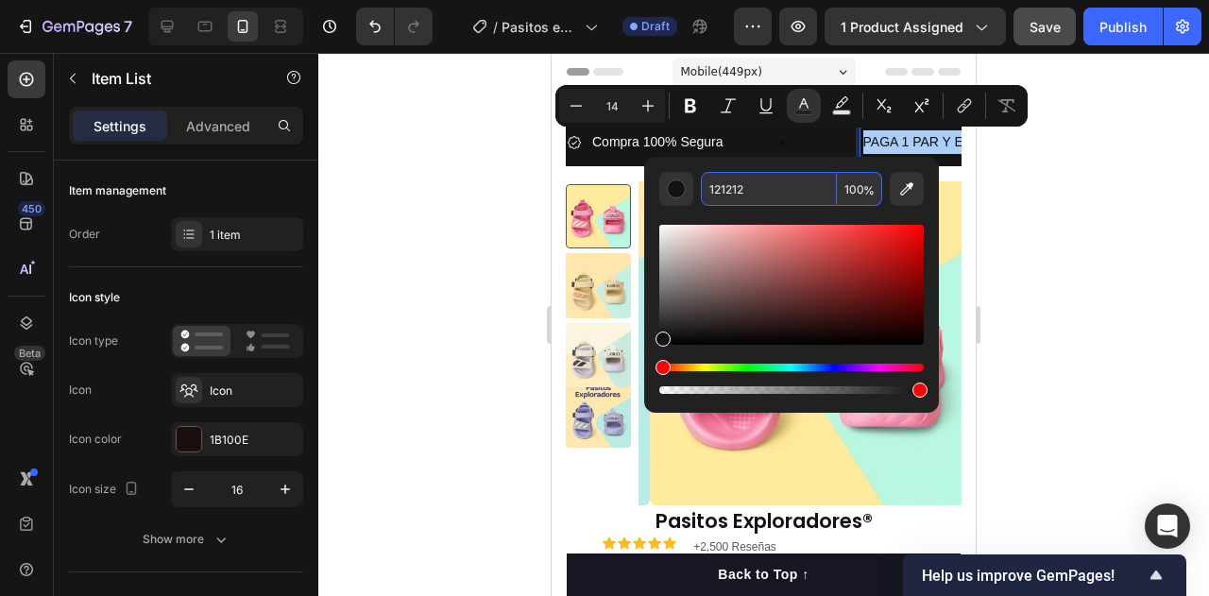
click at [747, 187] on input "121212" at bounding box center [769, 189] width 136 height 34
click at [747, 187] on input "f" at bounding box center [769, 189] width 136 height 34
type input "FFFFFF"
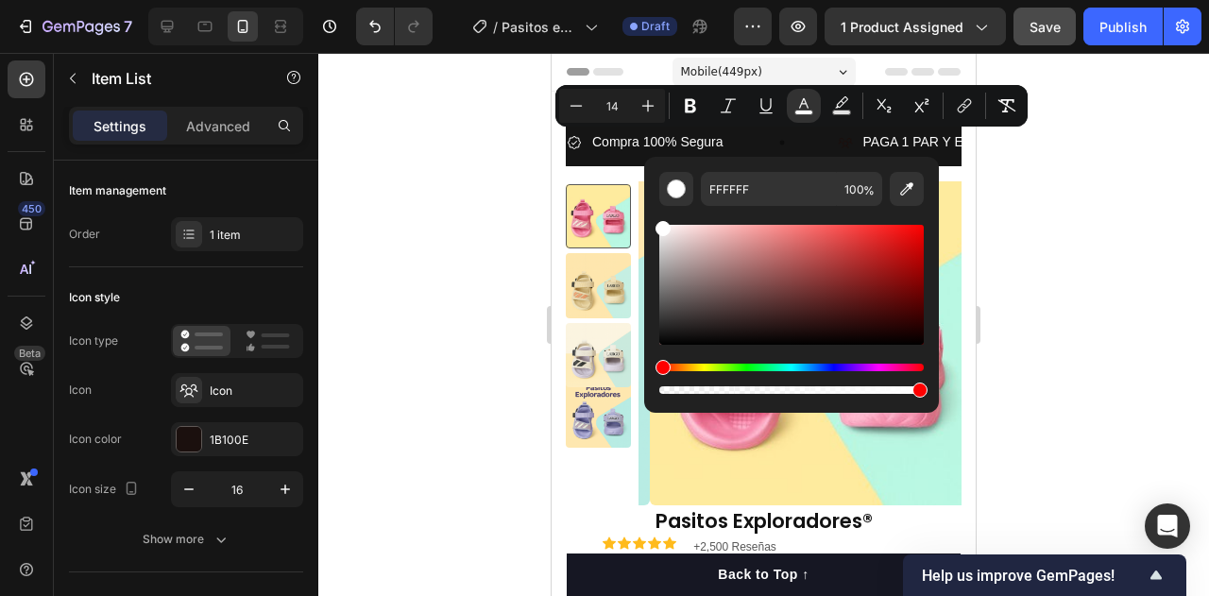
click at [1012, 197] on div at bounding box center [763, 324] width 890 height 543
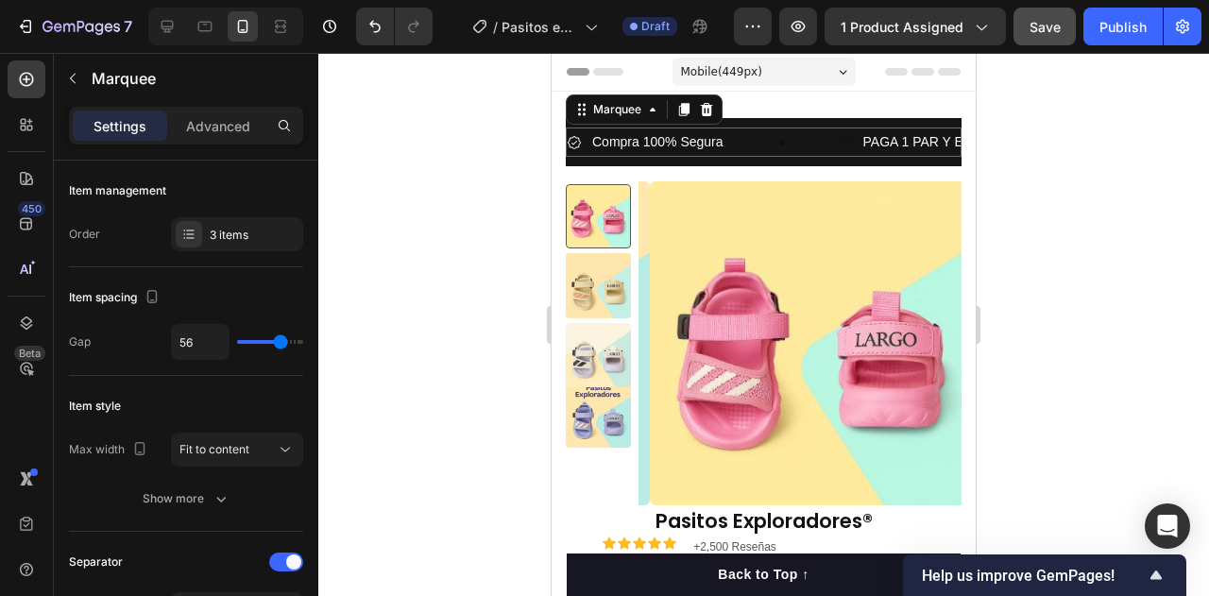
click at [786, 141] on div "Compra 100% Segura Item List" at bounding box center [701, 141] width 271 height 29
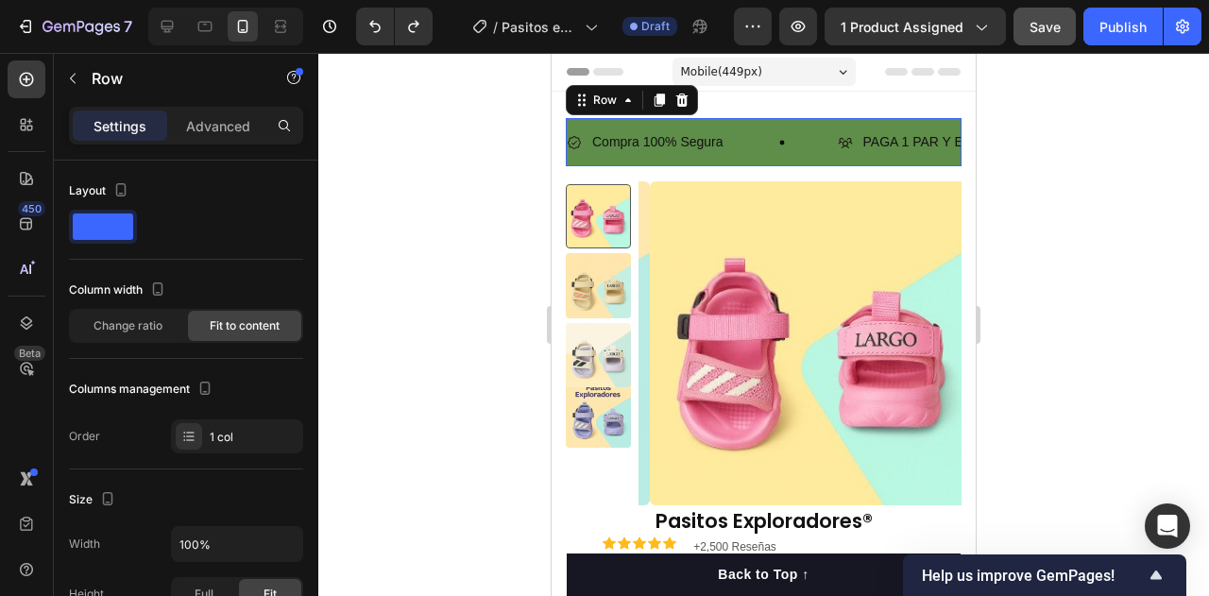
click at [707, 166] on div "Compra 100% Segura Item List PAGA 1 PAR Y EL SEGUNDO ES GRATIS!! Item List Camb…" at bounding box center [764, 142] width 396 height 48
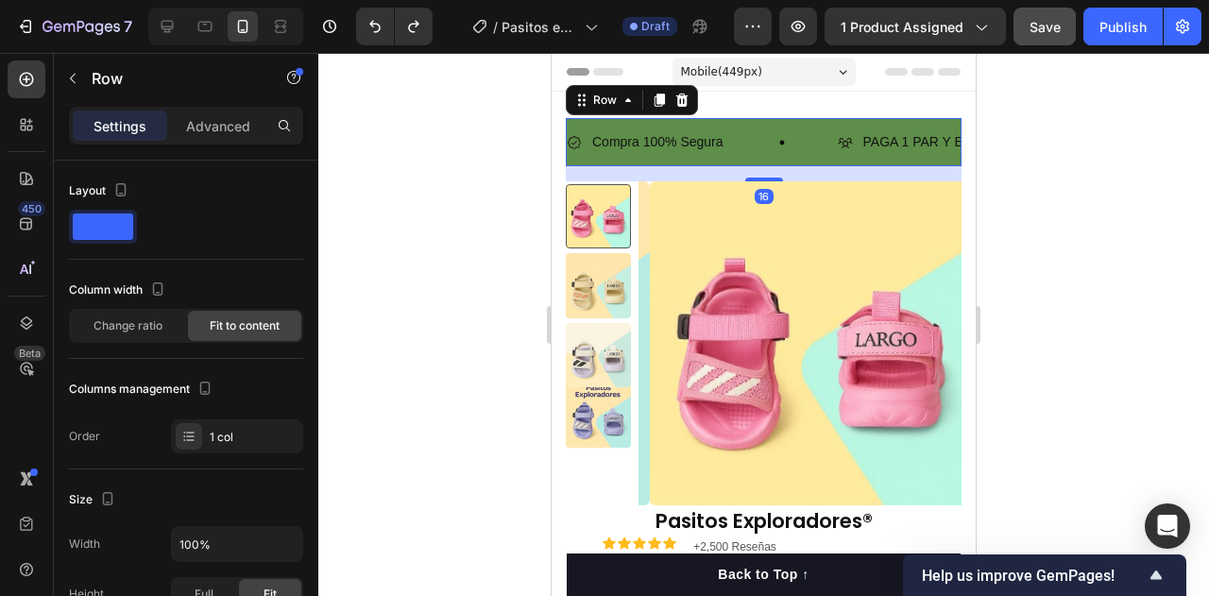
click at [696, 161] on div "Compra 100% Segura Item List PAGA 1 PAR Y EL SEGUNDO ES GRATIS!! Item List Camb…" at bounding box center [764, 142] width 396 height 48
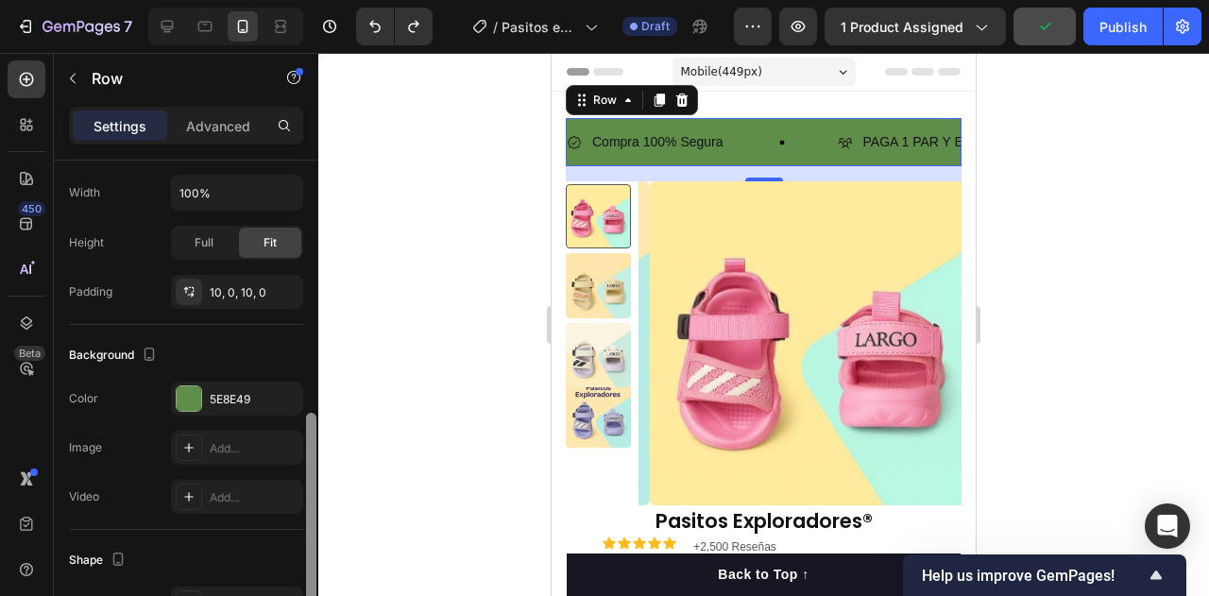
scroll to position [441, 0]
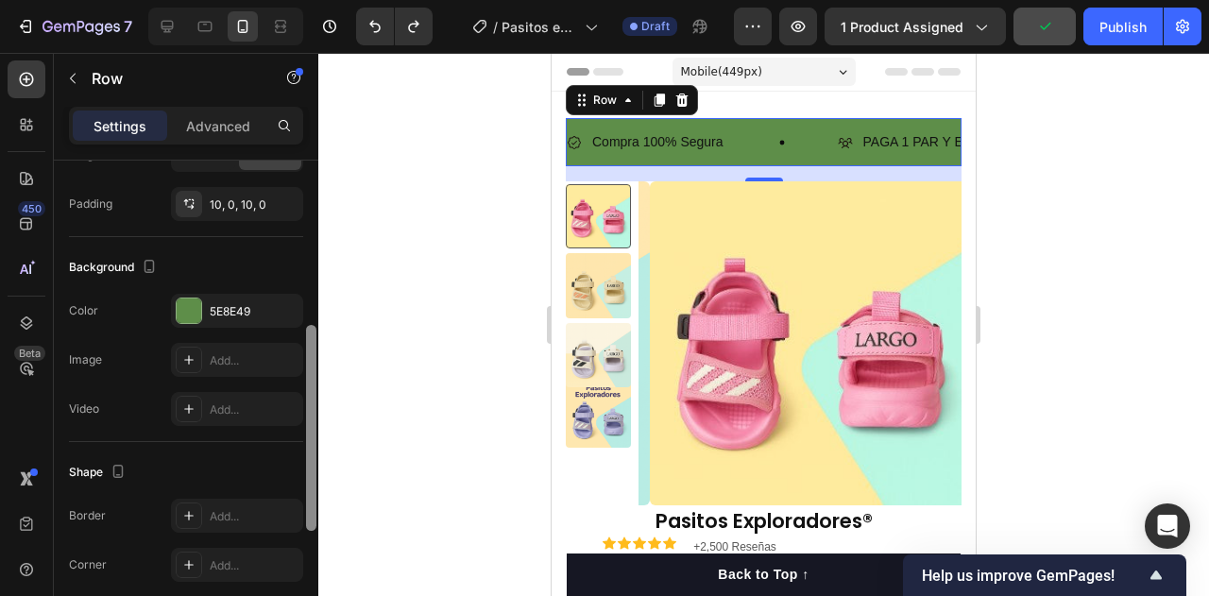
drag, startPoint x: 315, startPoint y: 344, endPoint x: 317, endPoint y: 530, distance: 186.0
click at [317, 530] on div at bounding box center [311, 390] width 14 height 489
click at [225, 299] on div "5E8E49" at bounding box center [237, 309] width 132 height 34
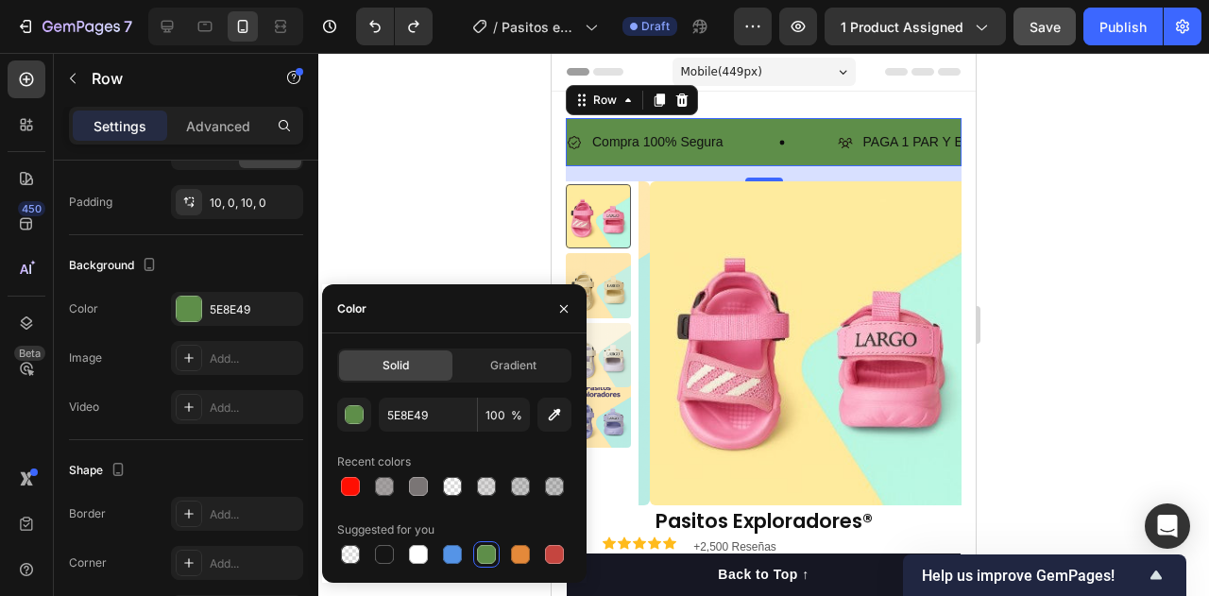
click at [1079, 208] on div at bounding box center [763, 324] width 890 height 543
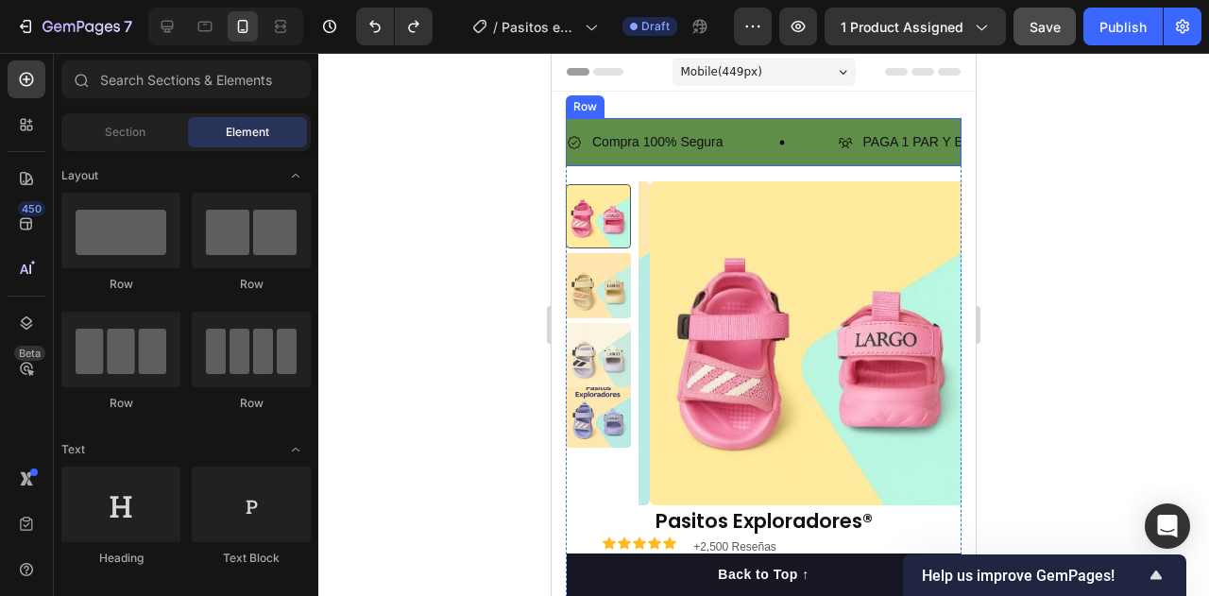
click at [606, 120] on div "Compra 100% Segura Item List PAGA 1 PAR Y EL SEGUNDO ES GRATIS!! Item List Camb…" at bounding box center [764, 142] width 396 height 48
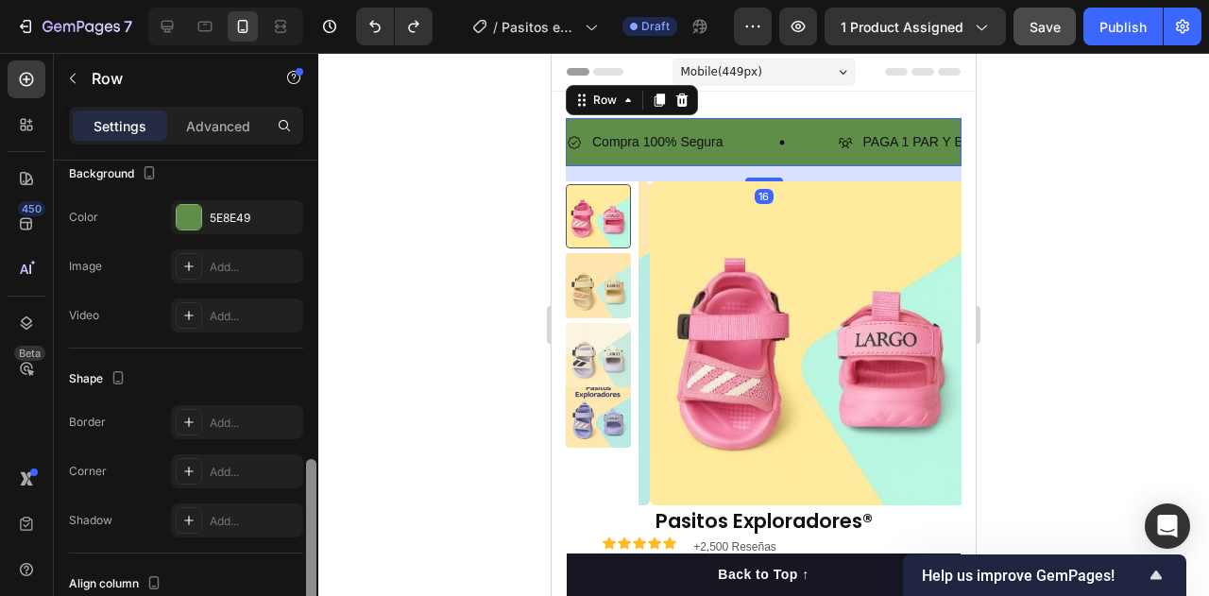
scroll to position [671, 0]
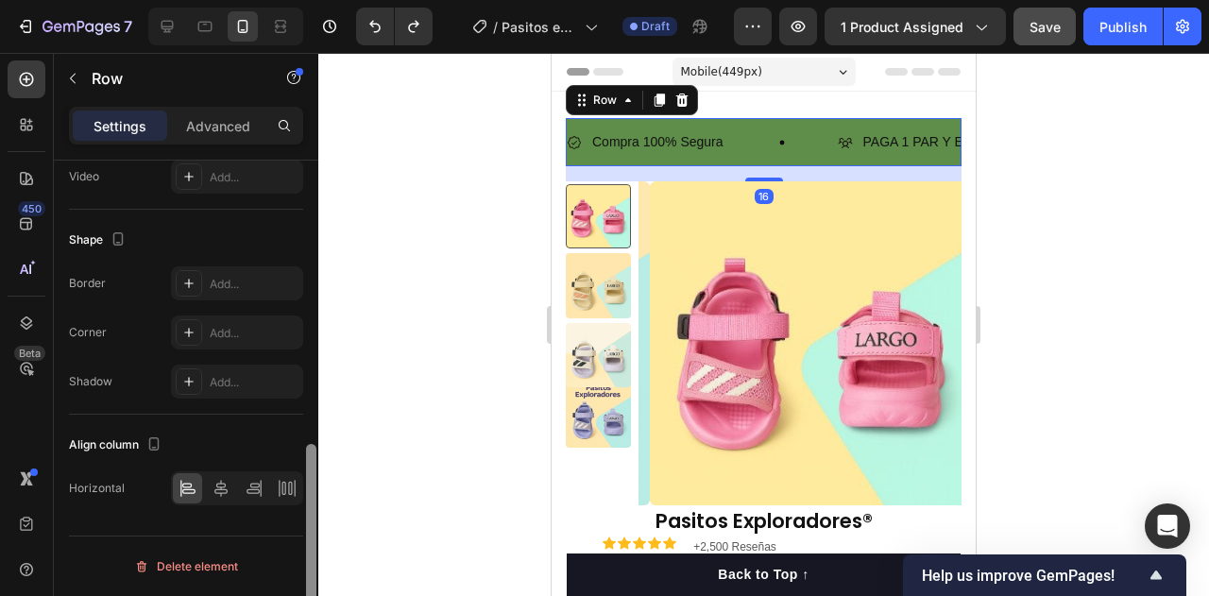
drag, startPoint x: 312, startPoint y: 266, endPoint x: 304, endPoint y: 575, distance: 308.8
click at [304, 575] on div at bounding box center [311, 405] width 14 height 489
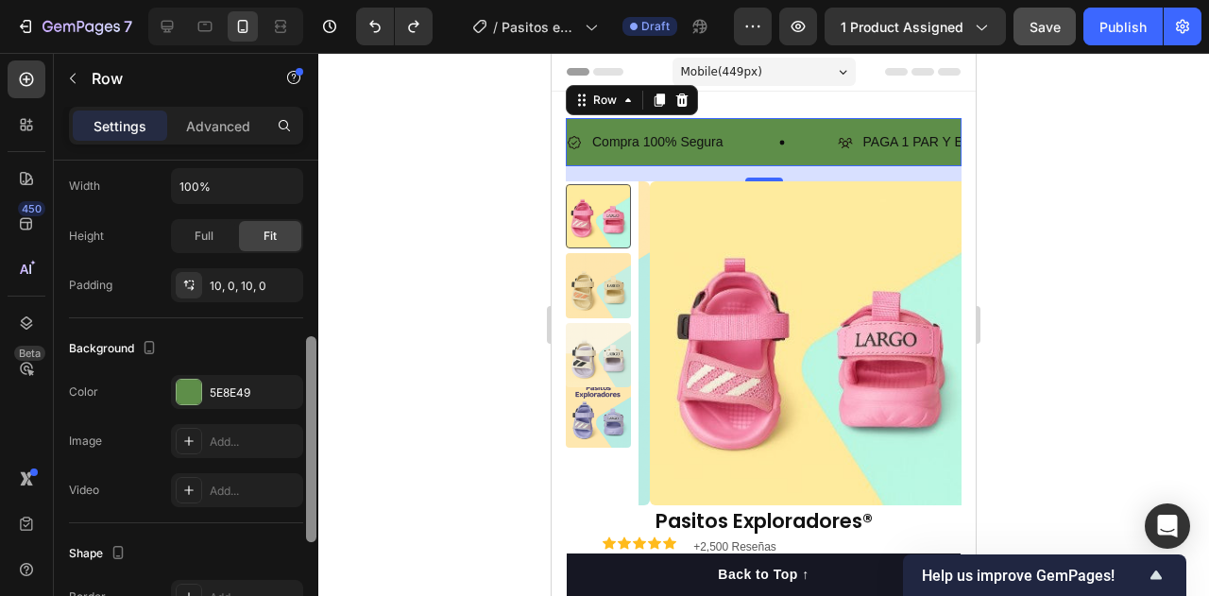
scroll to position [353, 0]
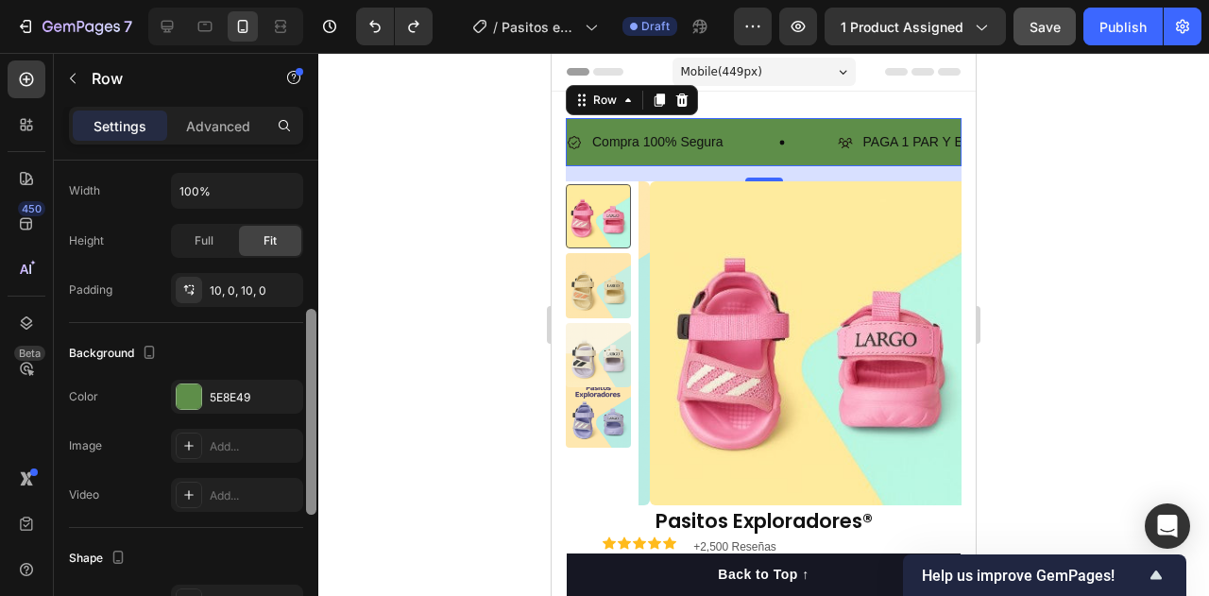
drag, startPoint x: 313, startPoint y: 485, endPoint x: 344, endPoint y: 351, distance: 137.6
click at [344, 0] on div "7 Version history / Pasitos exploradores Draft Preview 1 product assigned Save …" at bounding box center [604, 0] width 1209 height 0
click at [202, 401] on div "5E8E49" at bounding box center [237, 397] width 132 height 34
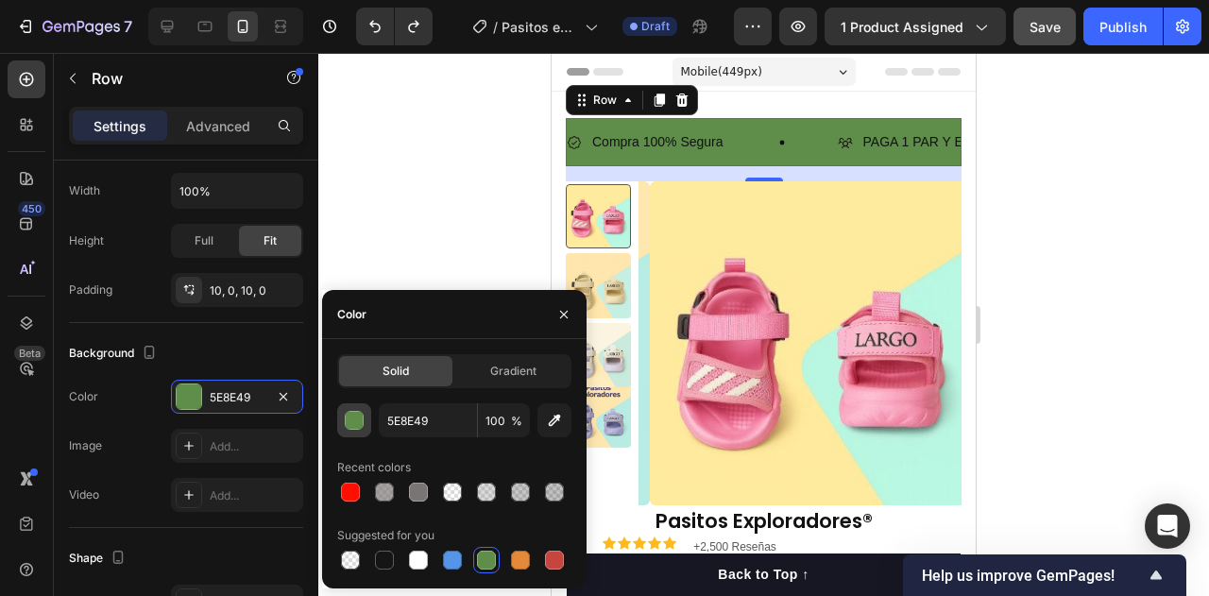
click at [353, 415] on div "button" at bounding box center [355, 421] width 19 height 19
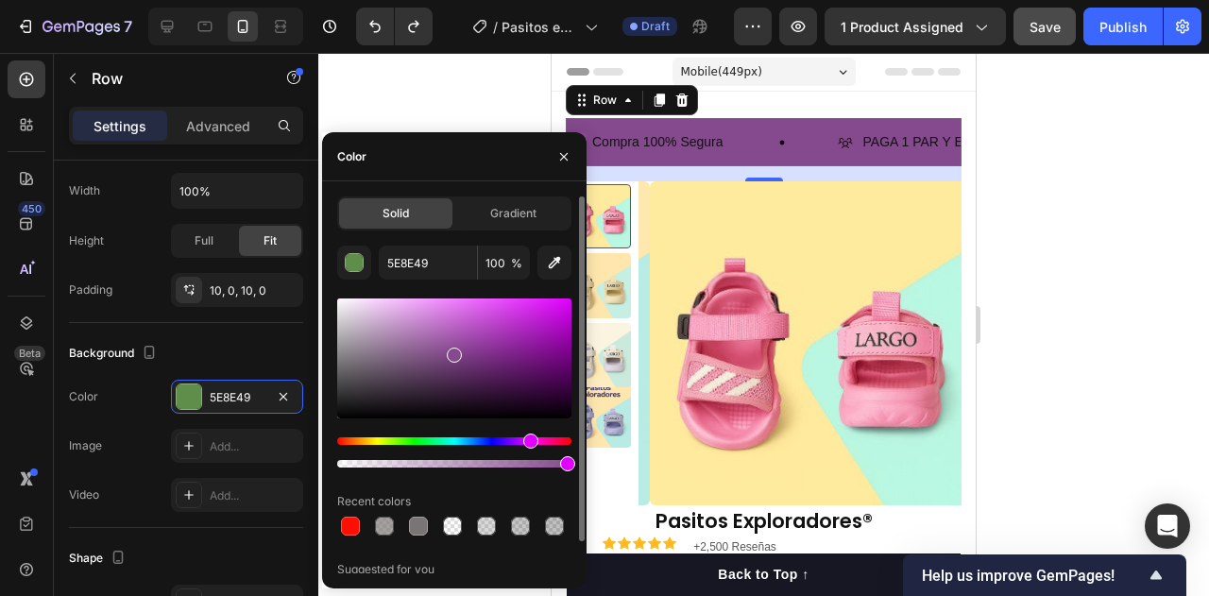
click at [529, 442] on div "Hue" at bounding box center [454, 441] width 234 height 8
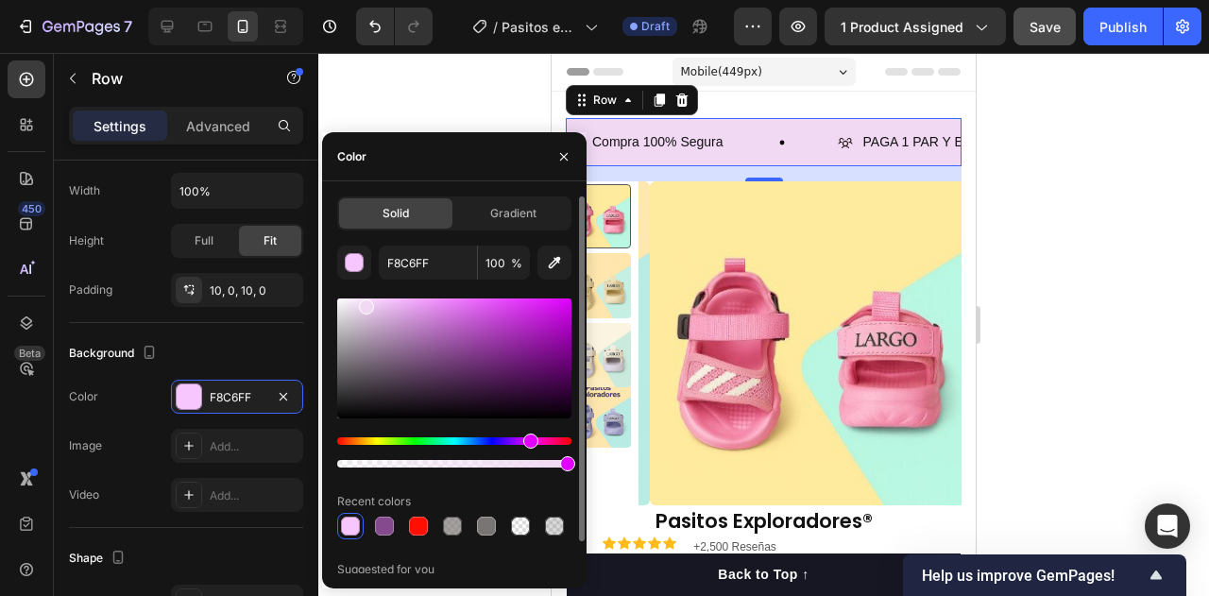
type input "F1D9F4"
drag, startPoint x: 459, startPoint y: 347, endPoint x: 364, endPoint y: 302, distance: 105.6
click at [364, 302] on div at bounding box center [454, 358] width 234 height 120
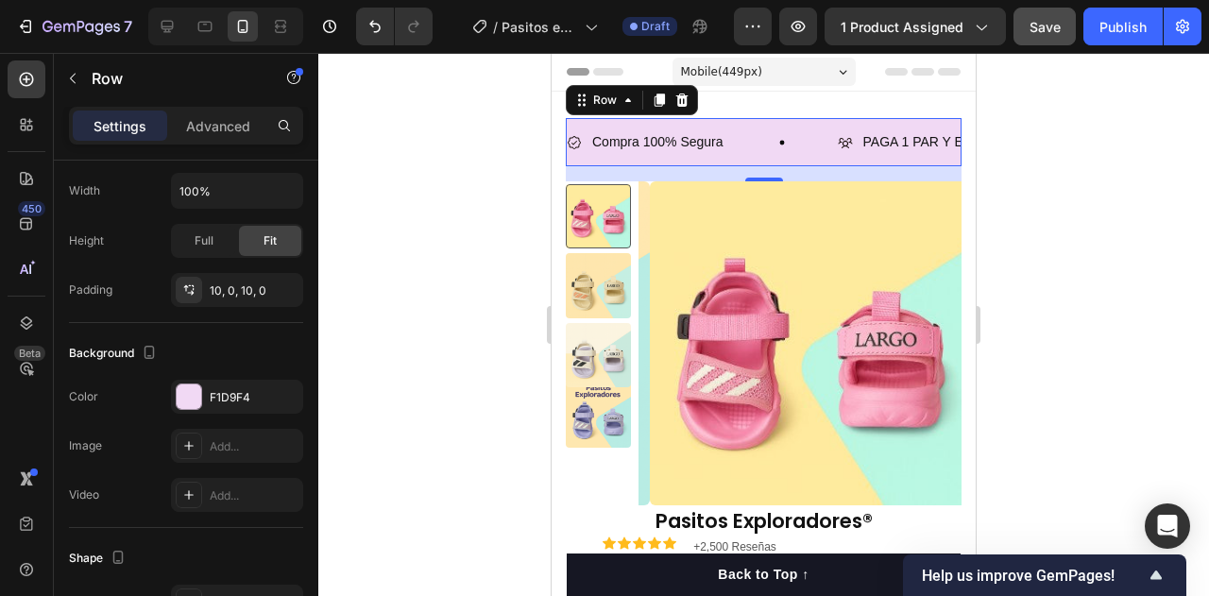
click at [1009, 310] on div at bounding box center [763, 324] width 890 height 543
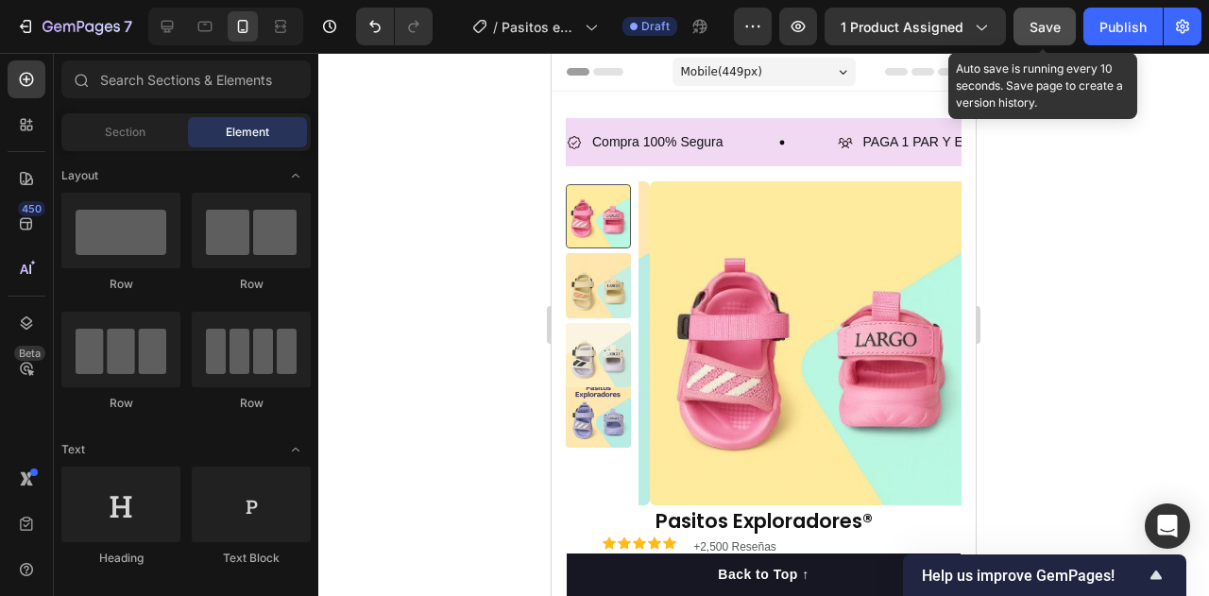
click at [1046, 29] on span "Save" at bounding box center [1044, 27] width 31 height 16
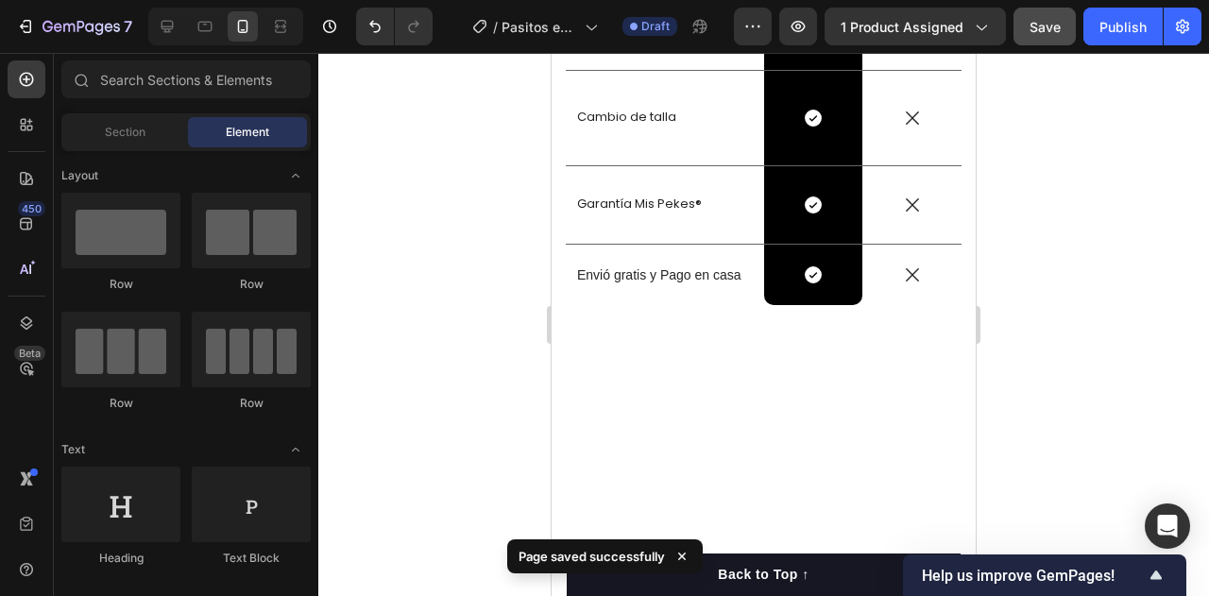
scroll to position [2986, 0]
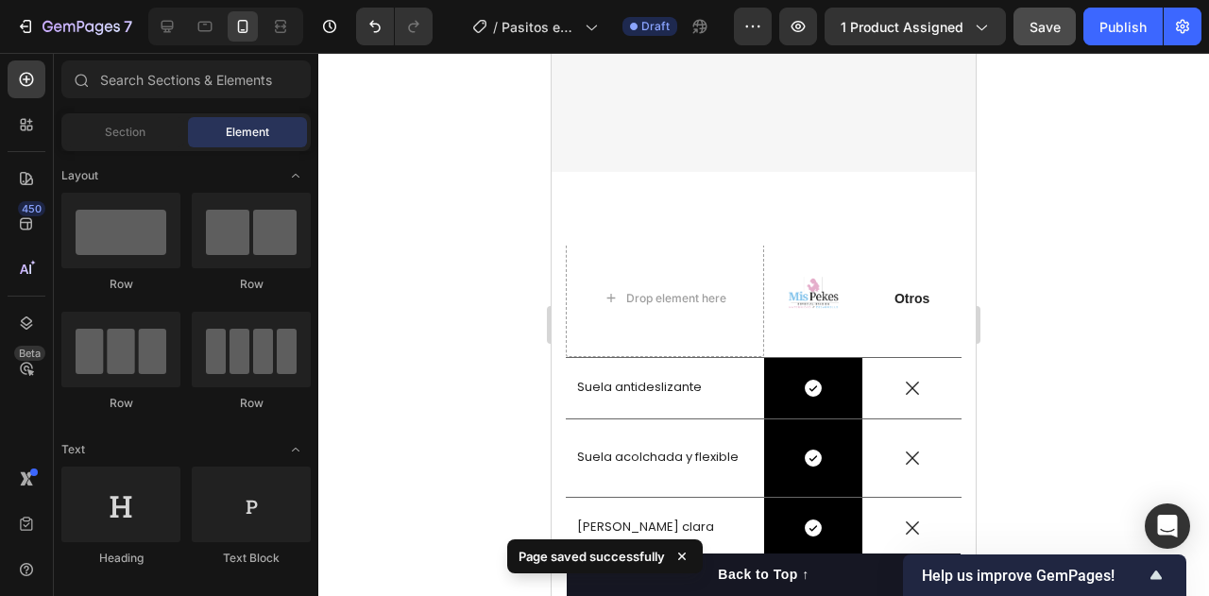
drag, startPoint x: 966, startPoint y: 96, endPoint x: 1531, endPoint y: 59, distance: 566.8
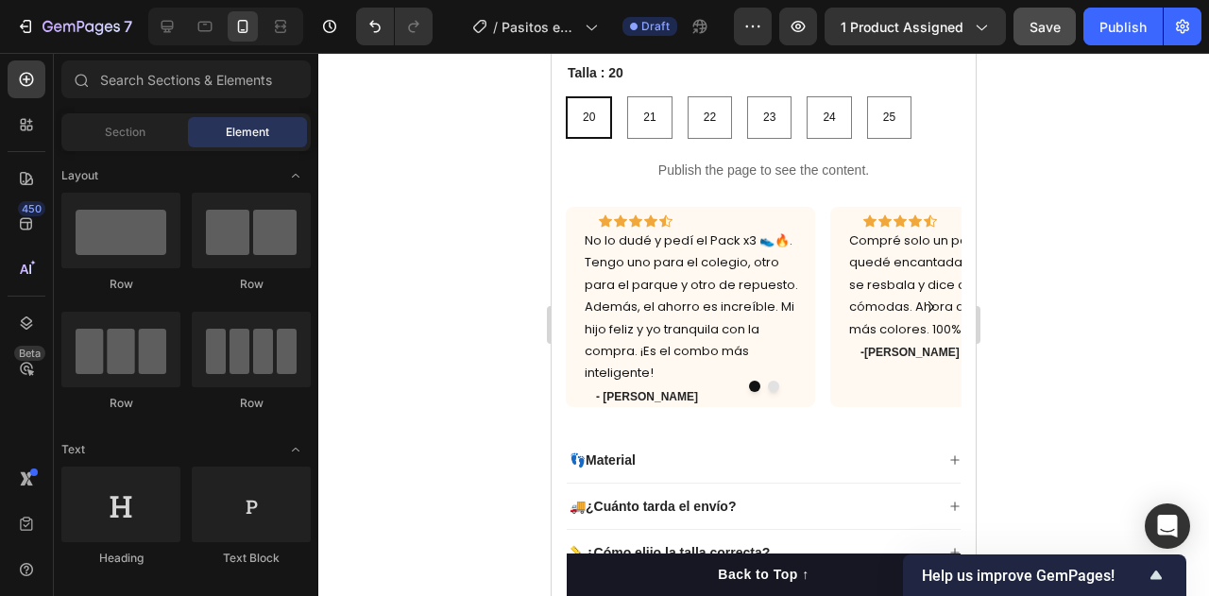
scroll to position [1465, 0]
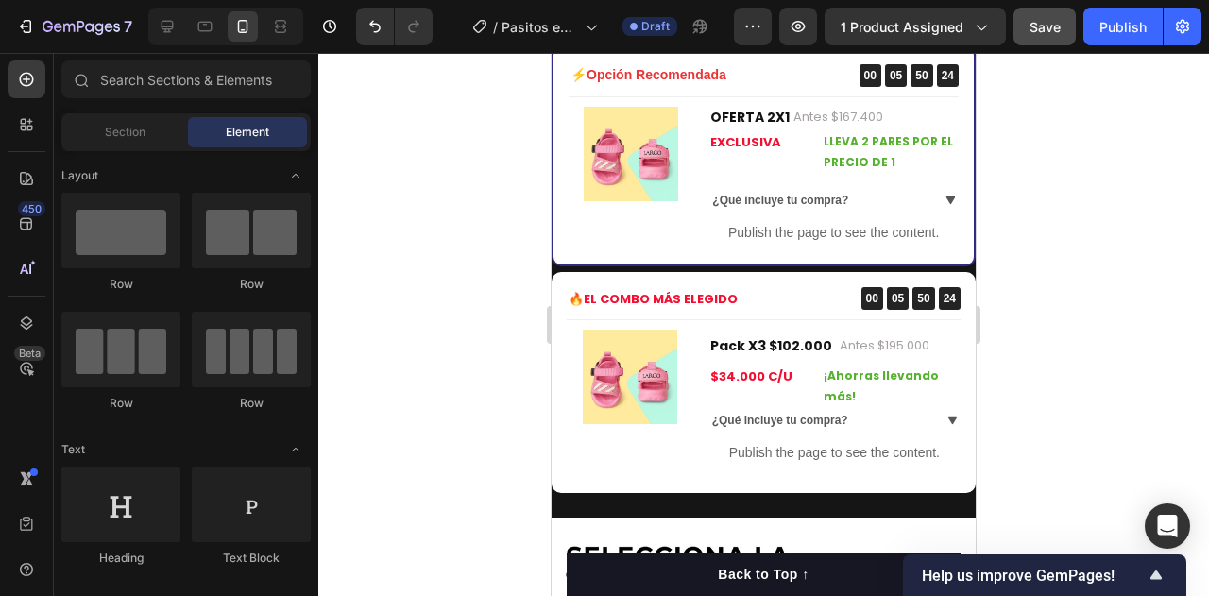
drag, startPoint x: 963, startPoint y: 102, endPoint x: 1551, endPoint y: 122, distance: 588.5
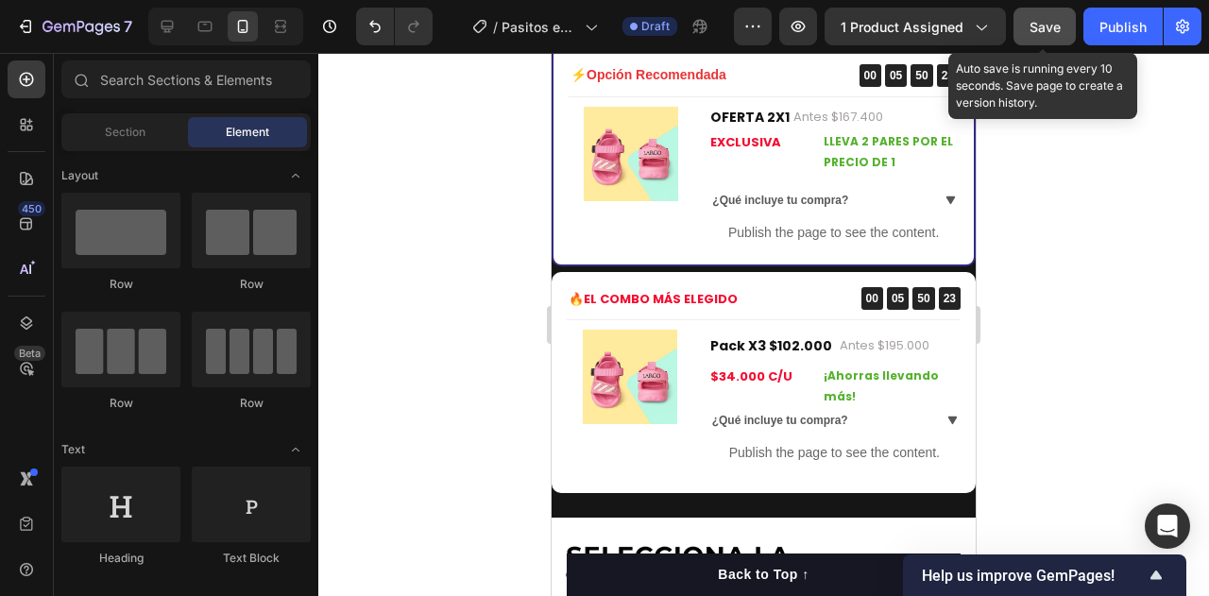
click at [1054, 42] on button "Save" at bounding box center [1044, 27] width 62 height 38
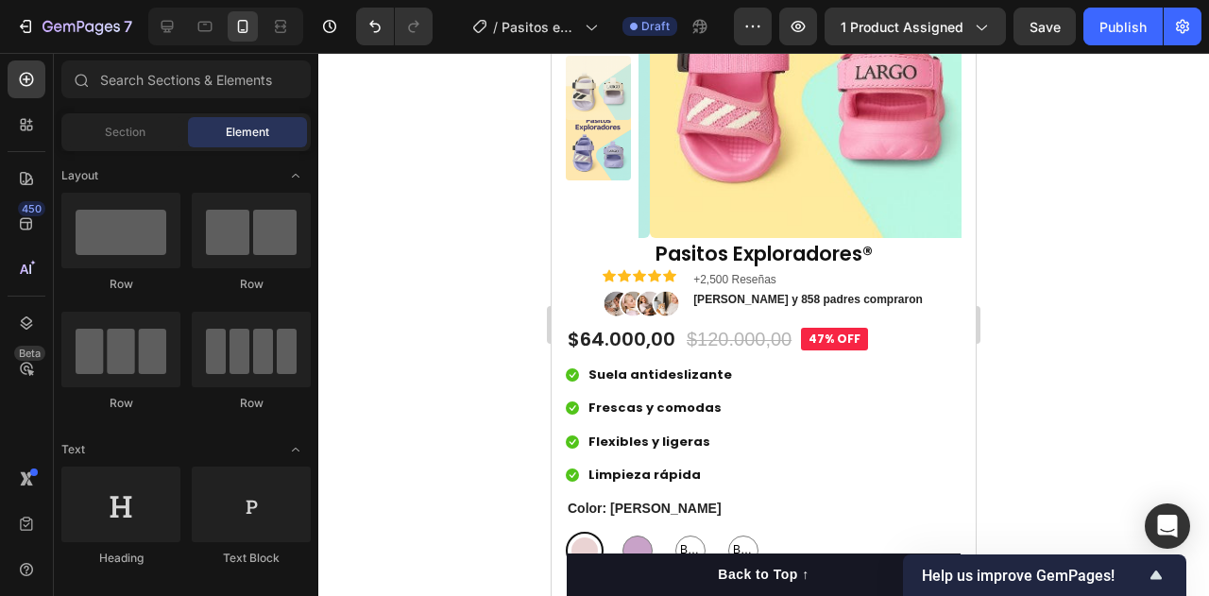
scroll to position [292, 0]
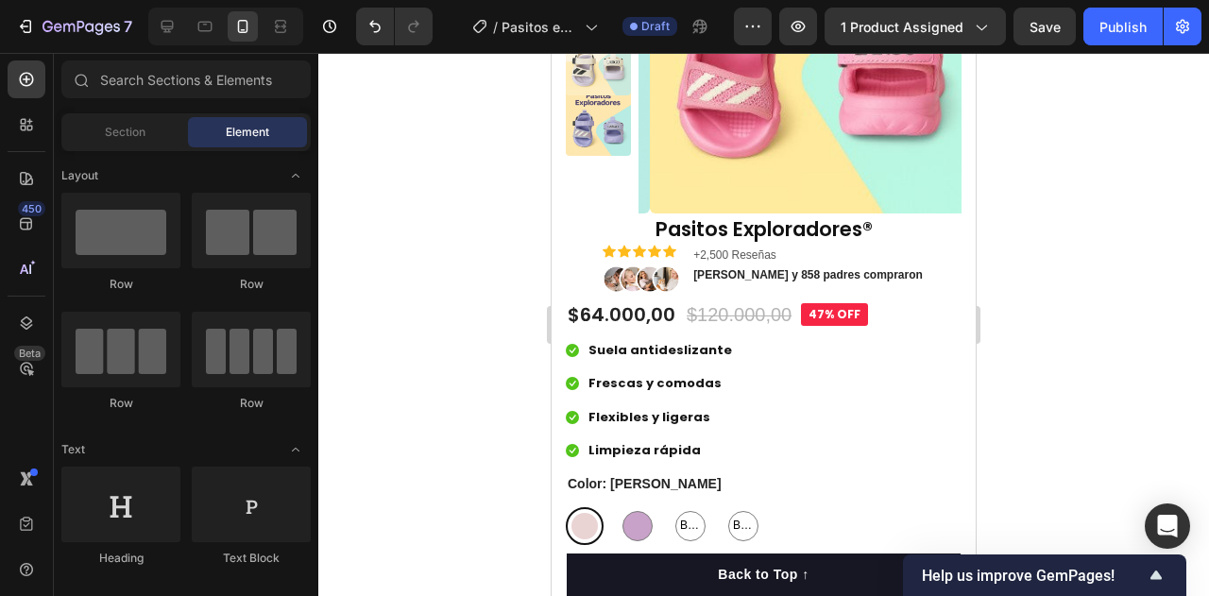
drag, startPoint x: 963, startPoint y: 266, endPoint x: 1604, endPoint y: 182, distance: 646.6
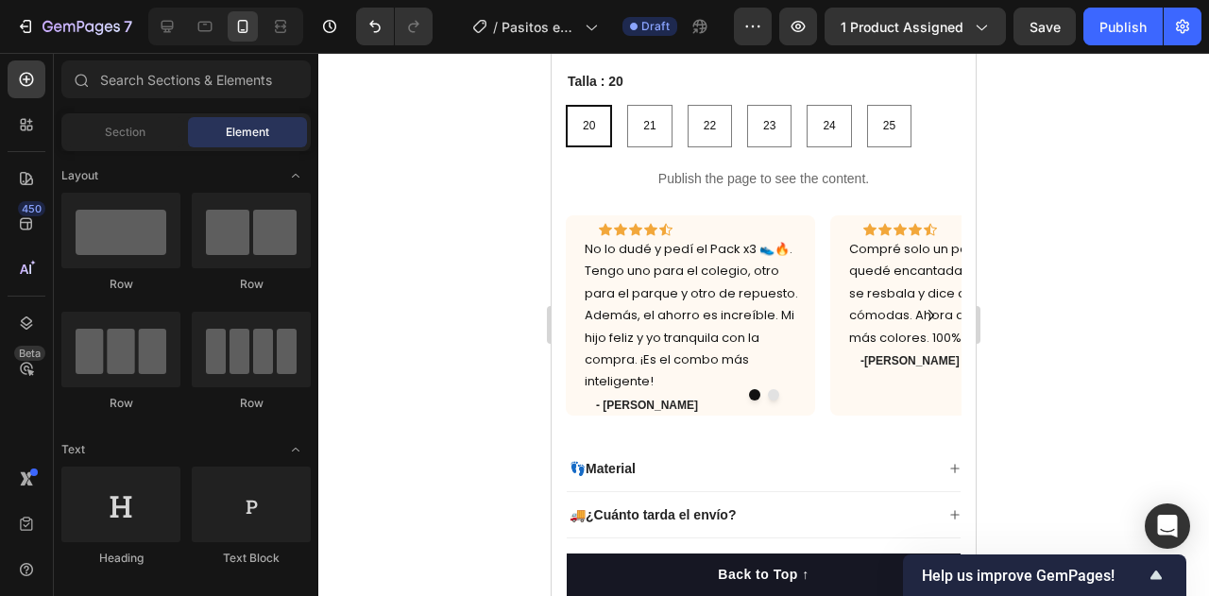
scroll to position [834, 0]
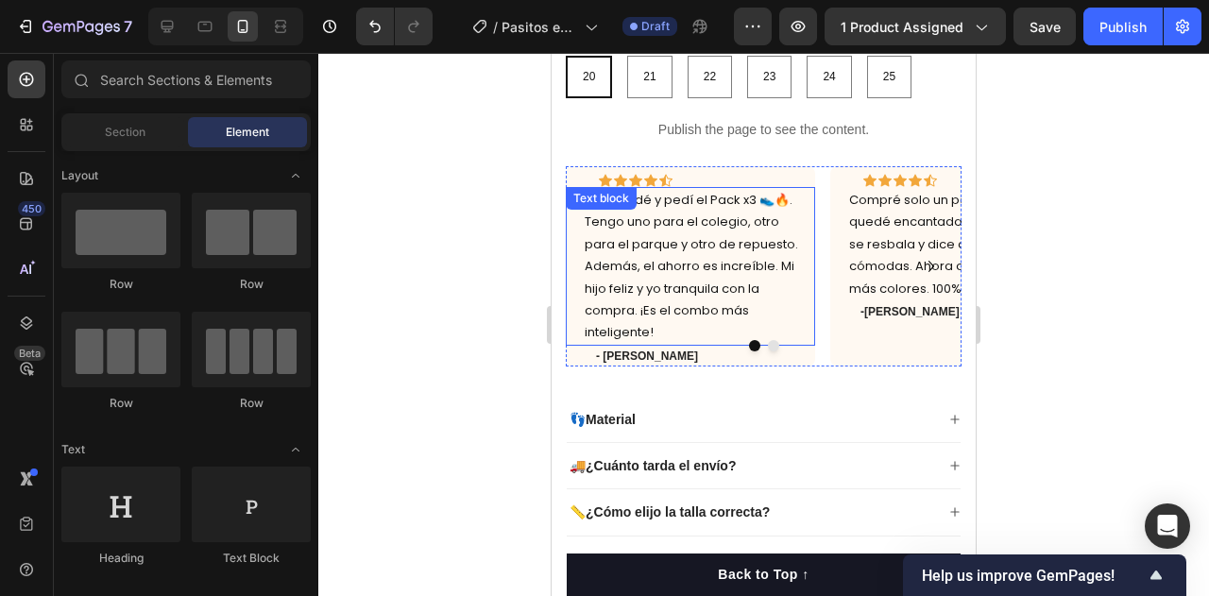
click at [678, 235] on p "No lo dudé y pedí el Pack x3 👟🔥. Tengo uno para el colegio, otro para el parque…" at bounding box center [693, 266] width 219 height 155
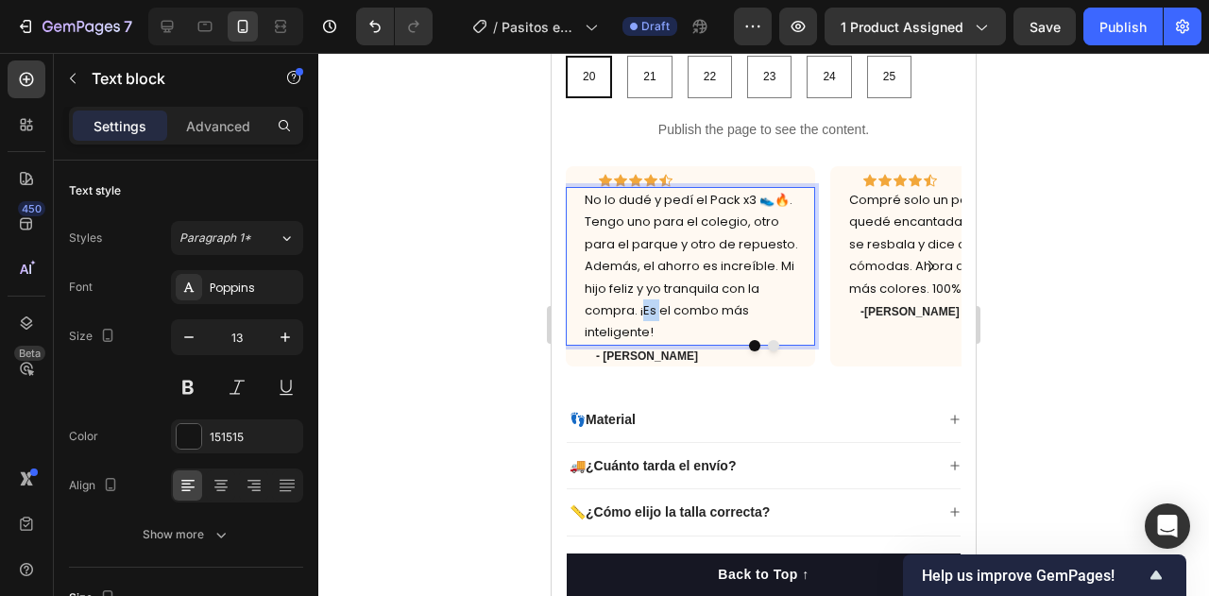
click at [644, 320] on p "No lo dudé y pedí el Pack x3 👟🔥. Tengo uno para el colegio, otro para el parque…" at bounding box center [693, 266] width 219 height 155
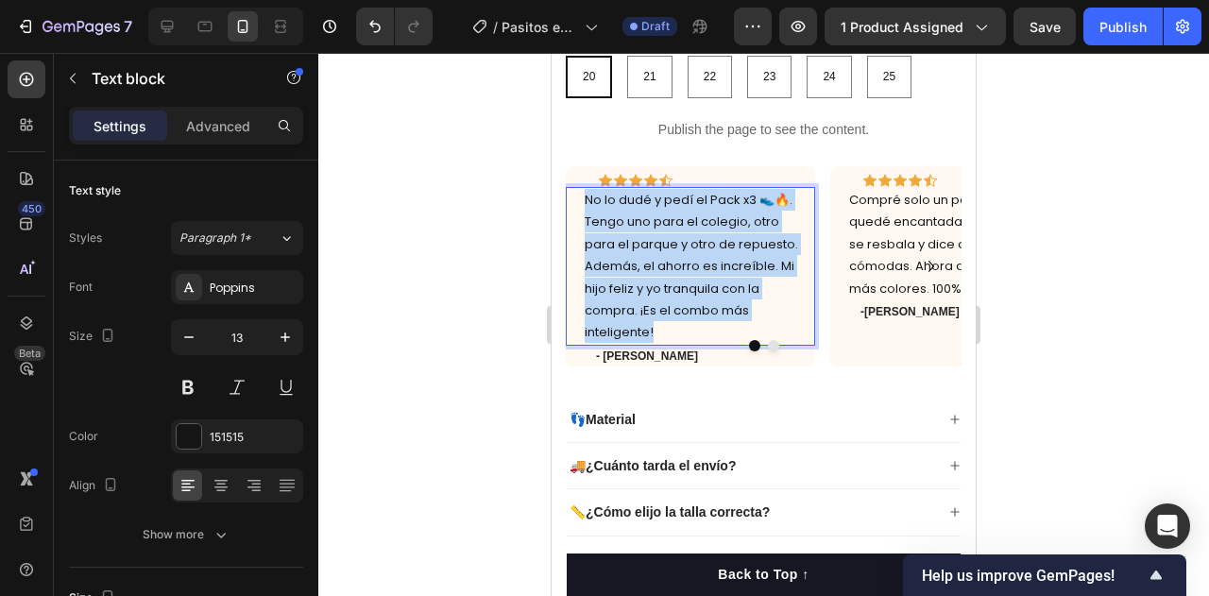
click at [644, 320] on p "No lo dudé y pedí el Pack x3 👟🔥. Tengo uno para el colegio, otro para el parque…" at bounding box center [693, 266] width 219 height 155
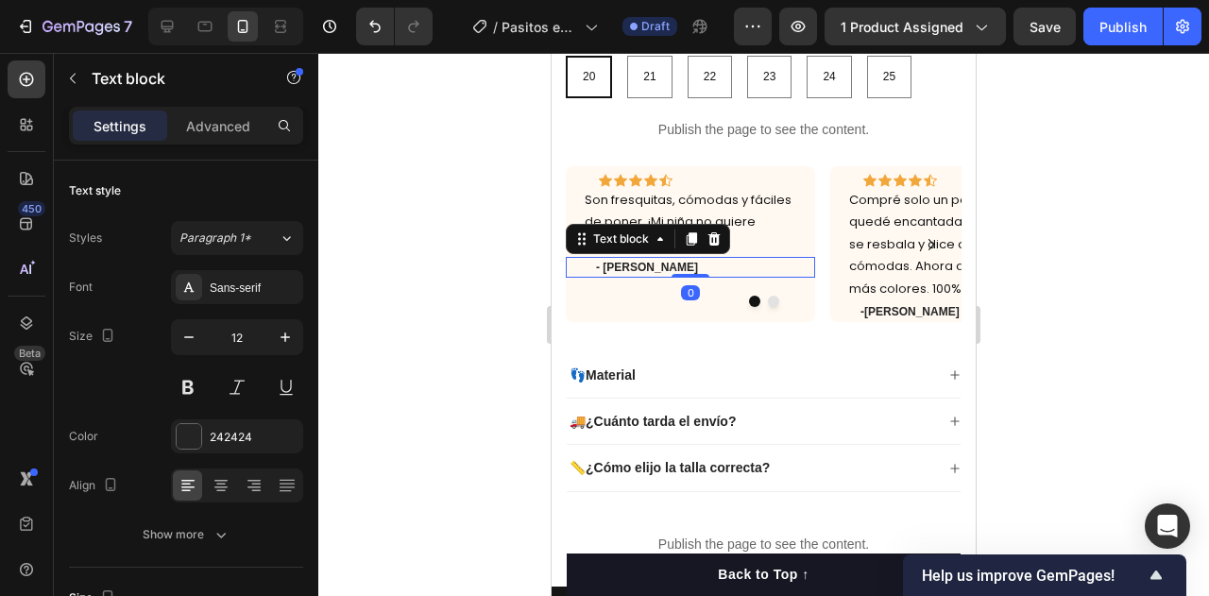
scroll to position [353, 0]
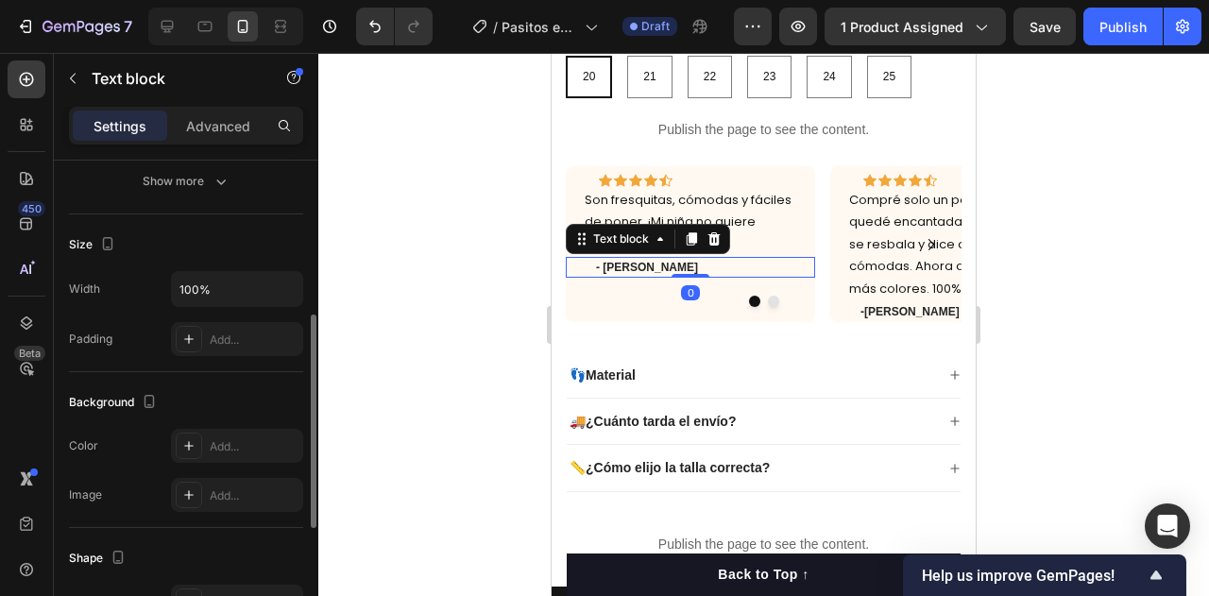
click at [665, 273] on p "- [PERSON_NAME]" at bounding box center [704, 267] width 217 height 17
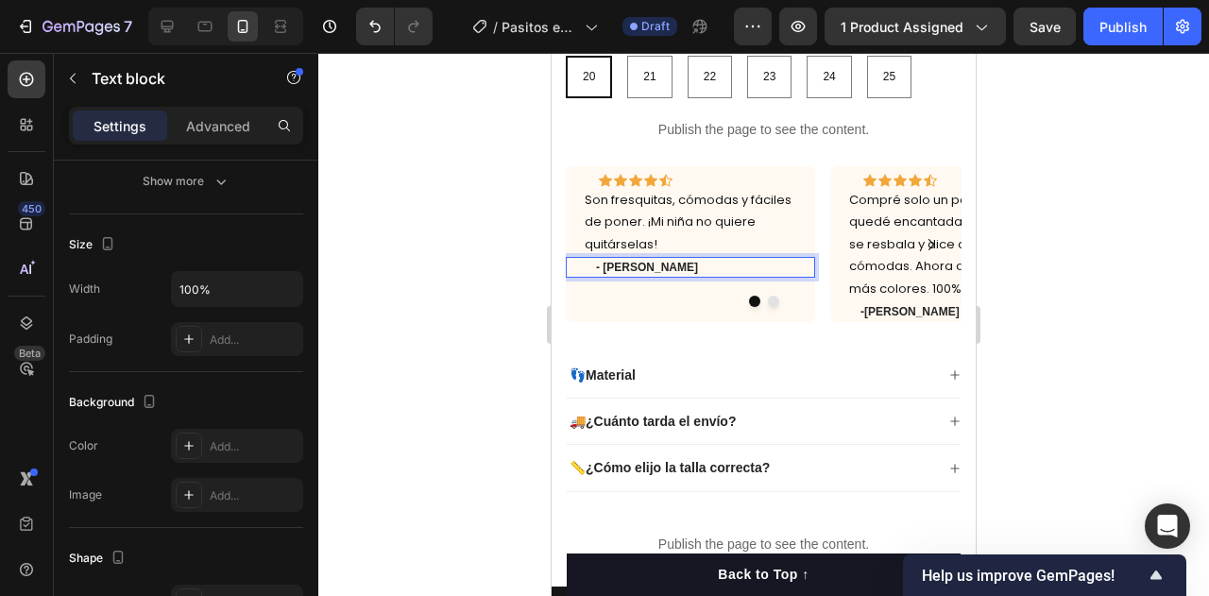
click at [665, 273] on p "- [PERSON_NAME]" at bounding box center [704, 267] width 217 height 17
click at [899, 252] on p "Compré solo un par para probar y quedé encantada 😍. Mi hijo ya no se resbala y …" at bounding box center [958, 244] width 219 height 110
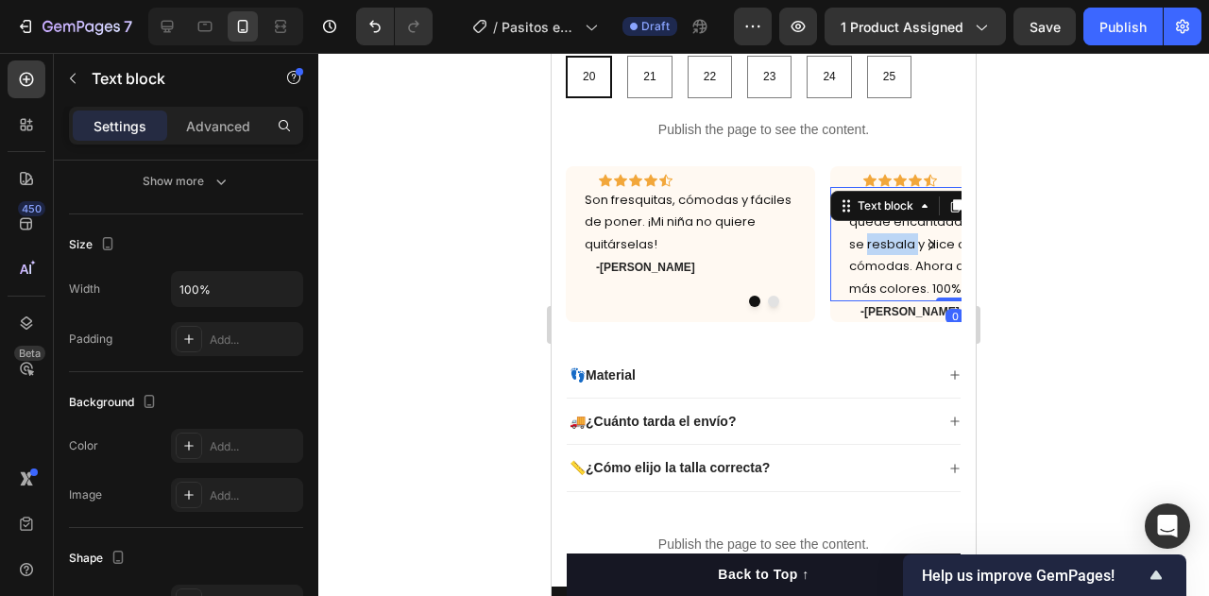
click at [899, 252] on p "Compré solo un par para probar y quedé encantada 😍. Mi hijo ya no se resbala y …" at bounding box center [958, 244] width 219 height 110
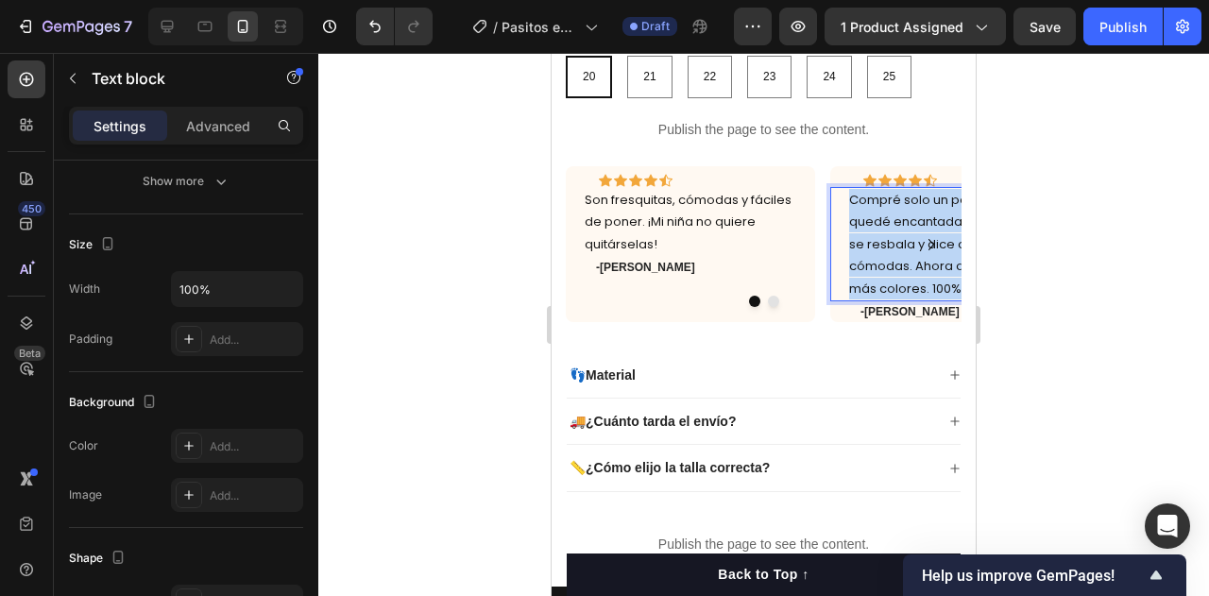
click at [899, 252] on p "Compré solo un par para probar y quedé encantada 😍. Mi hijo ya no se resbala y …" at bounding box center [958, 244] width 219 height 110
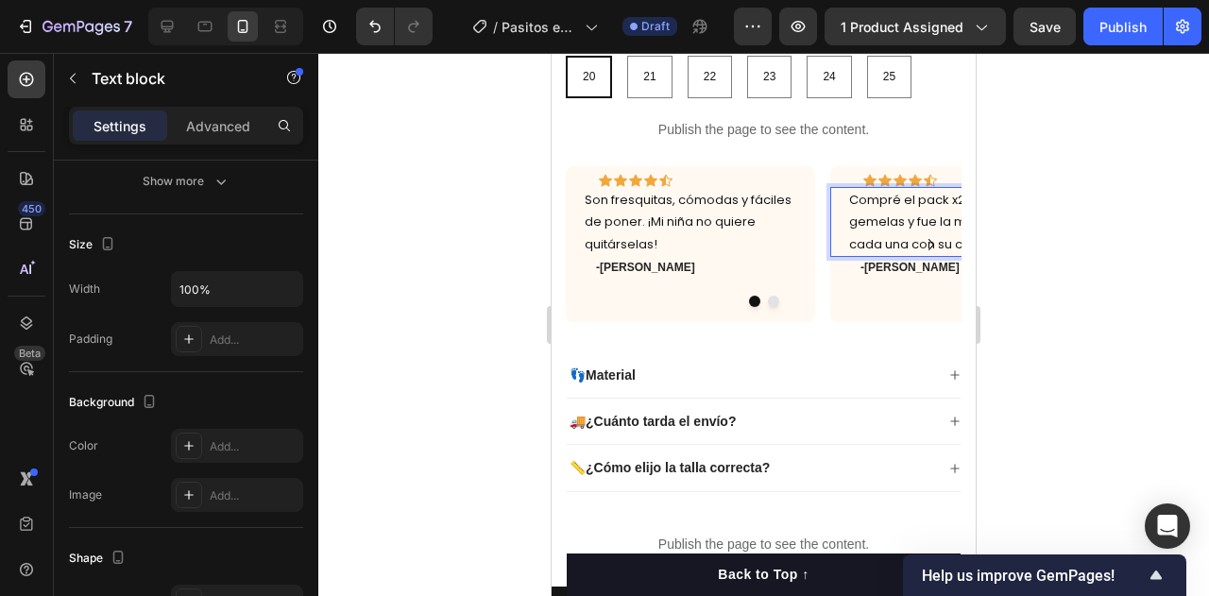
scroll to position [0, 111]
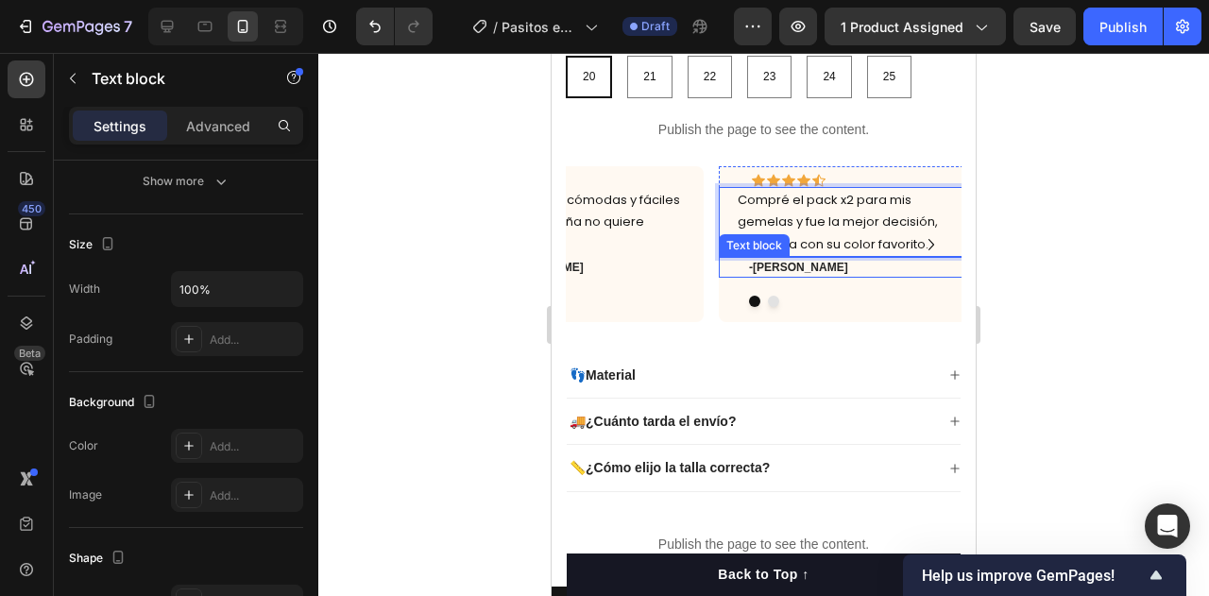
click at [796, 268] on p "-[PERSON_NAME]" at bounding box center [857, 267] width 217 height 17
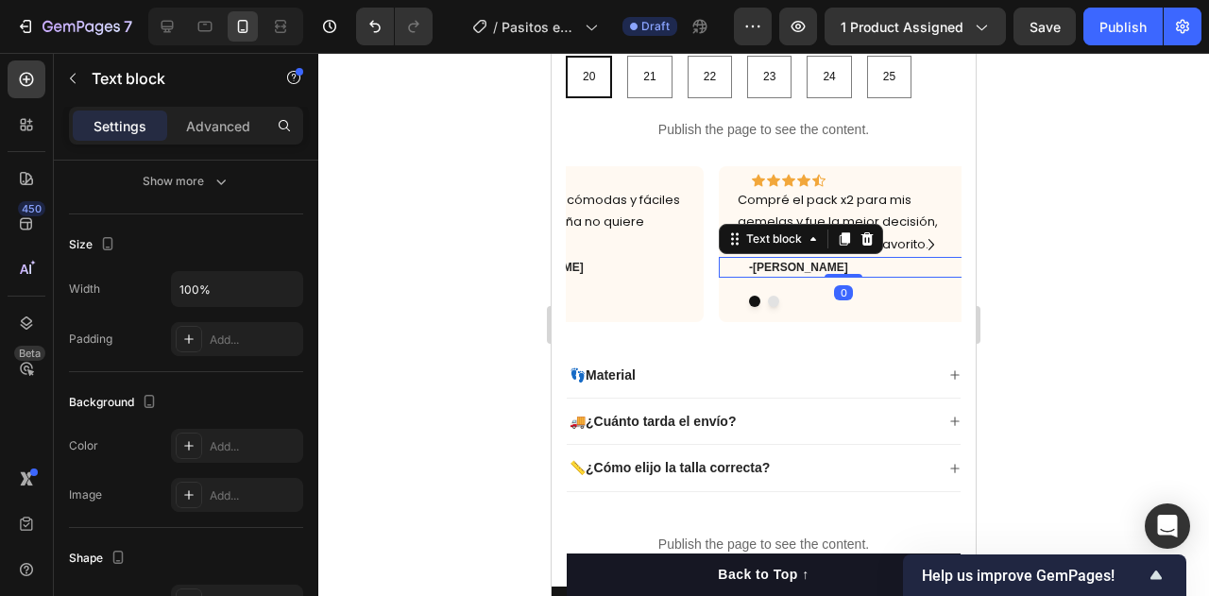
click at [796, 268] on p "-[PERSON_NAME]" at bounding box center [857, 267] width 217 height 17
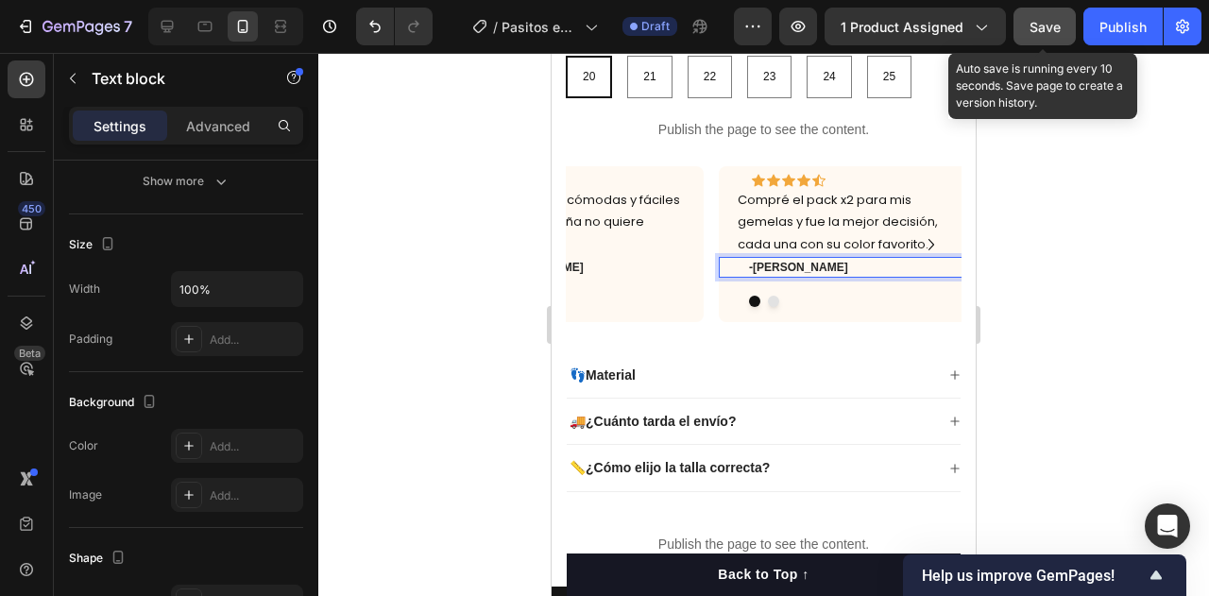
click at [1063, 12] on button "Save" at bounding box center [1044, 27] width 62 height 38
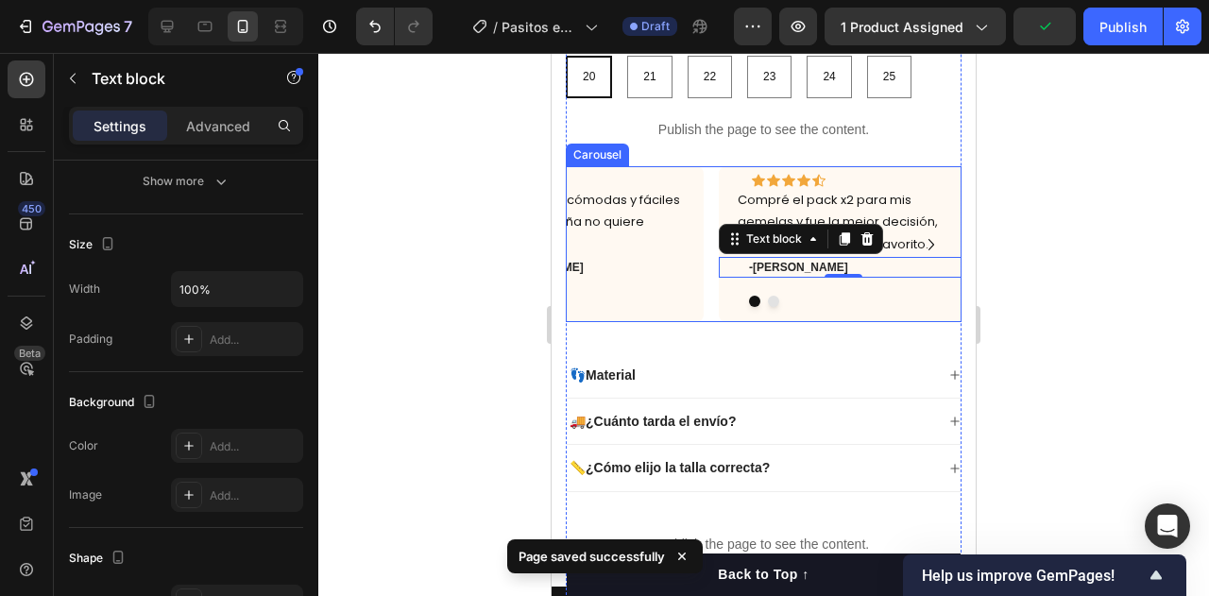
click at [920, 241] on icon "Carousel Next Arrow" at bounding box center [931, 244] width 23 height 23
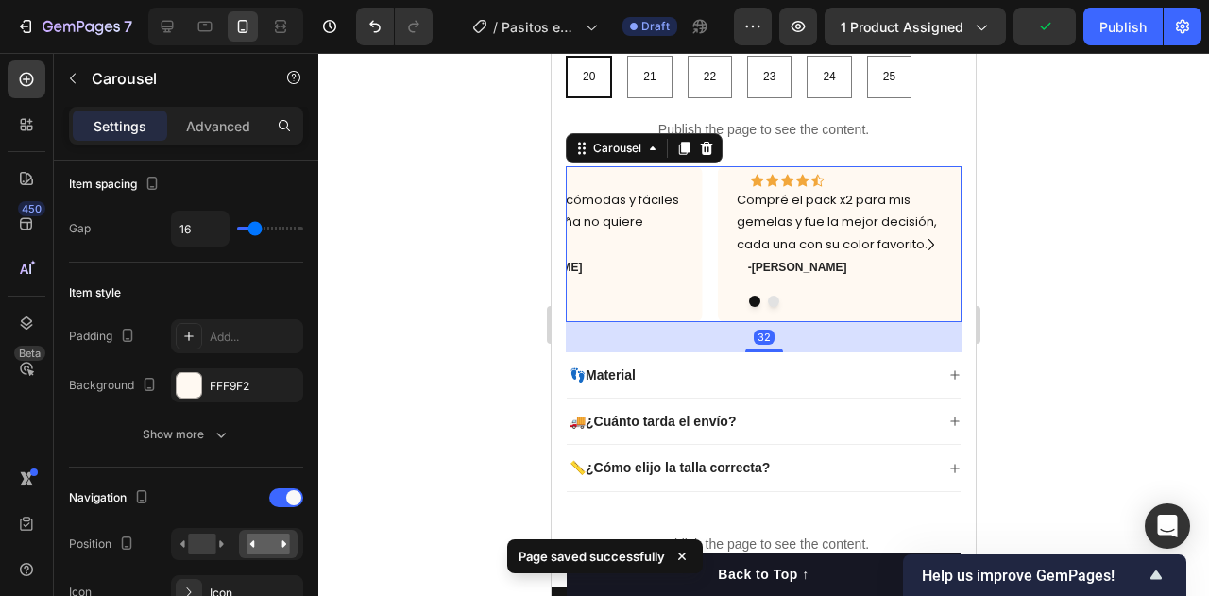
scroll to position [0, 0]
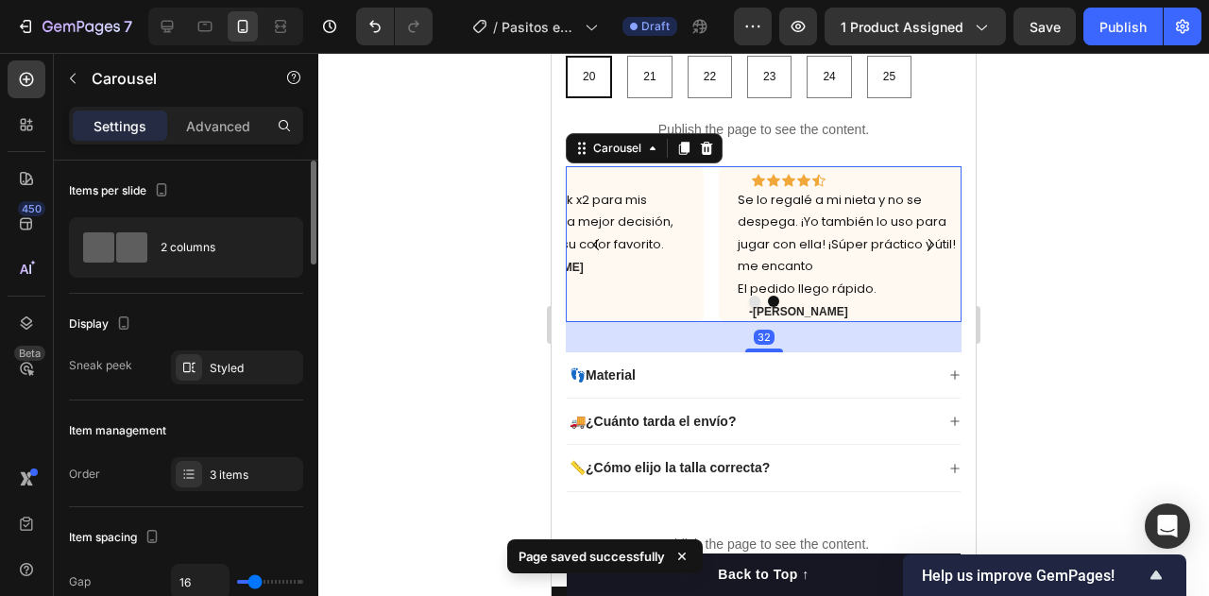
click at [859, 231] on p "Se lo regalé a mi nieta y no se despega. ¡Yo también lo uso para jugar con ella…" at bounding box center [846, 233] width 219 height 89
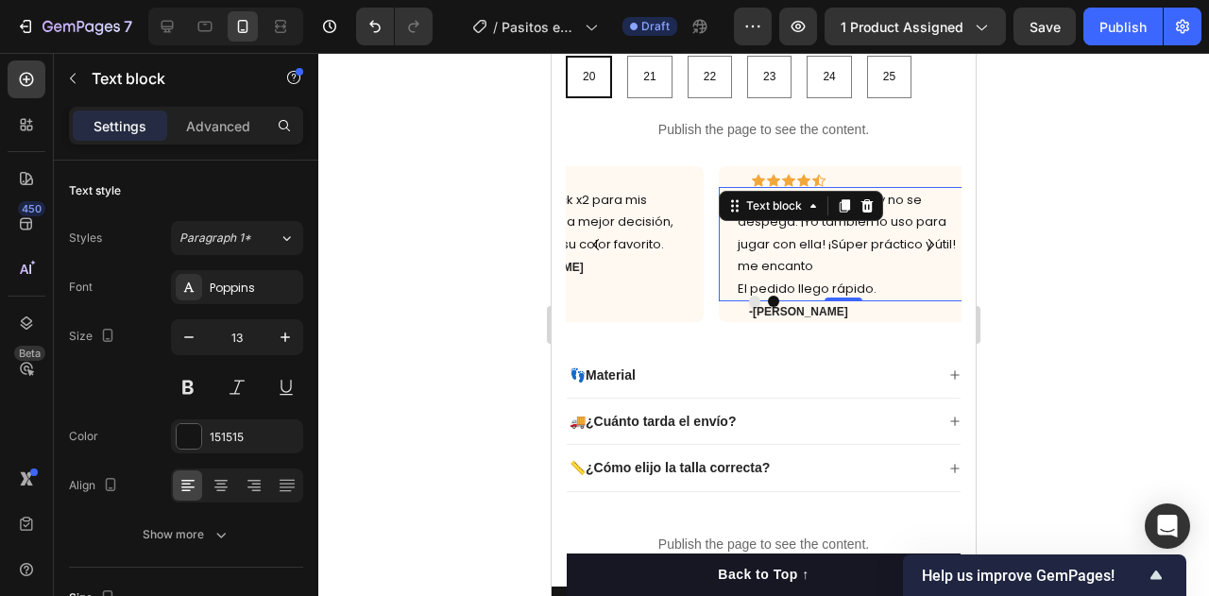
click at [836, 282] on p "El pedido llego rápido." at bounding box center [846, 289] width 219 height 22
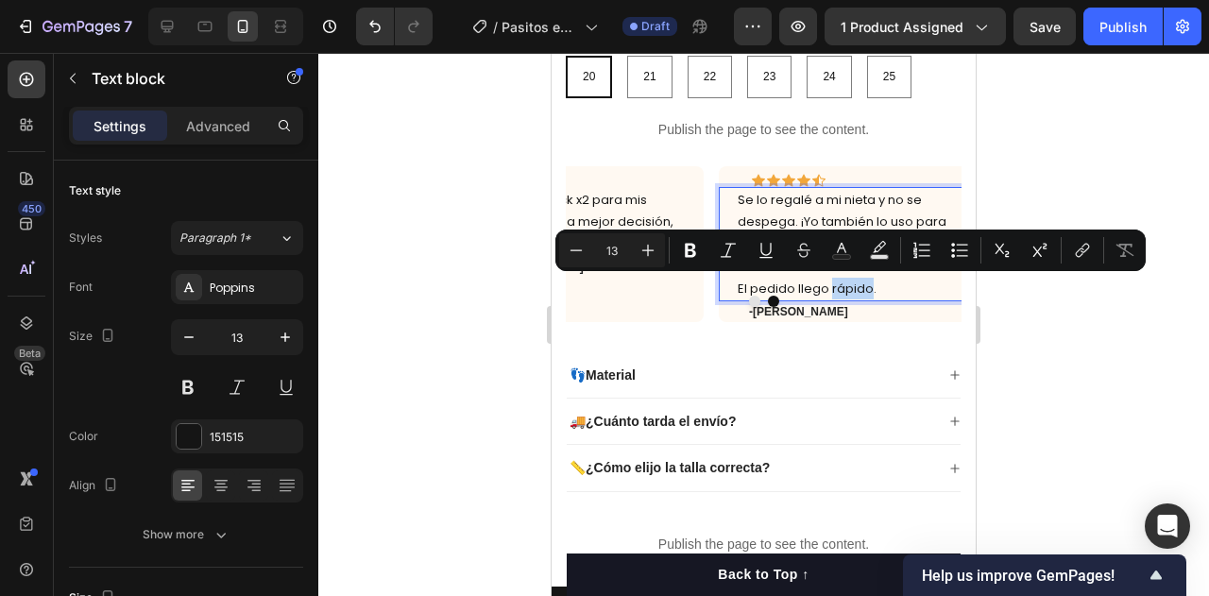
click at [836, 282] on p "El pedido llego rápido." at bounding box center [846, 289] width 219 height 22
click at [872, 279] on p "El pedido llego rápido." at bounding box center [846, 289] width 219 height 22
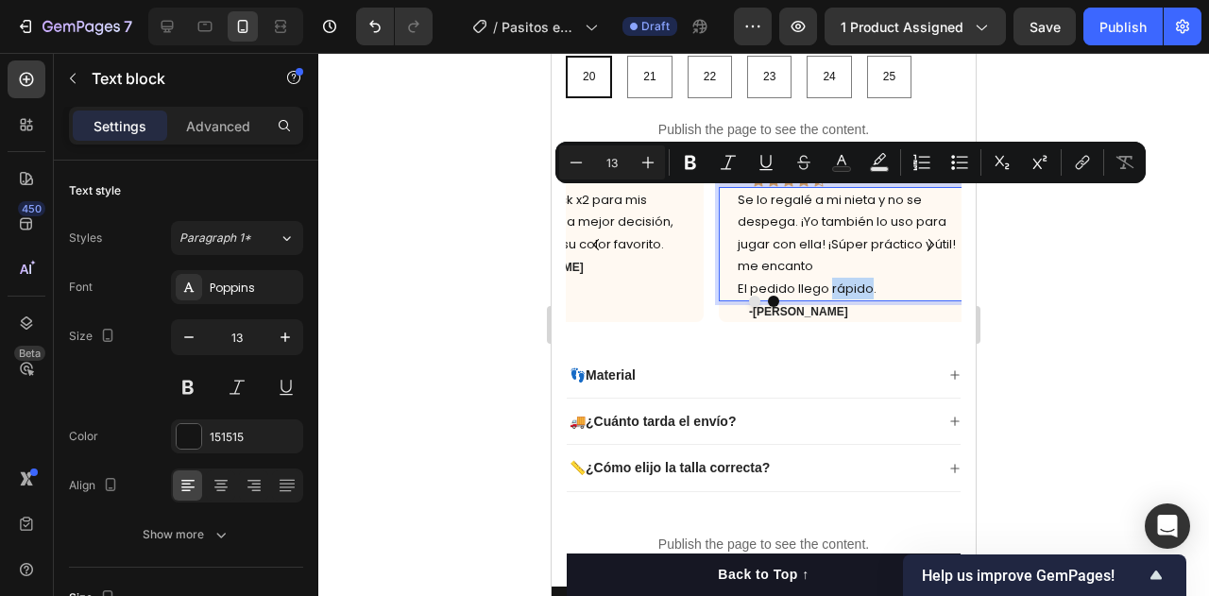
drag, startPoint x: 883, startPoint y: 286, endPoint x: 732, endPoint y: 201, distance: 173.3
click at [732, 201] on div "Se lo regalé a mi nieta y no se despega. ¡Yo también lo uso para jugar con ella…" at bounding box center [843, 244] width 249 height 114
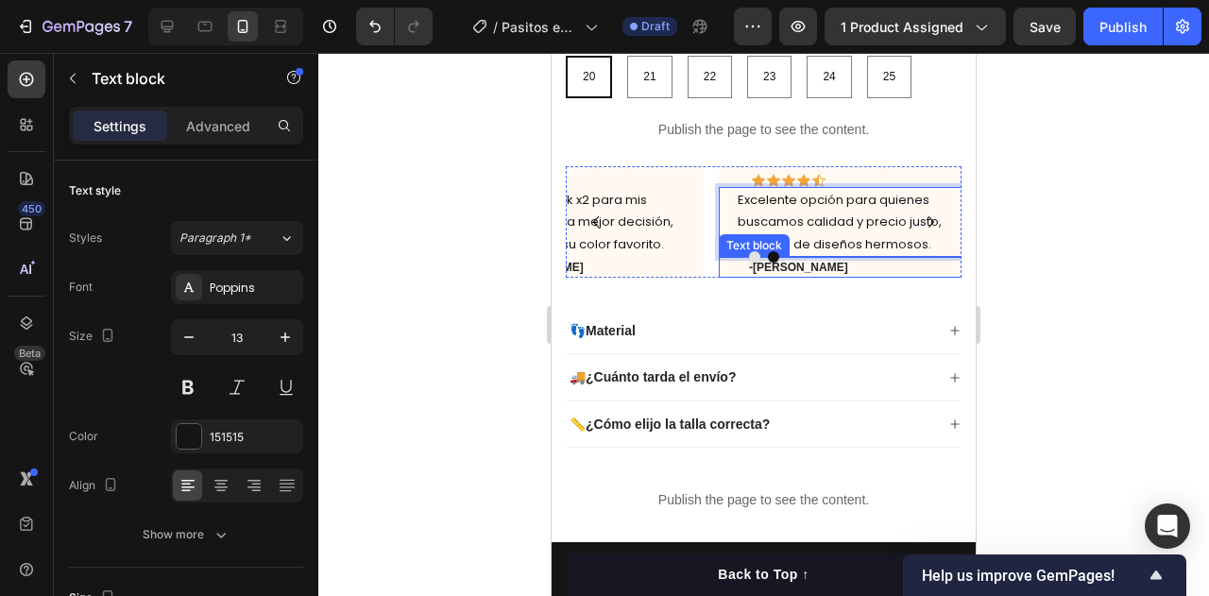
click at [791, 274] on p "-[PERSON_NAME]" at bounding box center [857, 267] width 217 height 17
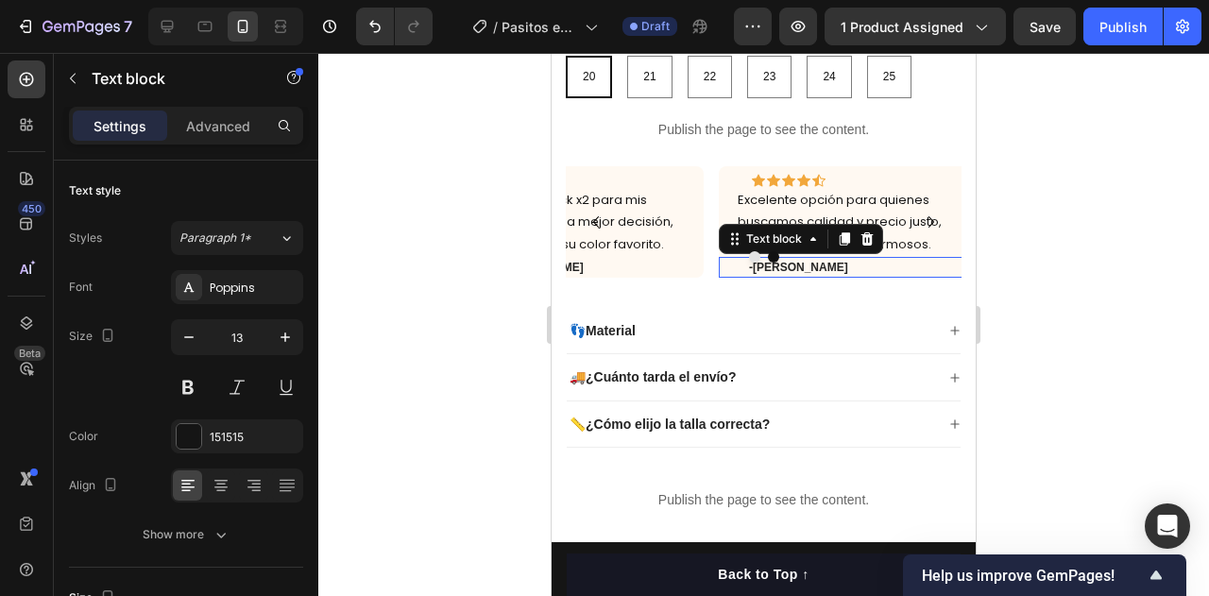
click at [791, 274] on p "-[PERSON_NAME]" at bounding box center [857, 267] width 217 height 17
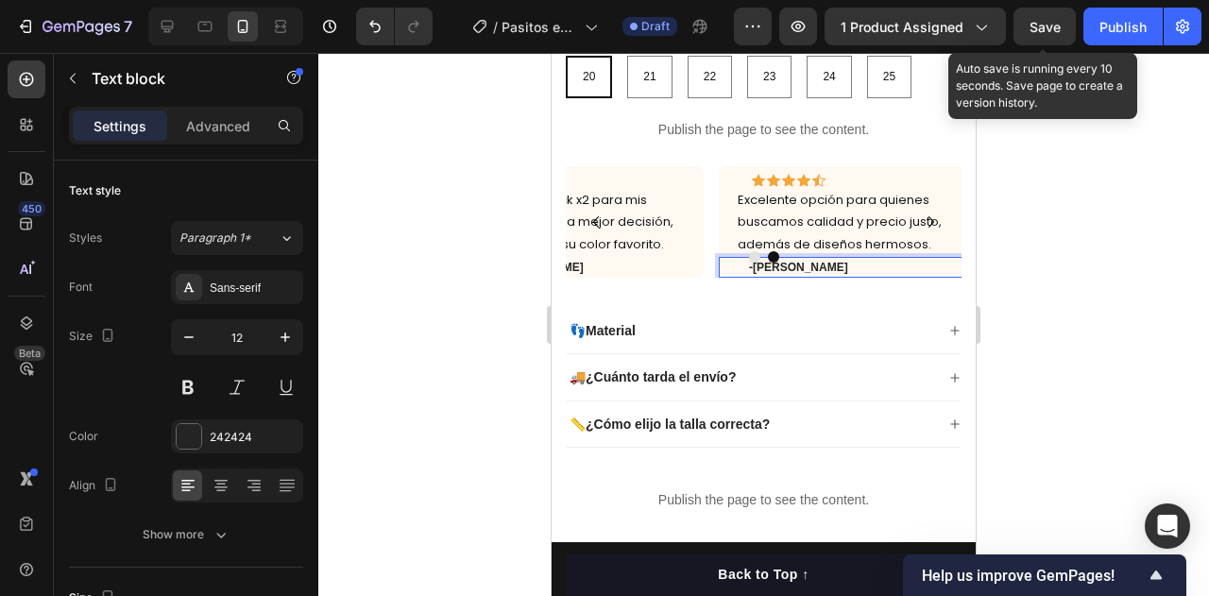
click at [1042, 36] on div "Save" at bounding box center [1044, 27] width 31 height 20
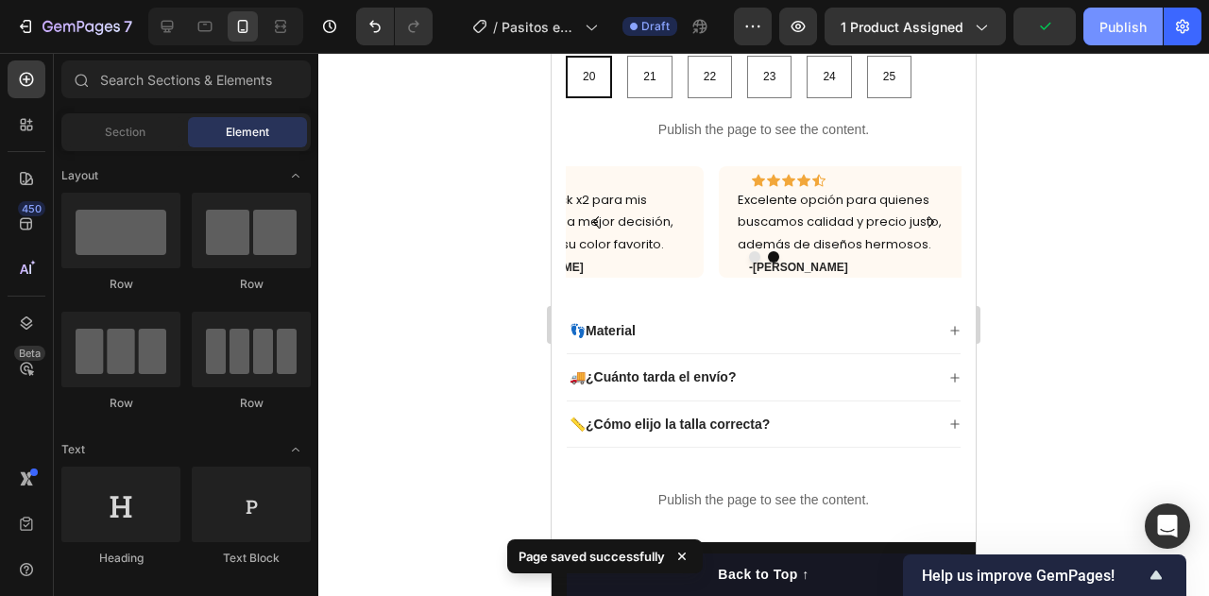
click at [1115, 34] on div "Publish" at bounding box center [1122, 27] width 47 height 20
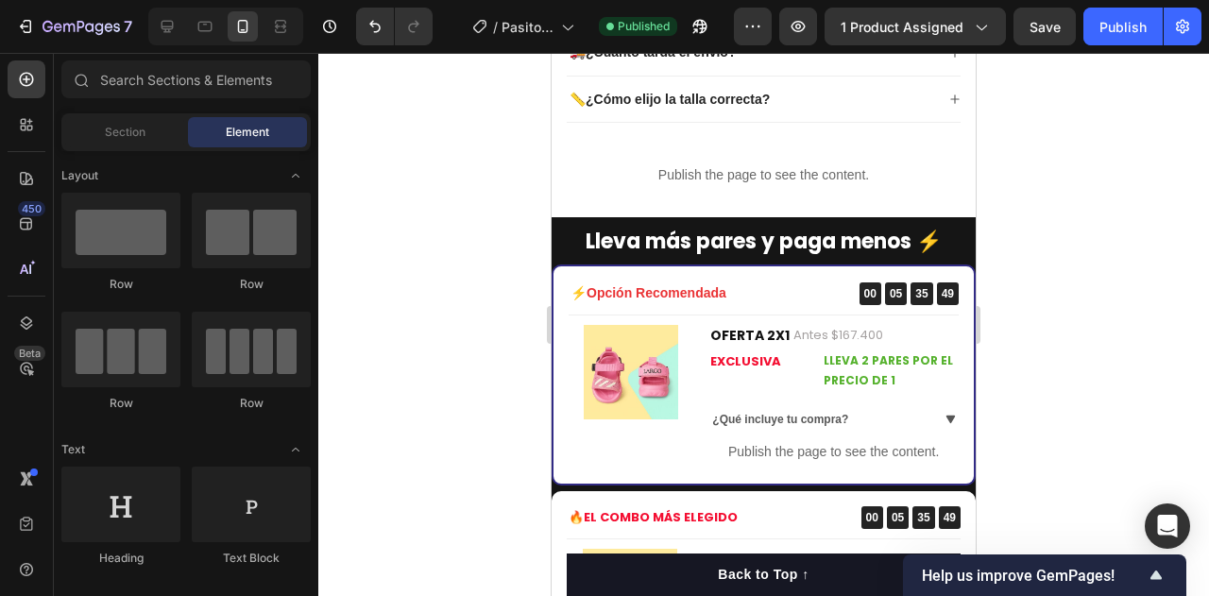
drag, startPoint x: 973, startPoint y: 186, endPoint x: 1538, endPoint y: 277, distance: 571.8
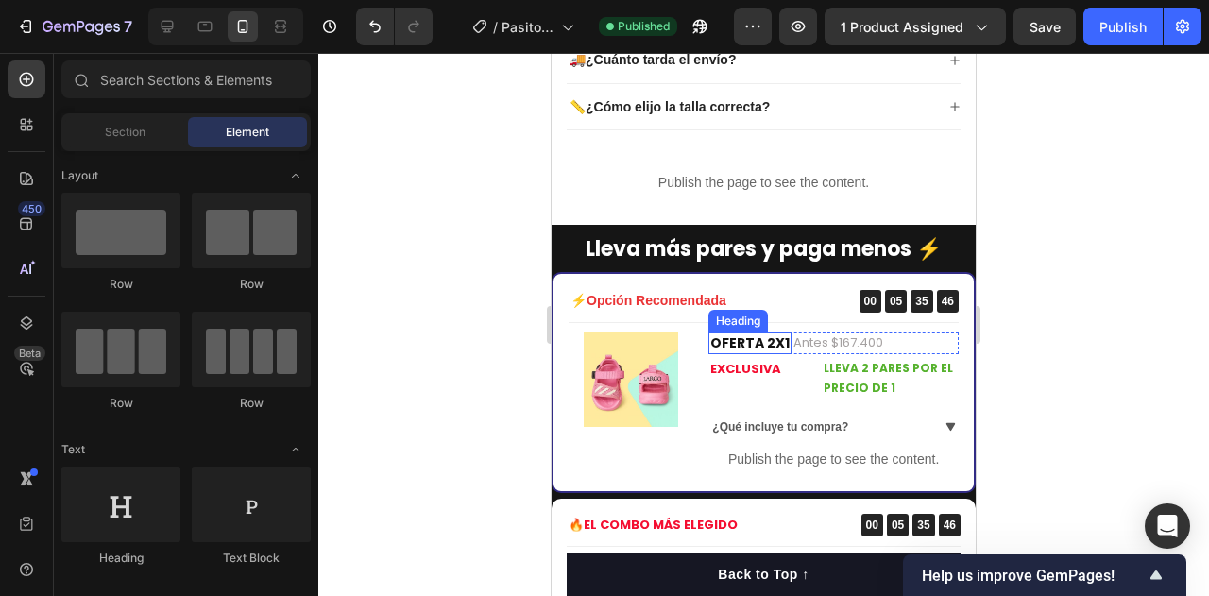
click at [728, 344] on h2 "OFERTA 2X1" at bounding box center [749, 342] width 83 height 21
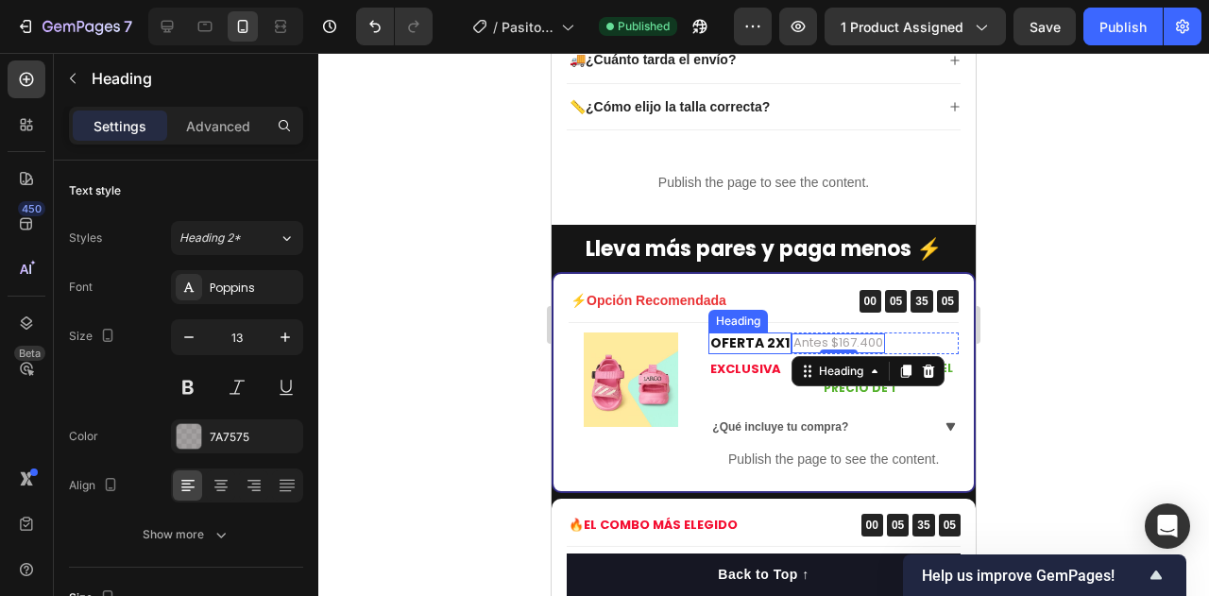
click at [759, 344] on h2 "OFERTA 2X1" at bounding box center [749, 342] width 83 height 21
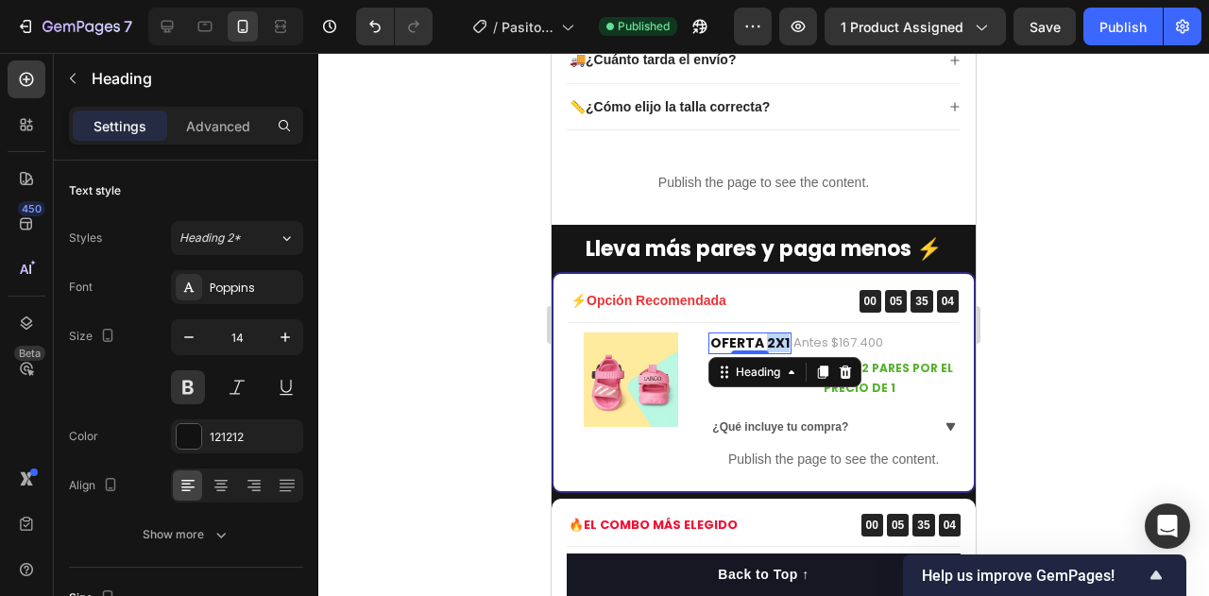
click at [759, 344] on h2 "OFERTA 2X1" at bounding box center [749, 342] width 83 height 21
click at [759, 344] on p "OFERTA 2X1" at bounding box center [749, 342] width 79 height 17
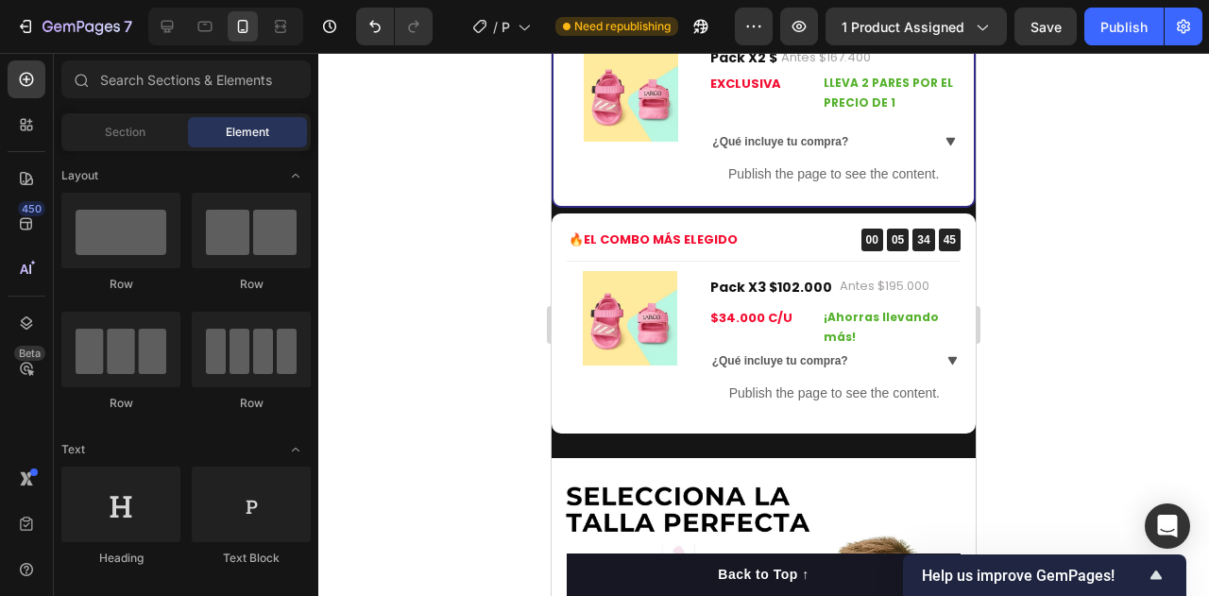
scroll to position [1476, 0]
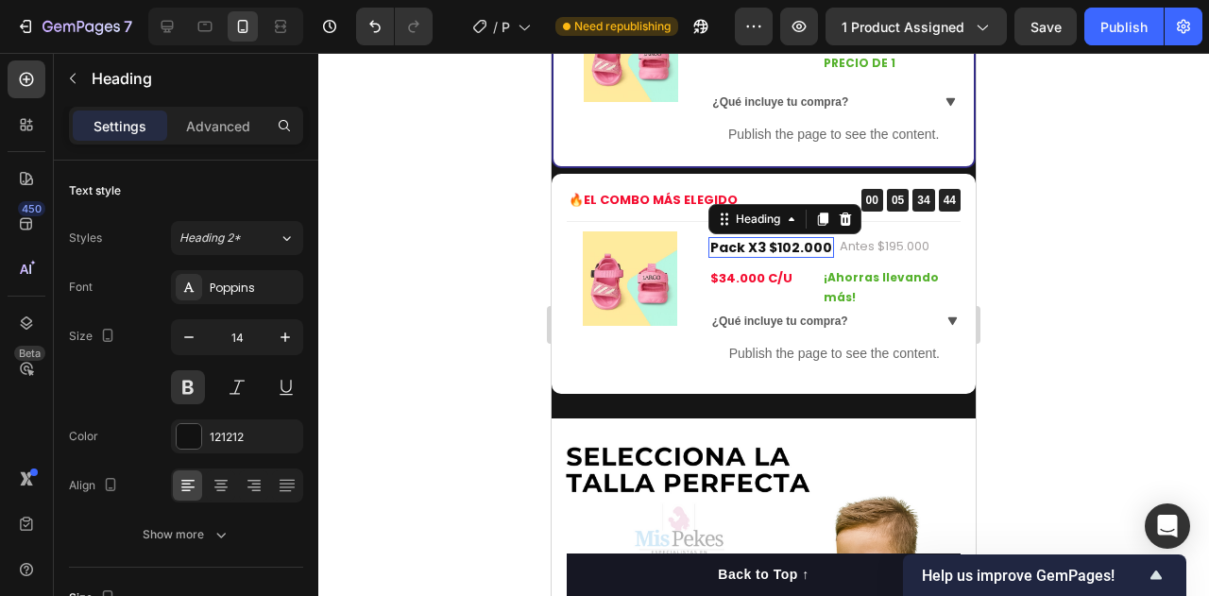
click at [727, 246] on h2 "Pack X3 $102.000" at bounding box center [771, 247] width 126 height 21
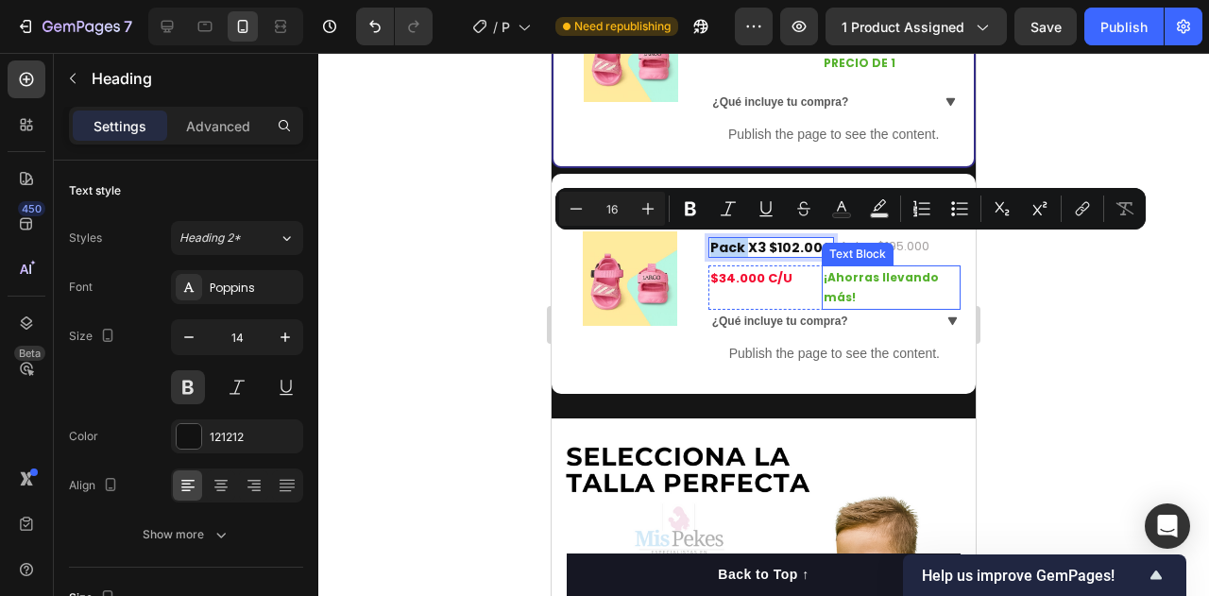
click at [940, 299] on p "¡Ahorras llevando más!" at bounding box center [890, 287] width 135 height 41
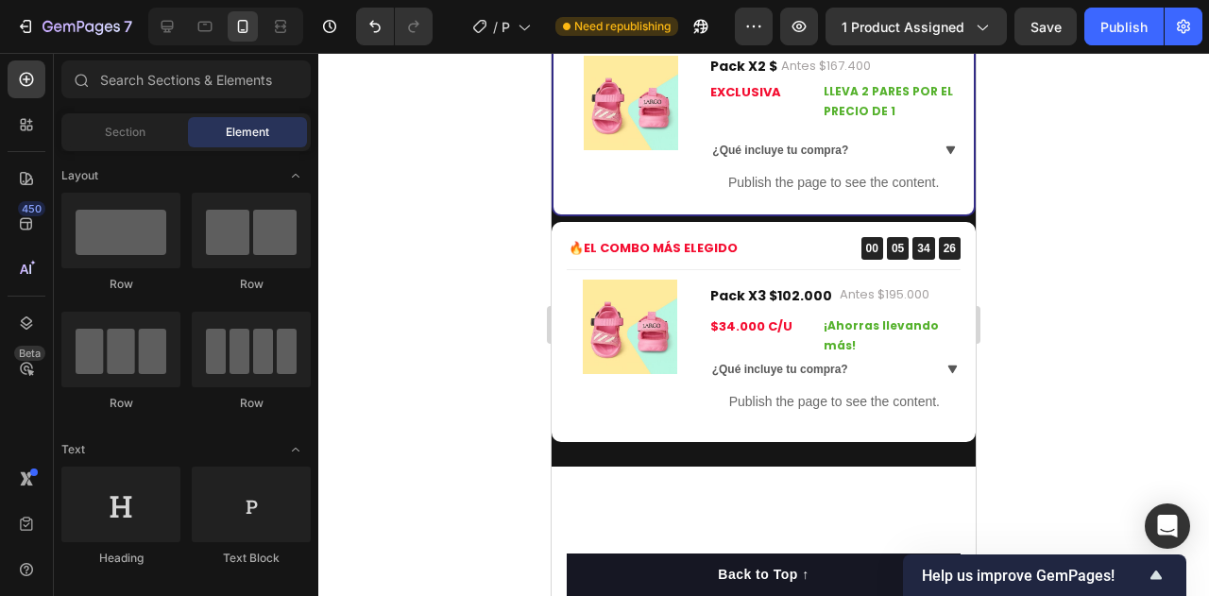
scroll to position [1238, 0]
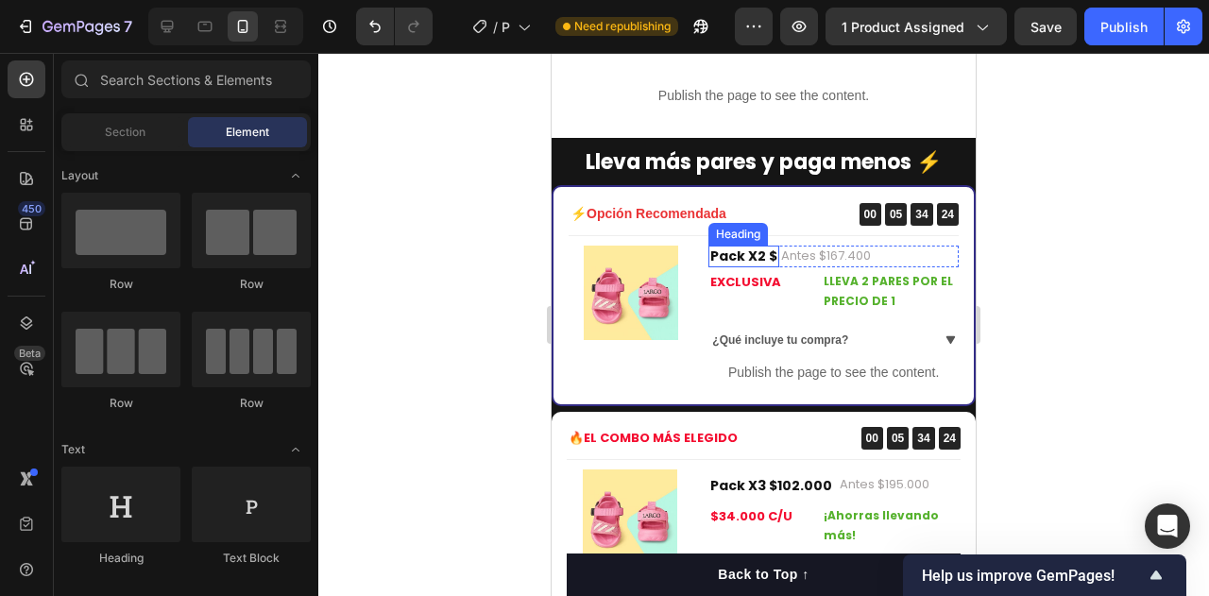
click at [767, 251] on p "Pack X2 $" at bounding box center [743, 255] width 67 height 17
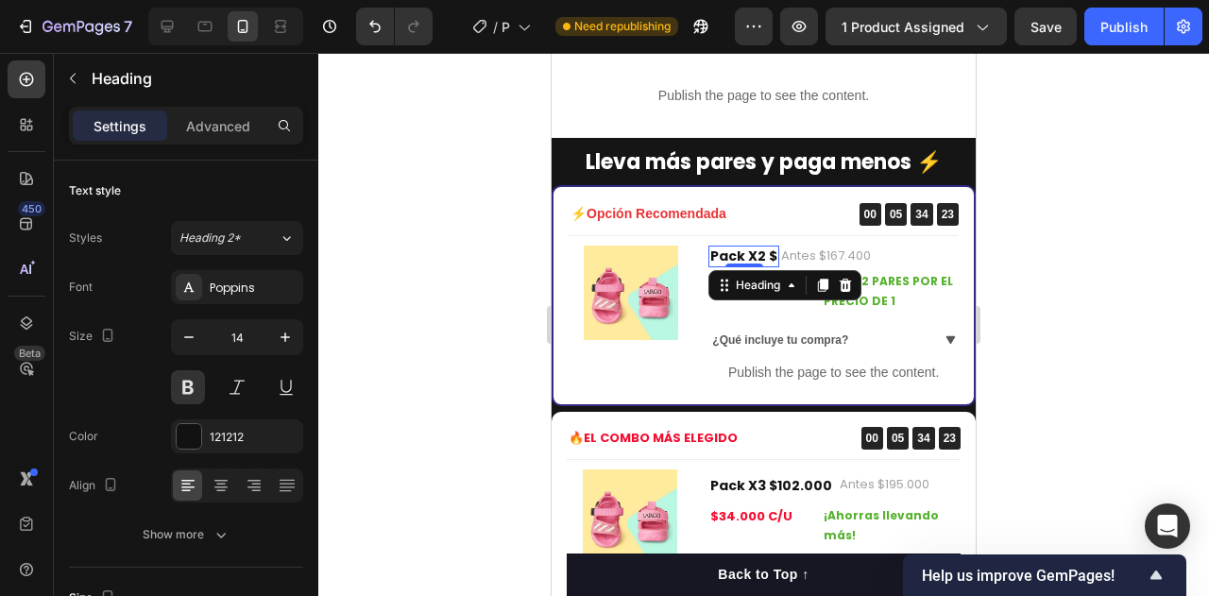
click at [767, 251] on p "Pack X2 $" at bounding box center [743, 255] width 67 height 17
click at [767, 252] on p "Pack X2 $" at bounding box center [743, 255] width 67 height 17
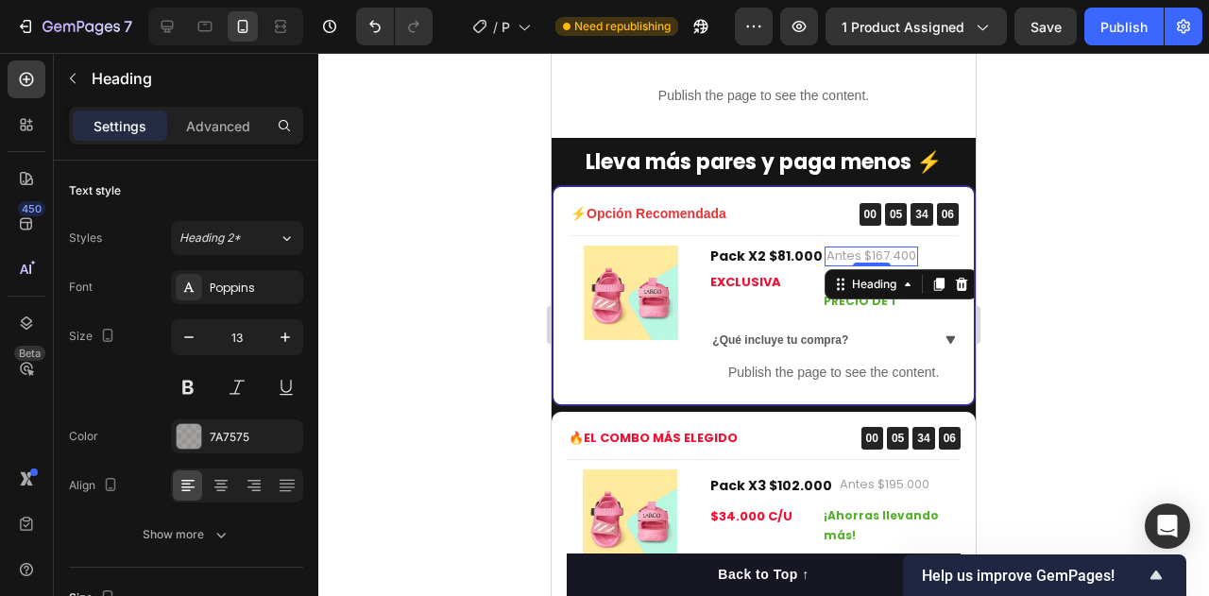
click at [851, 259] on h2 "Antes $167.400" at bounding box center [870, 256] width 93 height 20
click at [851, 259] on p "Antes $167.400" at bounding box center [871, 256] width 90 height 16
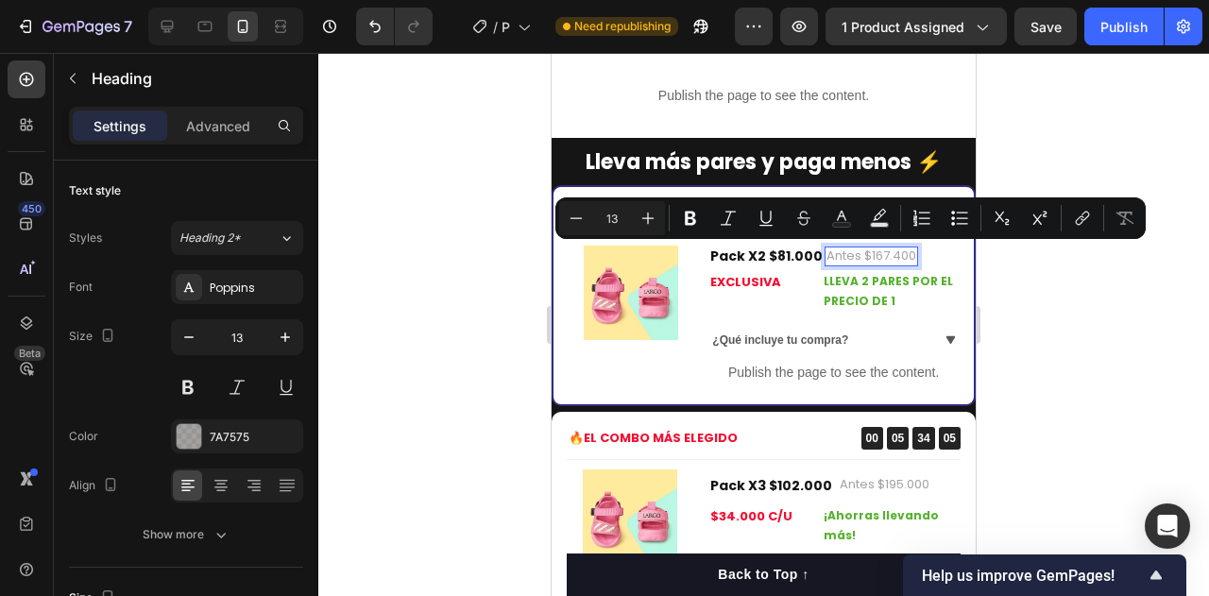
click at [874, 259] on p "Antes $167.400" at bounding box center [871, 256] width 90 height 16
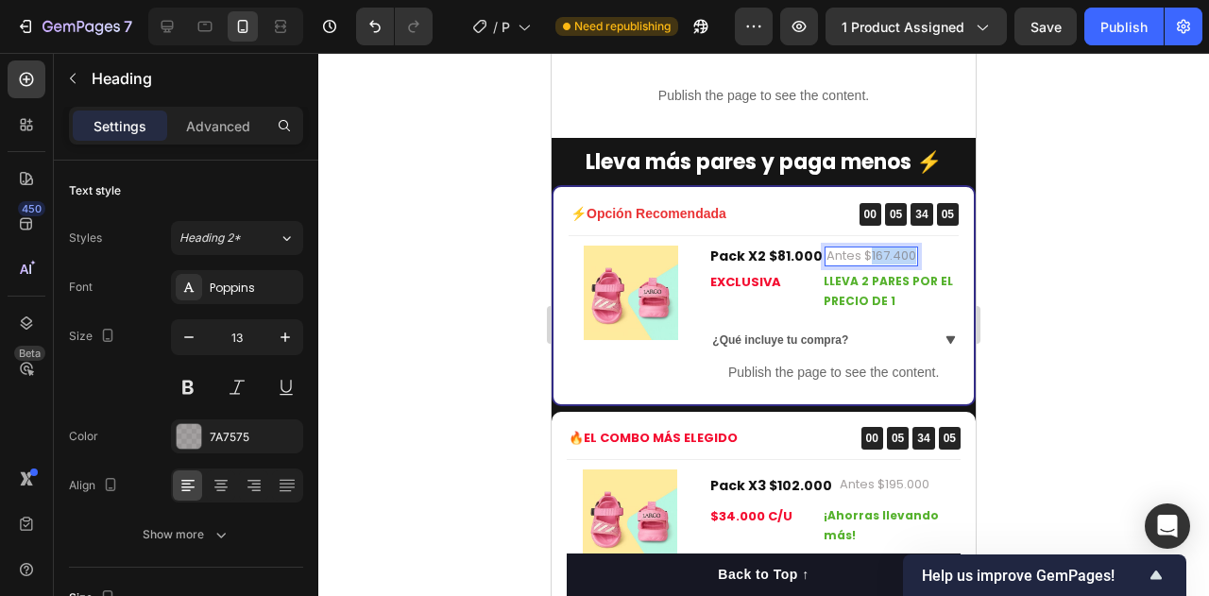
click at [874, 259] on p "Antes $167.400" at bounding box center [871, 256] width 90 height 16
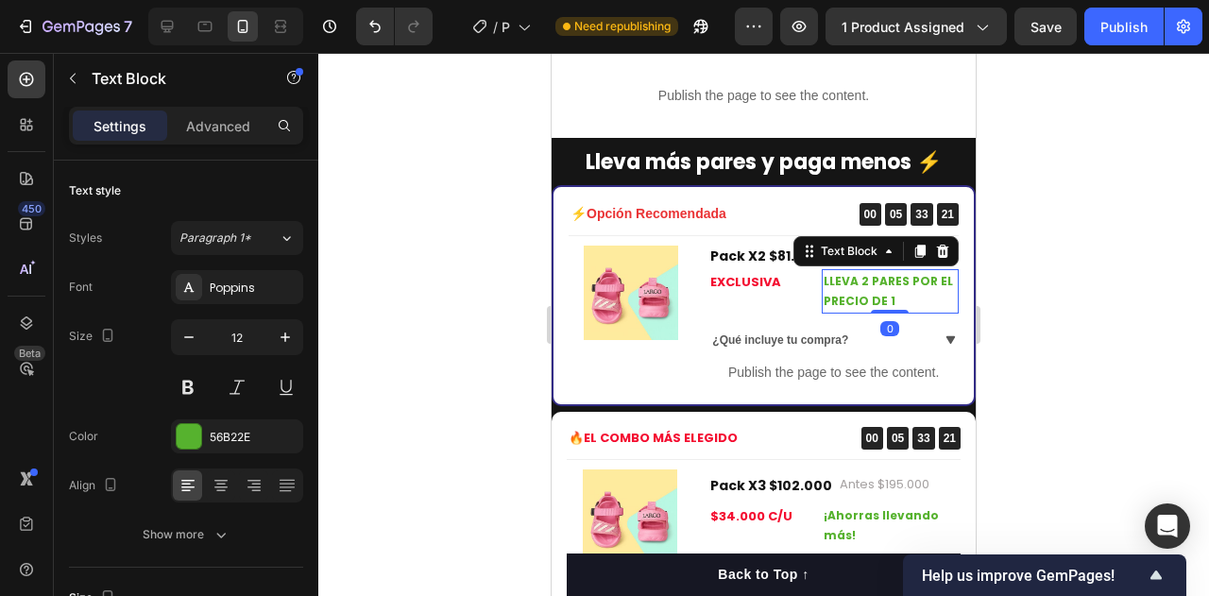
click at [872, 305] on strong "LLEVA 2 PARES POR EL PRECIO DE 1" at bounding box center [887, 291] width 129 height 37
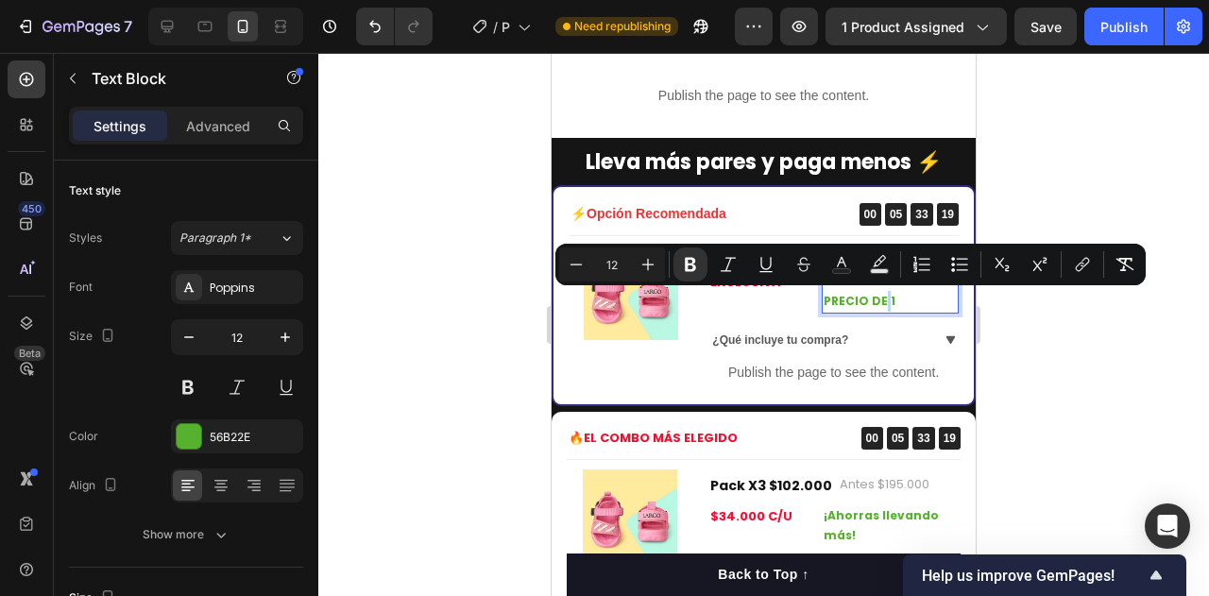
click at [872, 305] on strong "LLEVA 2 PARES POR EL PRECIO DE 1" at bounding box center [887, 291] width 129 height 37
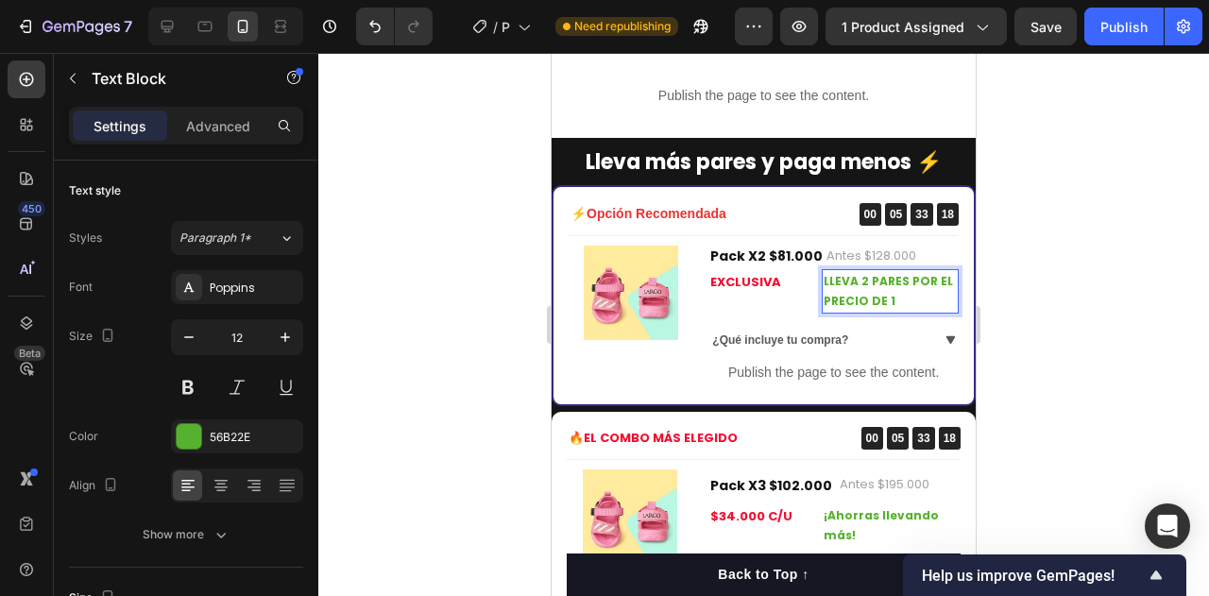
click at [872, 305] on strong "LLEVA 2 PARES POR EL PRECIO DE 1" at bounding box center [887, 291] width 129 height 37
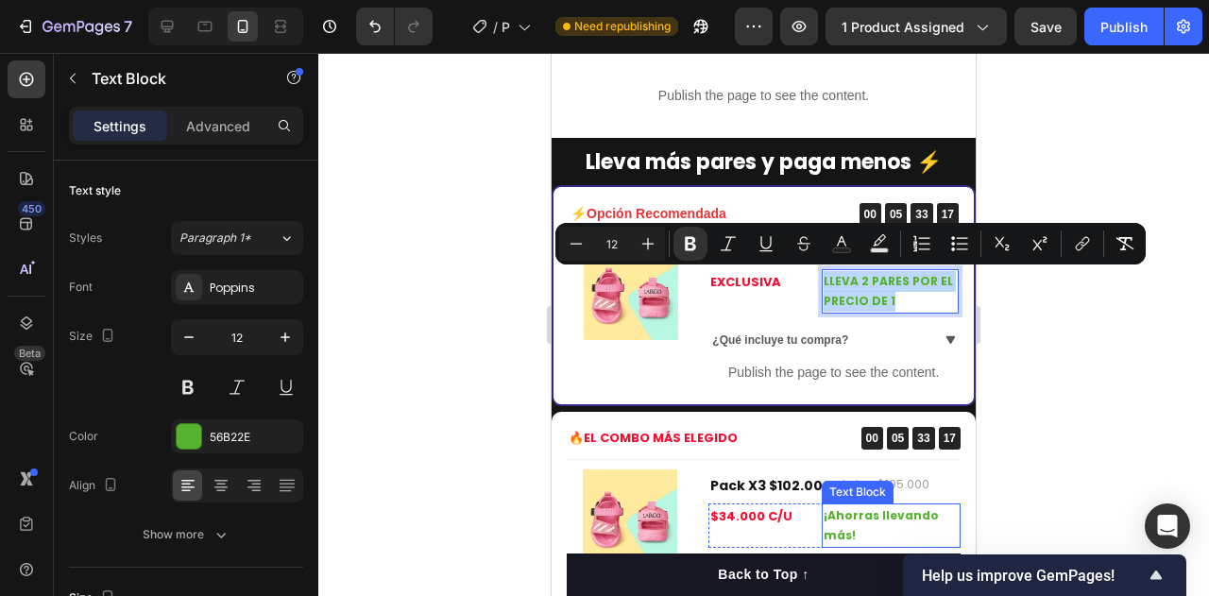
click at [850, 522] on strong "¡Ahorras llevando más!" at bounding box center [880, 525] width 115 height 37
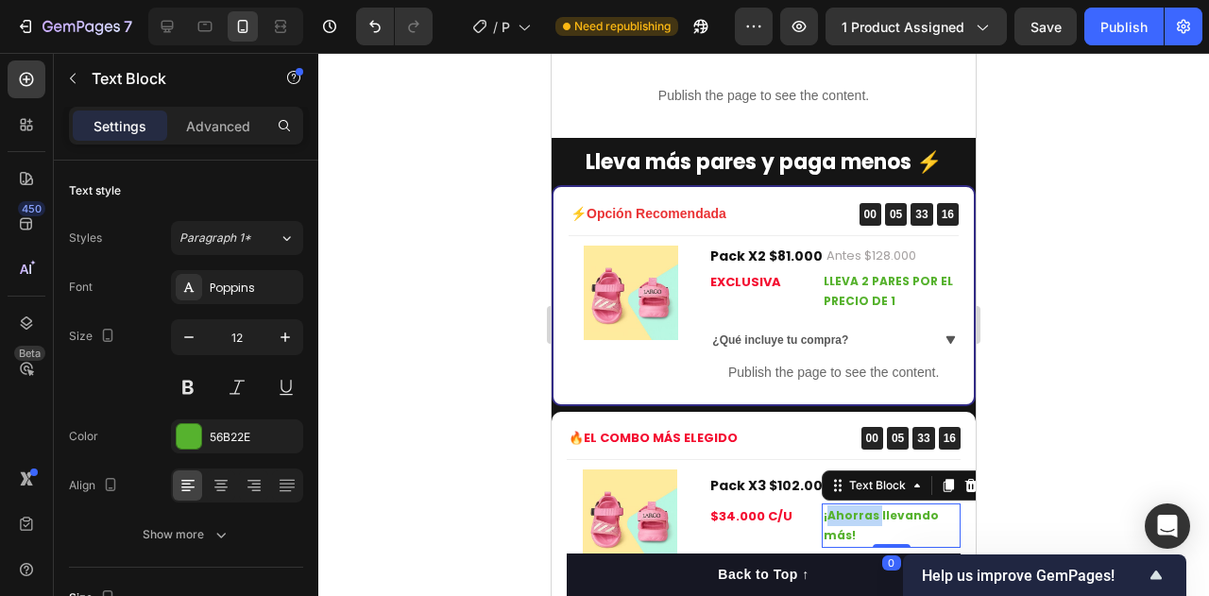
click at [850, 522] on strong "¡Ahorras llevando más!" at bounding box center [880, 525] width 115 height 37
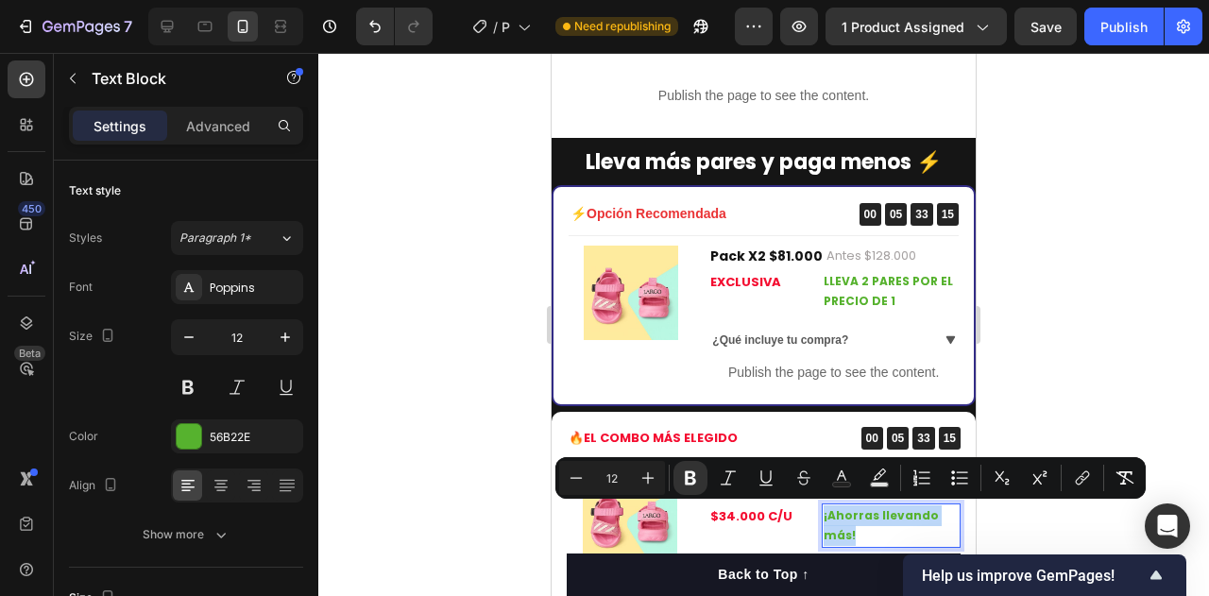
copy strong "¡Ahorras llevando más!"
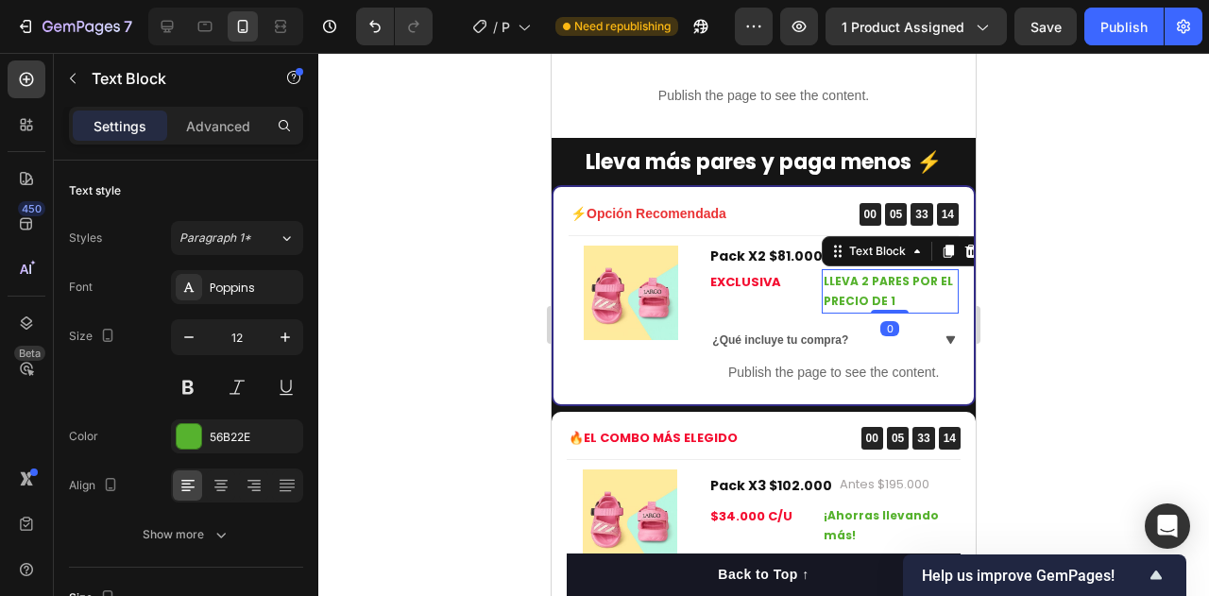
click at [862, 297] on strong "LLEVA 2 PARES POR EL PRECIO DE 1" at bounding box center [887, 291] width 129 height 37
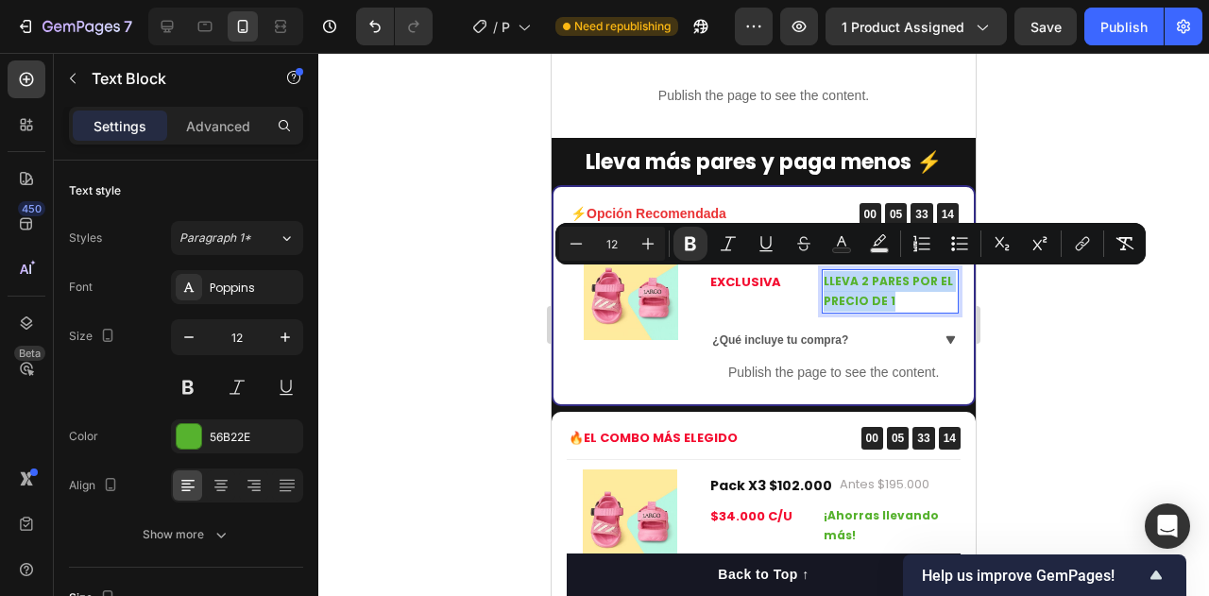
click at [862, 297] on strong "LLEVA 2 PARES POR EL PRECIO DE 1" at bounding box center [887, 291] width 129 height 37
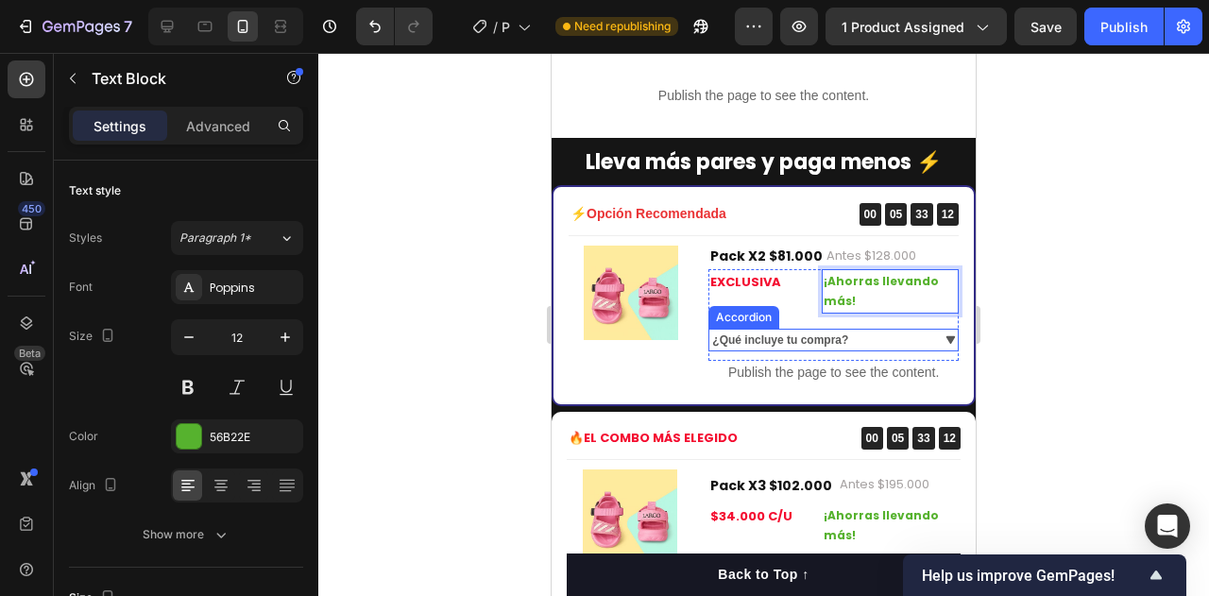
click at [925, 336] on div "¿Qué incluye tu compra?" at bounding box center [833, 340] width 248 height 23
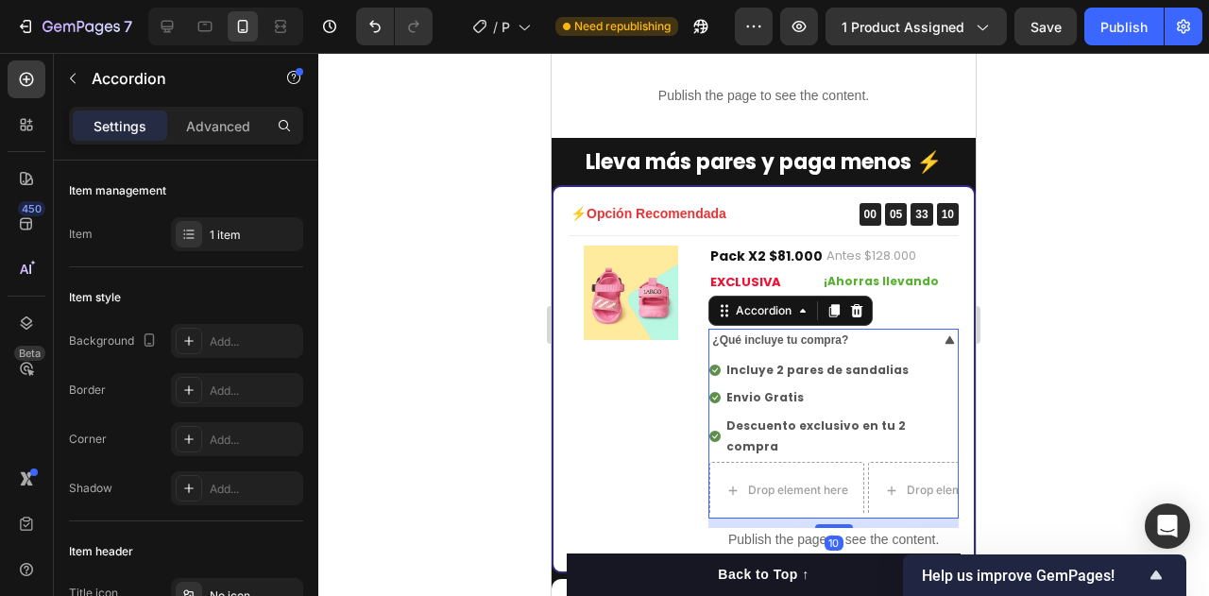
click at [925, 336] on div "¿Qué incluye tu compra?" at bounding box center [833, 340] width 248 height 23
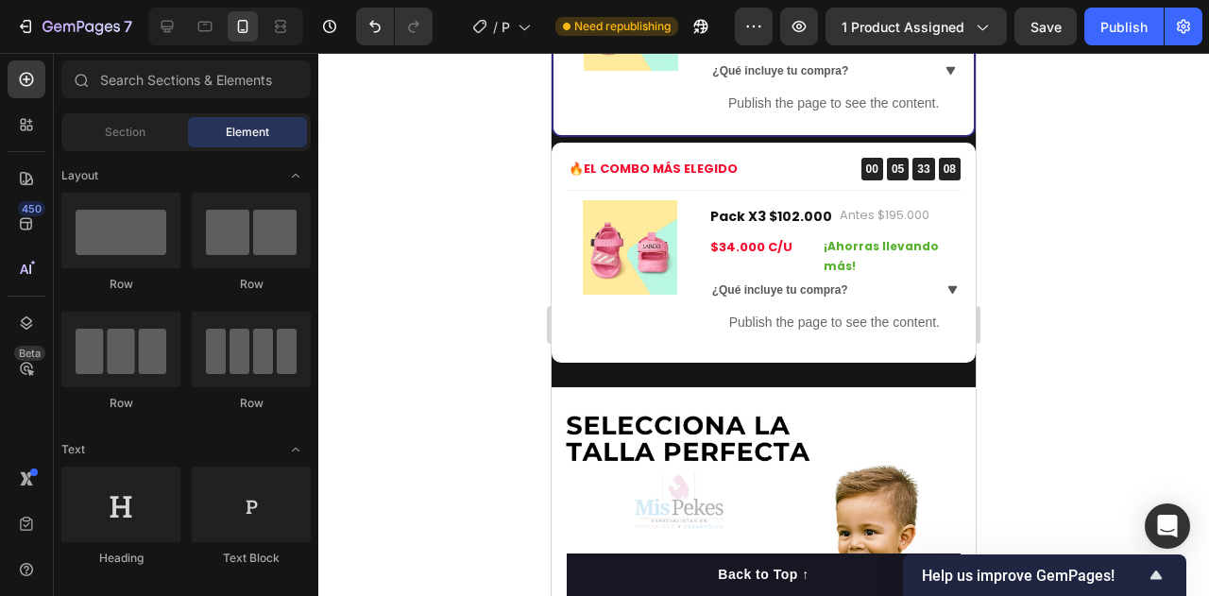
scroll to position [1547, 0]
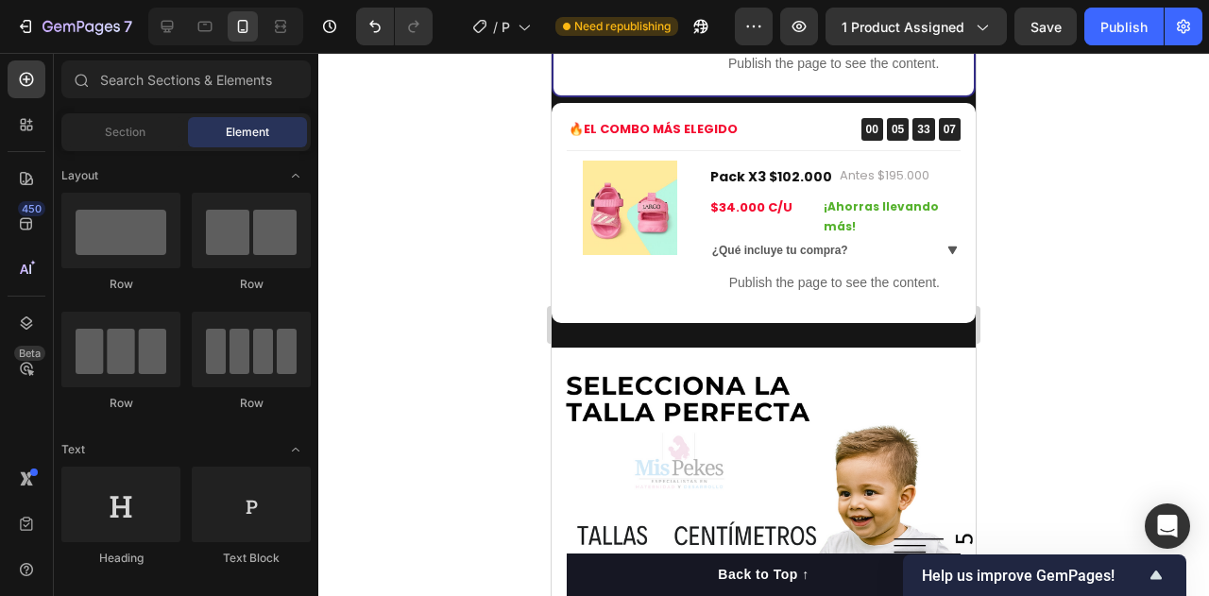
drag, startPoint x: 422, startPoint y: 207, endPoint x: 1041, endPoint y: 262, distance: 621.8
click at [1041, 262] on div at bounding box center [763, 324] width 890 height 543
click at [755, 181] on p "Pack X3 $102.000" at bounding box center [771, 176] width 122 height 17
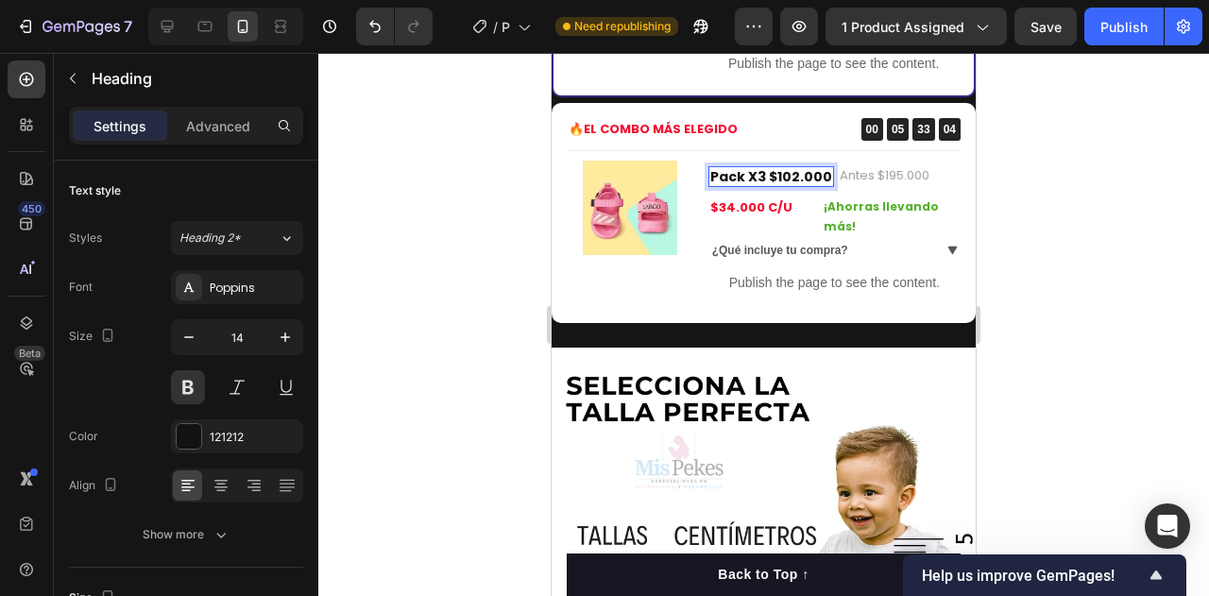
click at [779, 177] on p "Pack X3 $102.000" at bounding box center [771, 176] width 122 height 17
click at [879, 169] on h2 "Antes $195.000" at bounding box center [877, 176] width 93 height 20
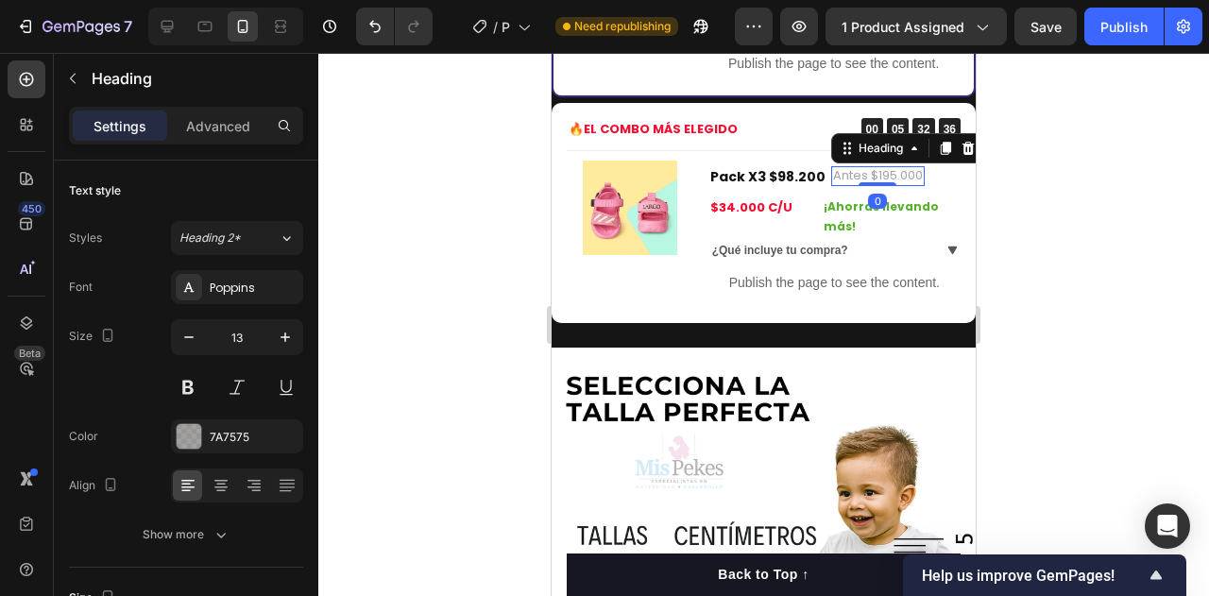
click at [879, 169] on h2 "Antes $195.000" at bounding box center [877, 176] width 93 height 20
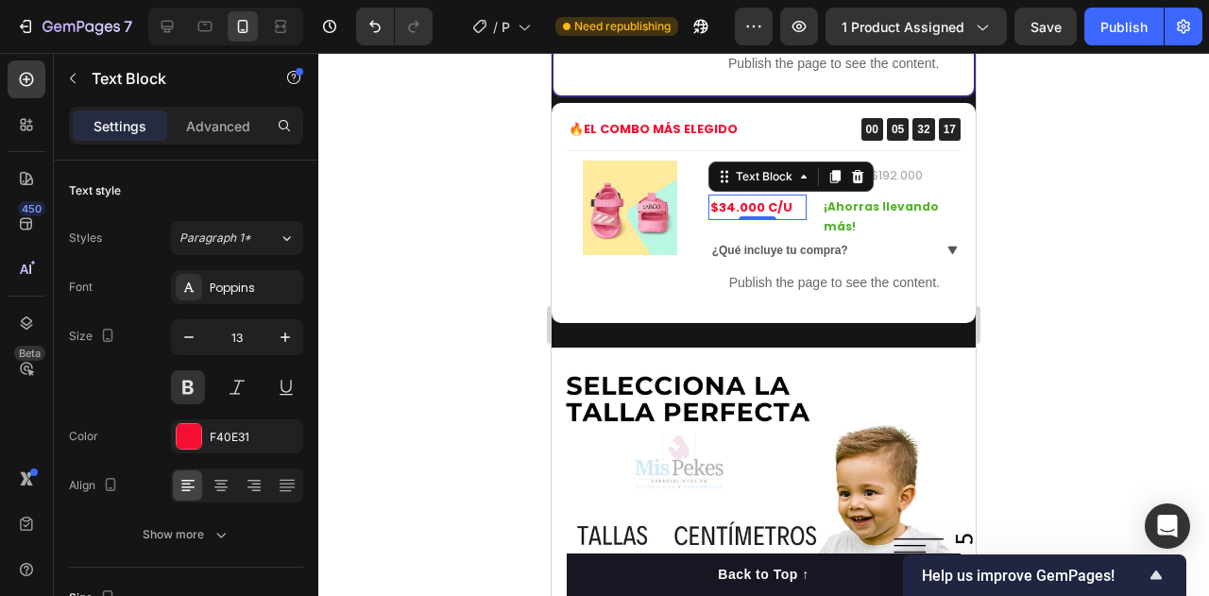
click at [741, 201] on p "$34.000 C/U" at bounding box center [757, 207] width 95 height 22
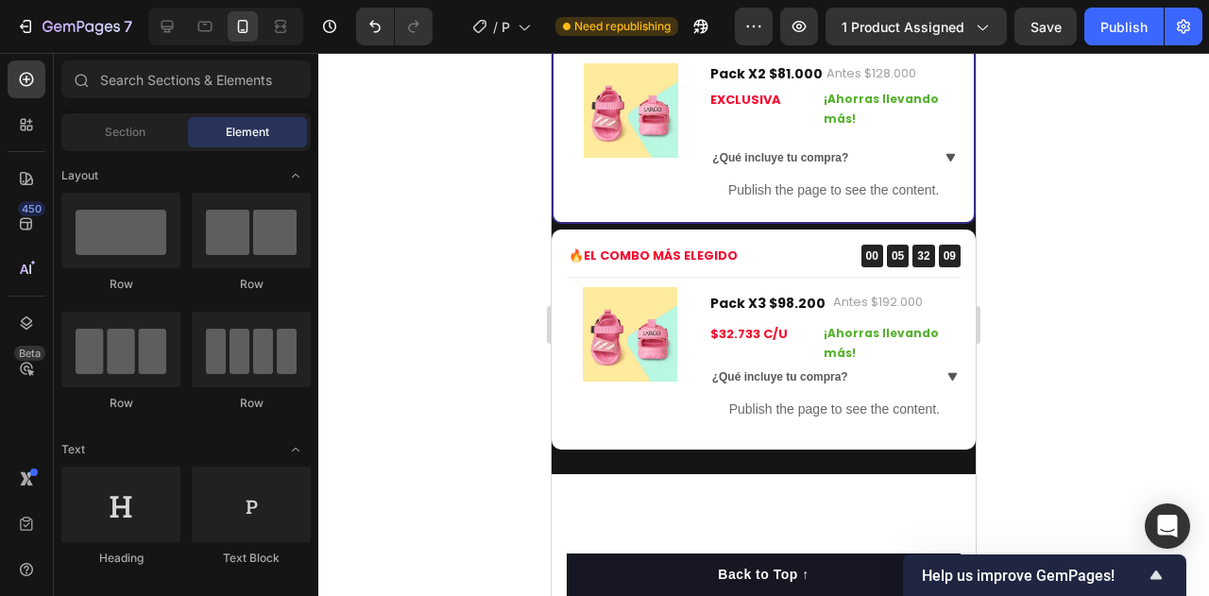
scroll to position [1111, 0]
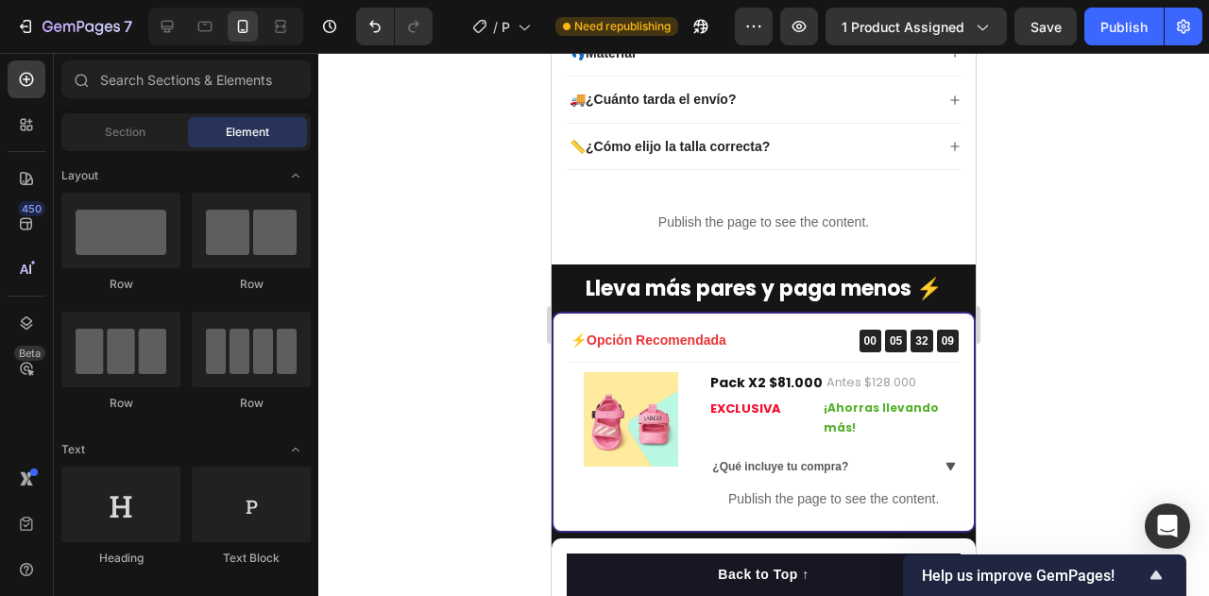
drag, startPoint x: 963, startPoint y: 284, endPoint x: 1530, endPoint y: 285, distance: 566.5
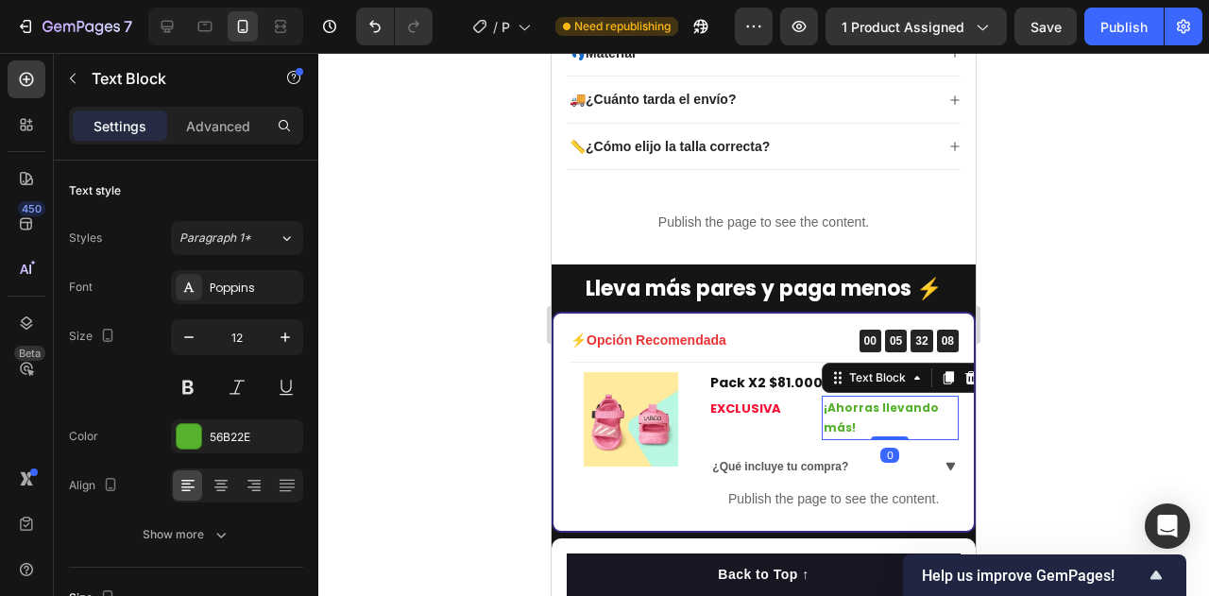
click at [861, 426] on p "¡Ahorras llevando más!" at bounding box center [889, 417] width 133 height 41
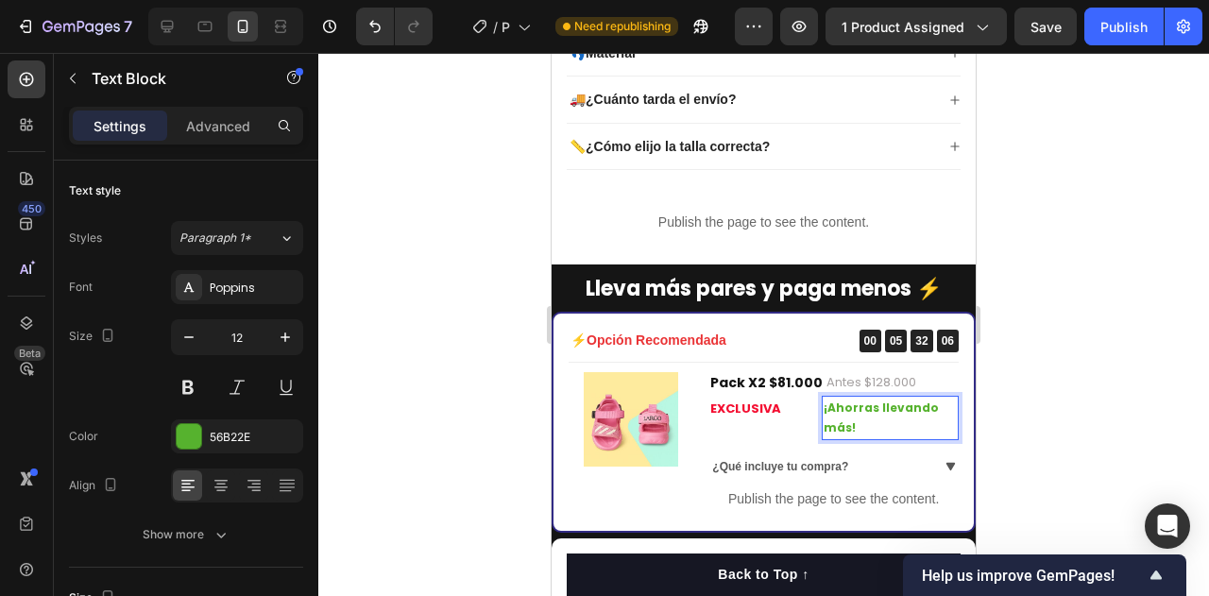
click at [861, 426] on p "¡Ahorras llevando más!" at bounding box center [889, 417] width 133 height 41
click at [856, 424] on p "¡Ahorras llevando más!" at bounding box center [889, 417] width 133 height 41
drag, startPoint x: 856, startPoint y: 424, endPoint x: 835, endPoint y: 430, distance: 22.4
click at [835, 430] on strong "¡Ahorras llevando más!" at bounding box center [880, 417] width 115 height 37
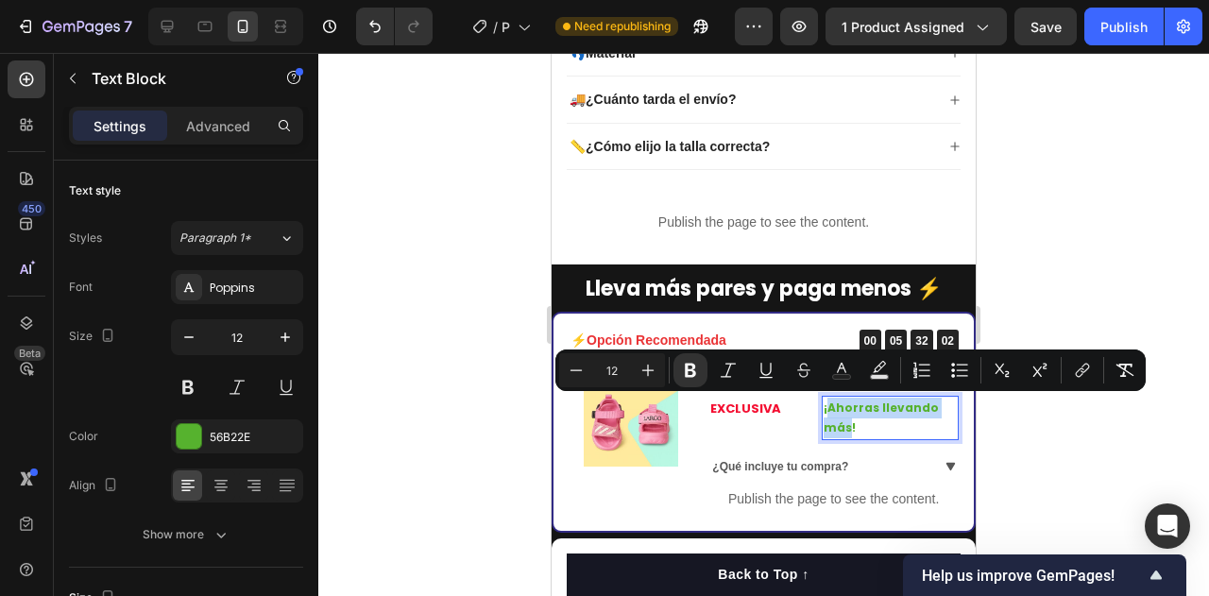
drag, startPoint x: 837, startPoint y: 430, endPoint x: 819, endPoint y: 411, distance: 26.7
click at [823, 411] on strong "¡Ahorras llevando más!" at bounding box center [880, 417] width 115 height 37
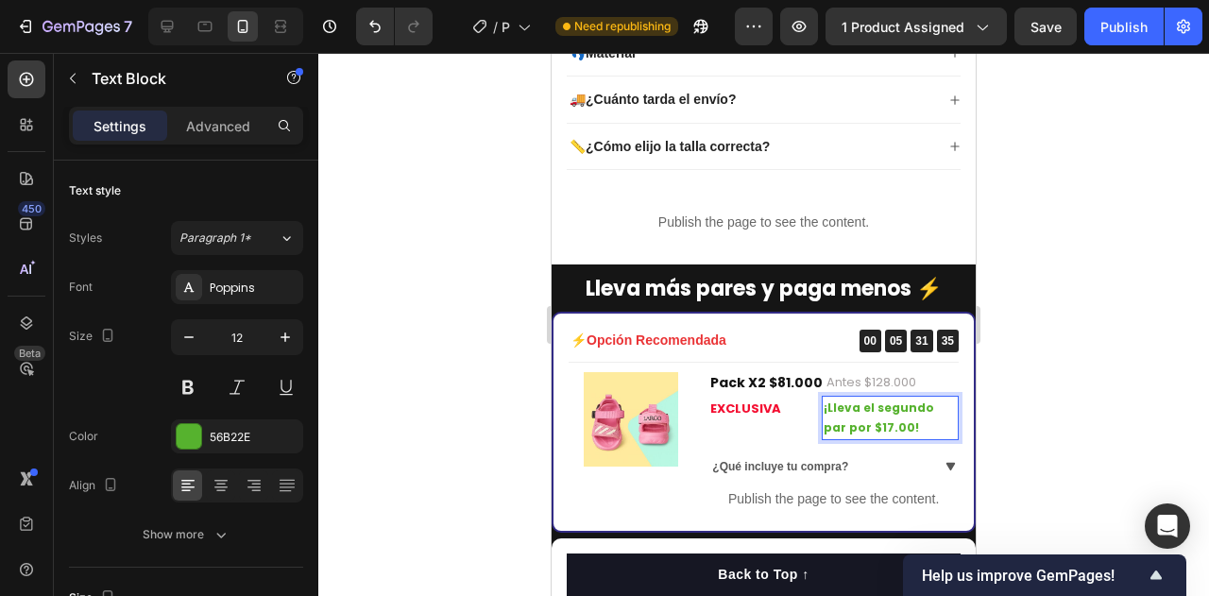
click at [836, 429] on strong "¡Lleva el segundo par por $17.00!" at bounding box center [878, 417] width 110 height 37
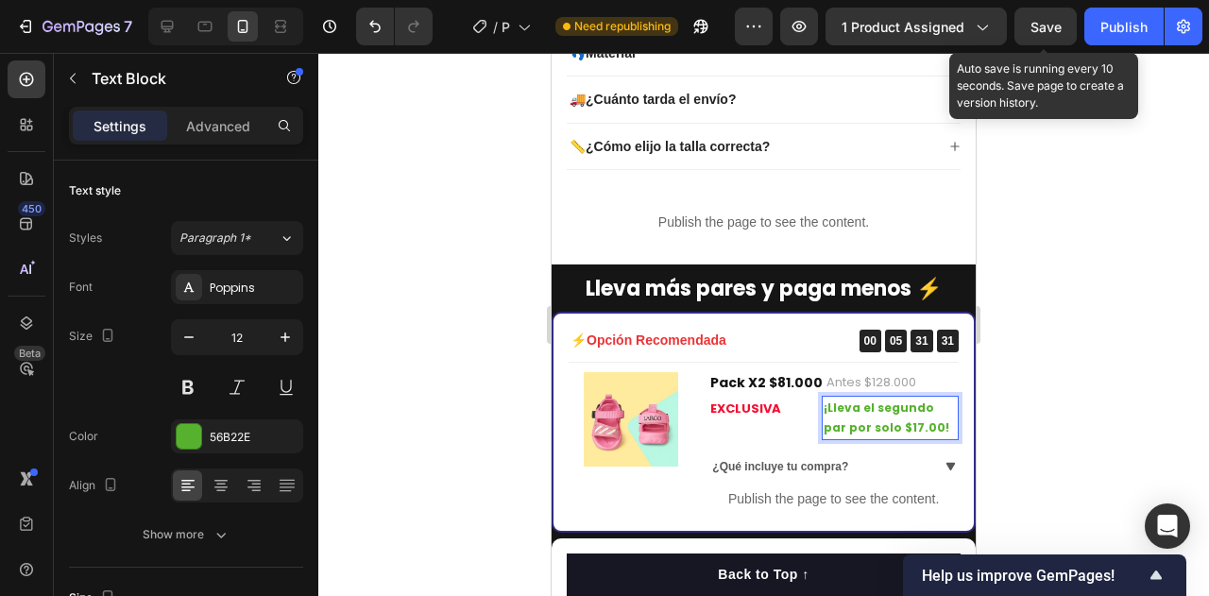
click at [1045, 31] on span "Save" at bounding box center [1045, 27] width 31 height 16
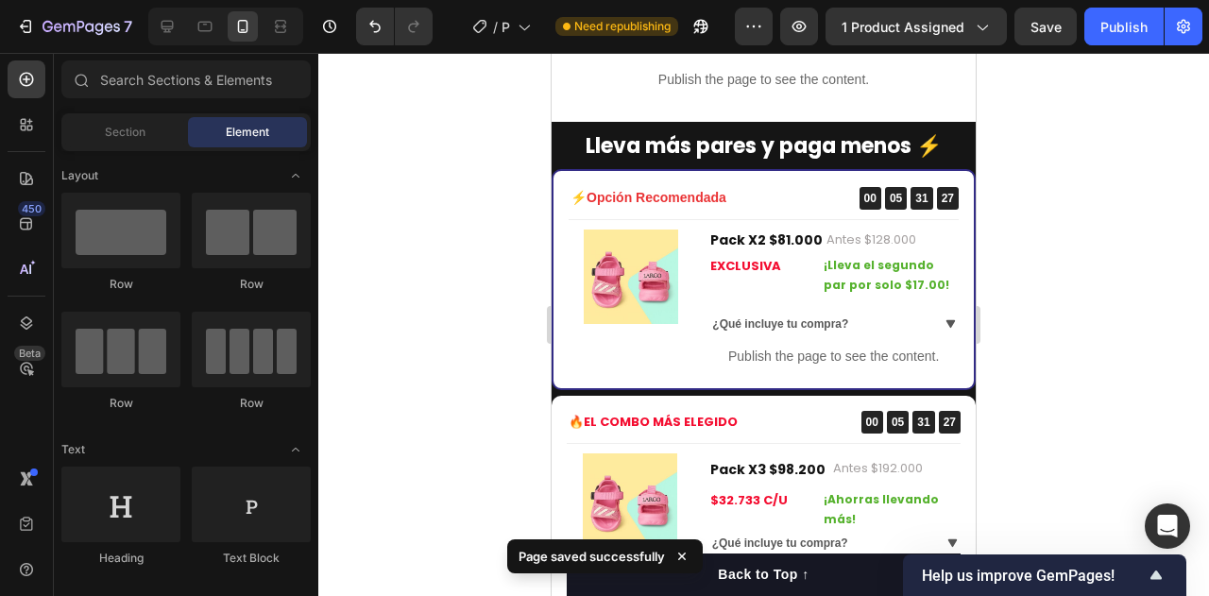
scroll to position [1245, 0]
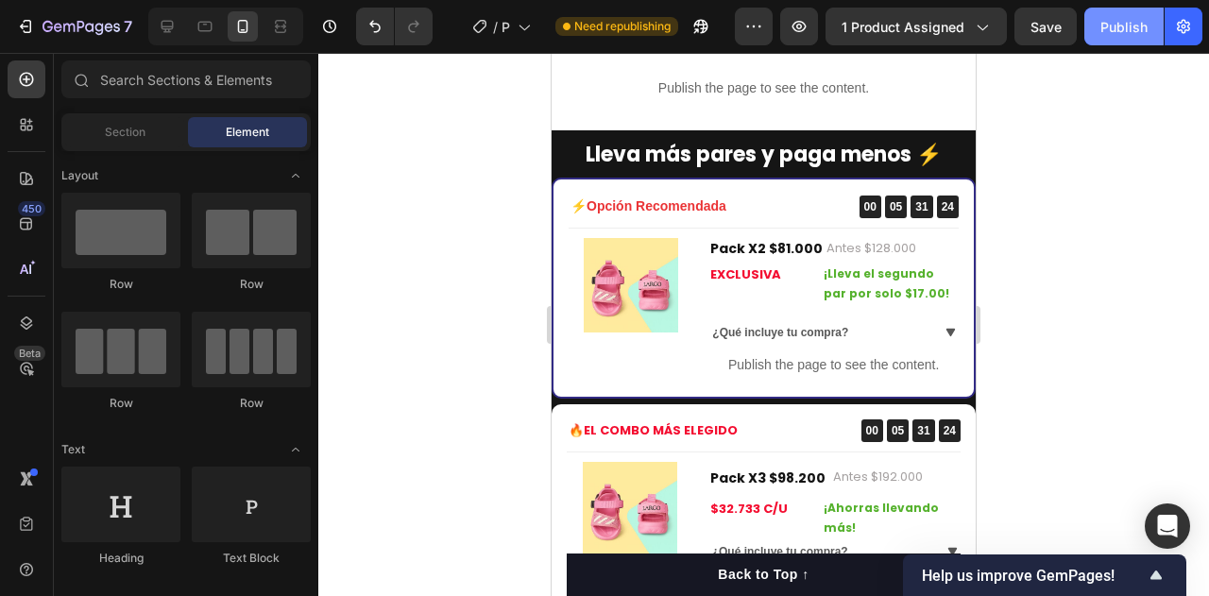
click at [1122, 23] on div "Publish" at bounding box center [1123, 27] width 47 height 20
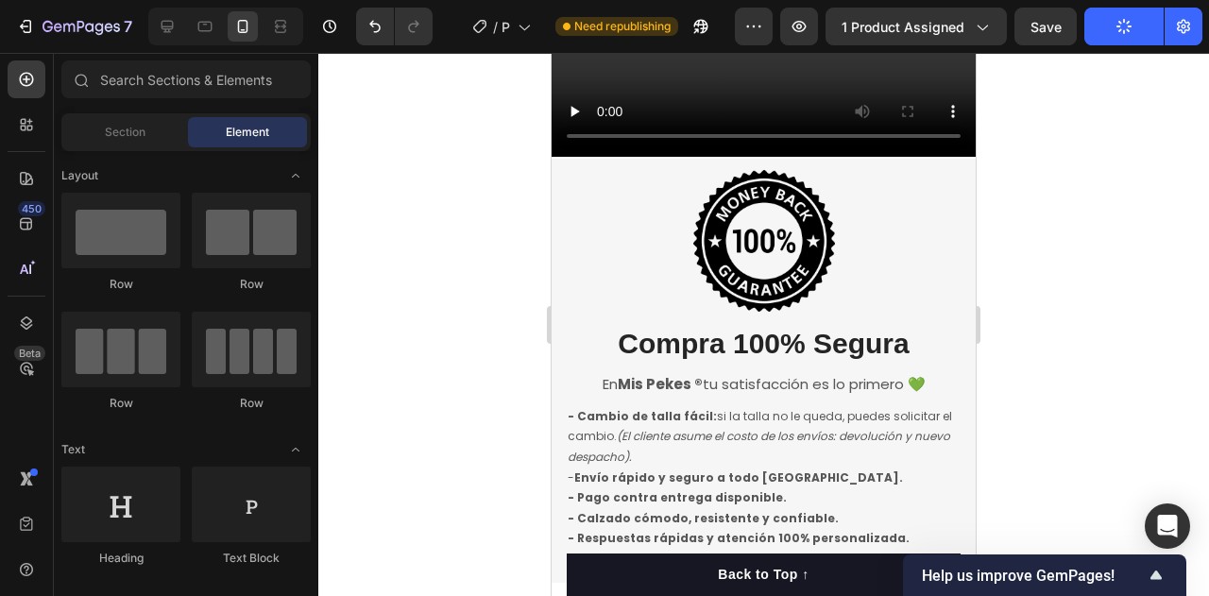
scroll to position [2497, 0]
